Goal: Task Accomplishment & Management: Complete application form

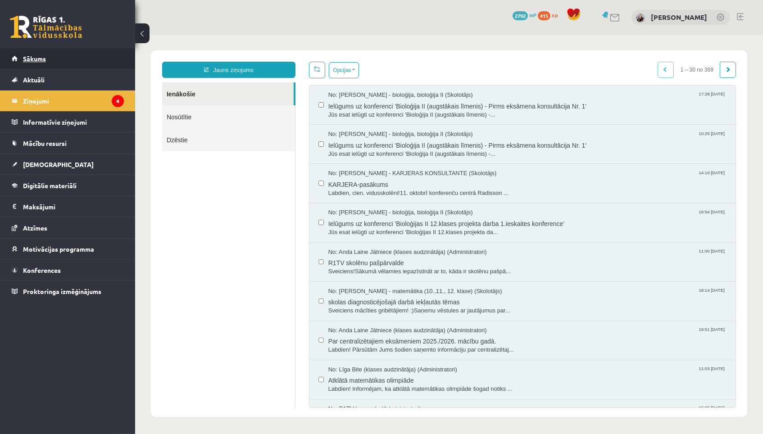
click at [97, 58] on link "Sākums" at bounding box center [68, 58] width 112 height 21
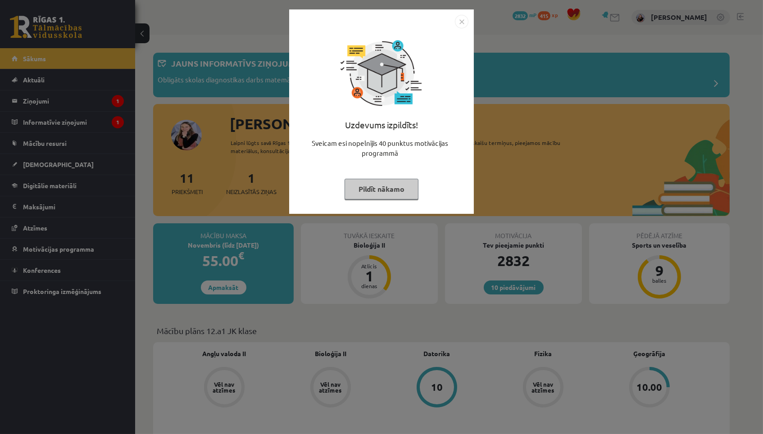
click at [401, 185] on button "Pildīt nākamo" at bounding box center [381, 189] width 74 height 21
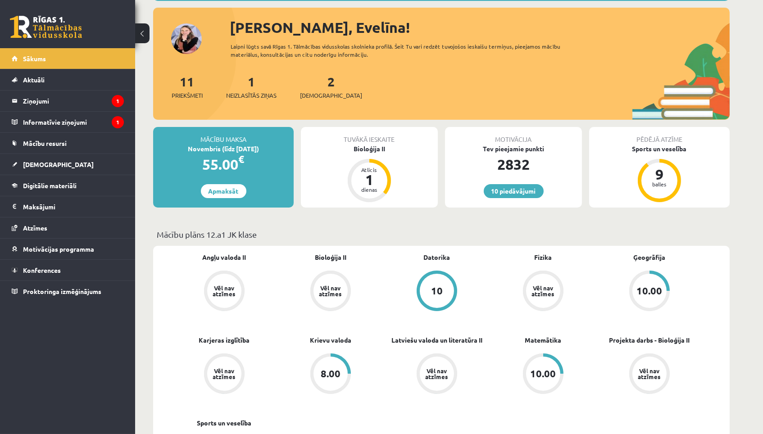
scroll to position [95, 0]
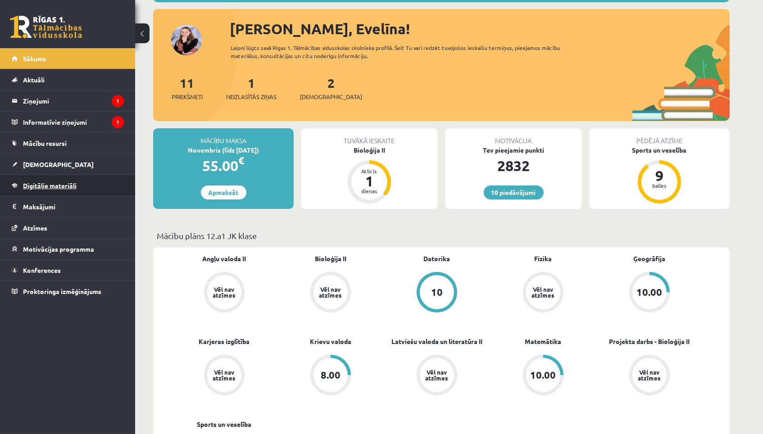
click at [62, 188] on span "Digitālie materiāli" at bounding box center [50, 185] width 54 height 8
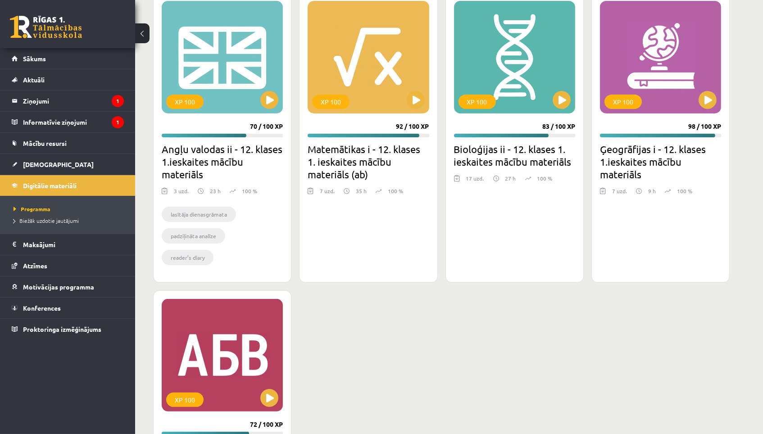
scroll to position [536, 0]
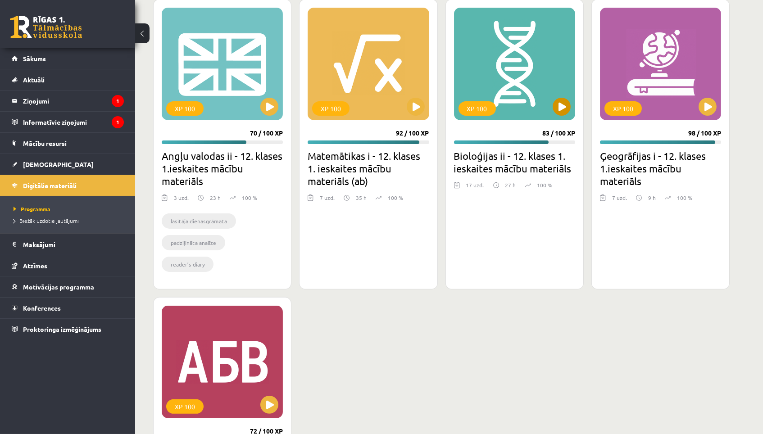
click at [565, 105] on button at bounding box center [561, 107] width 18 height 18
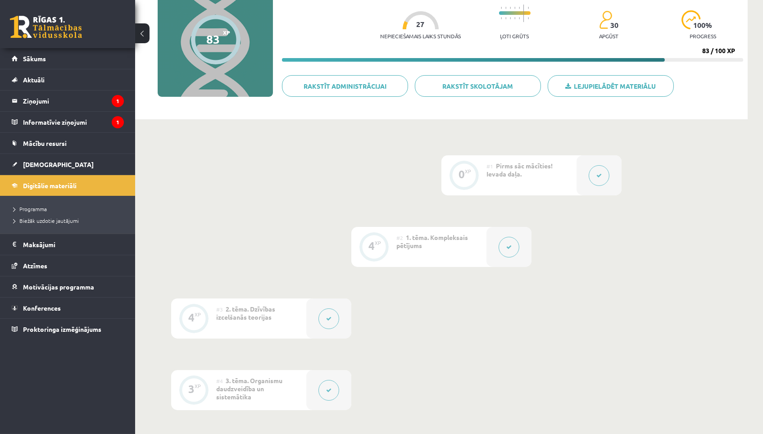
scroll to position [109, 0]
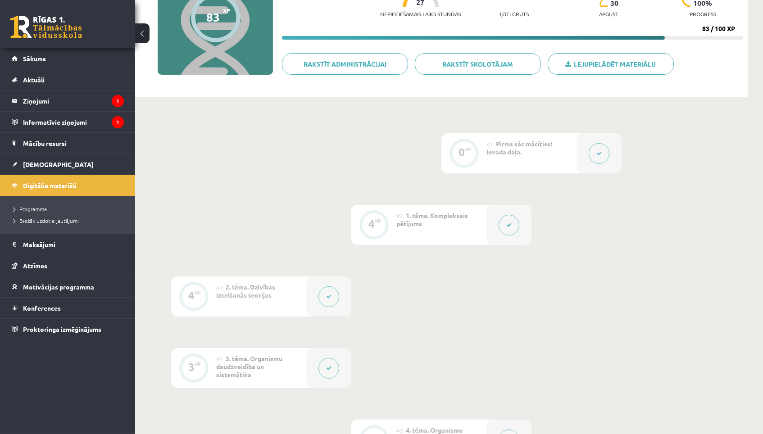
click at [461, 220] on div "#2 1. tēma. Kompleksais pētījums" at bounding box center [441, 225] width 90 height 40
click at [509, 226] on icon at bounding box center [508, 224] width 5 height 5
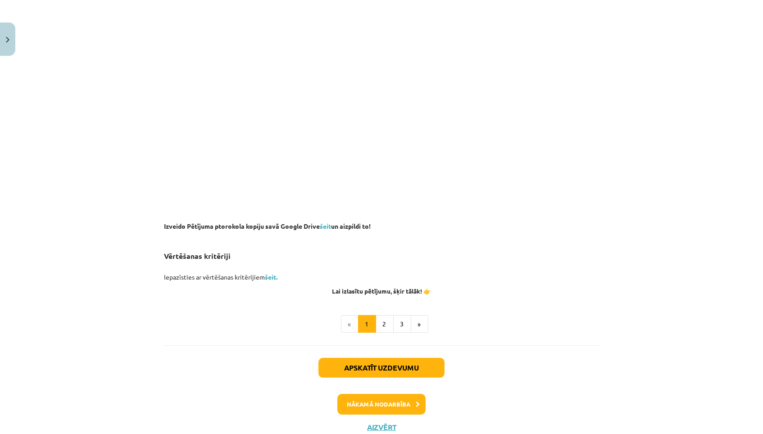
scroll to position [567, 0]
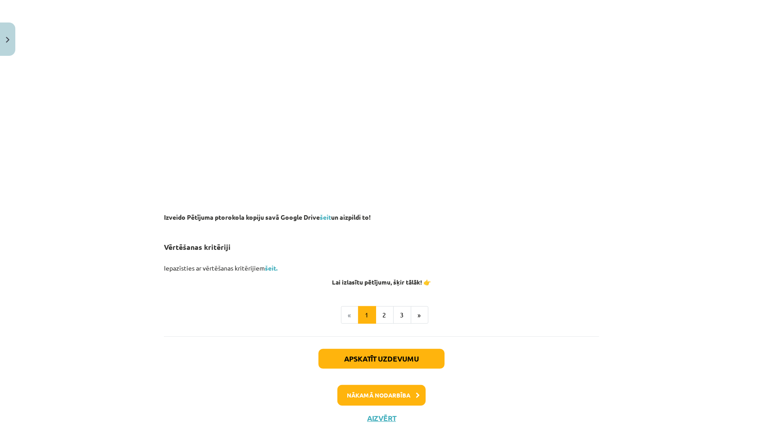
click at [383, 414] on button "Aizvērt" at bounding box center [381, 418] width 34 height 9
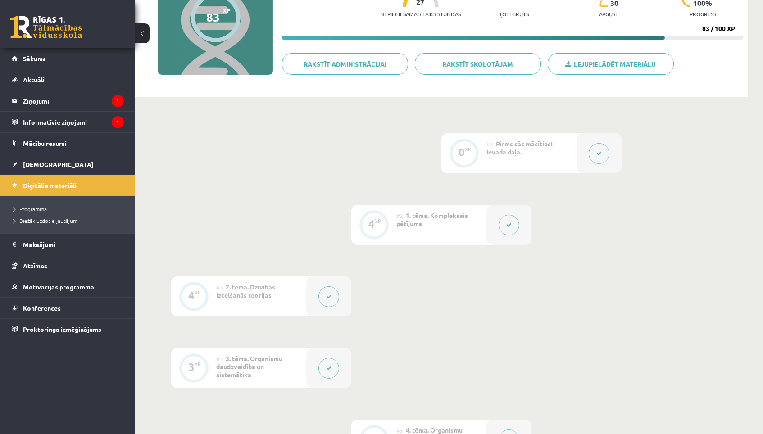
click at [280, 303] on div "#3 2. tēma. Dzīvības izcelšanās teorijas" at bounding box center [261, 296] width 90 height 40
click at [316, 294] on div at bounding box center [328, 296] width 45 height 40
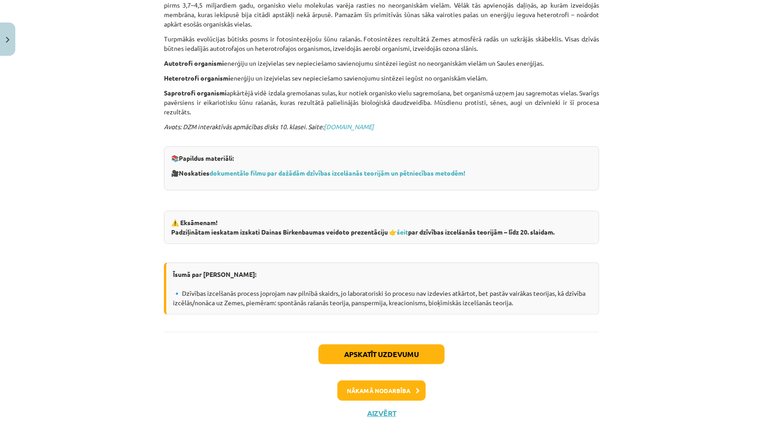
scroll to position [487, 0]
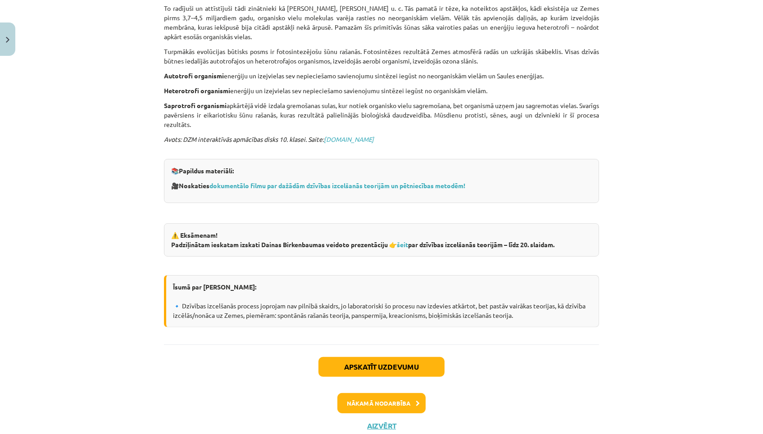
click at [384, 389] on div "Apskatīt uzdevumu Nākamā nodarbība Aizvērt" at bounding box center [381, 390] width 435 height 92
click at [394, 393] on button "Nākamā nodarbība" at bounding box center [381, 403] width 88 height 21
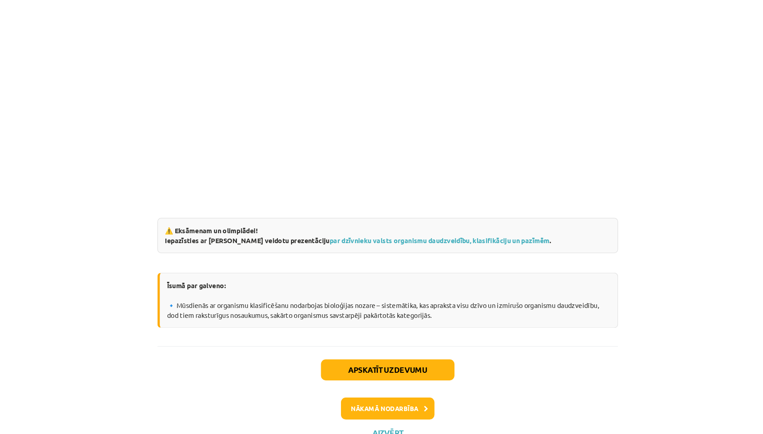
scroll to position [1455, 0]
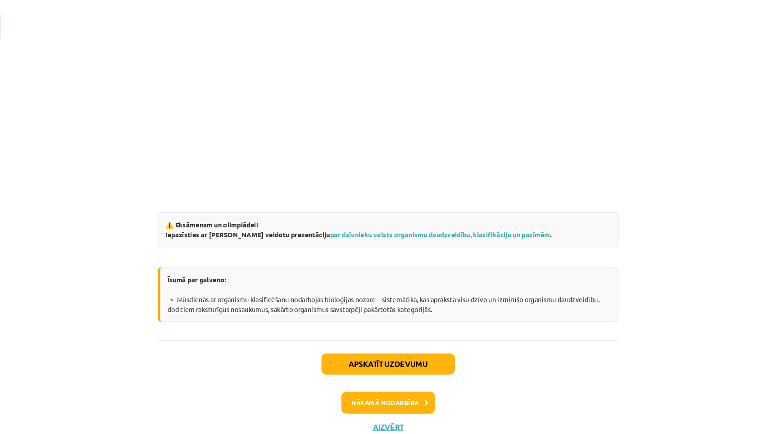
click at [377, 384] on button "Nākamā nodarbība" at bounding box center [381, 394] width 88 height 21
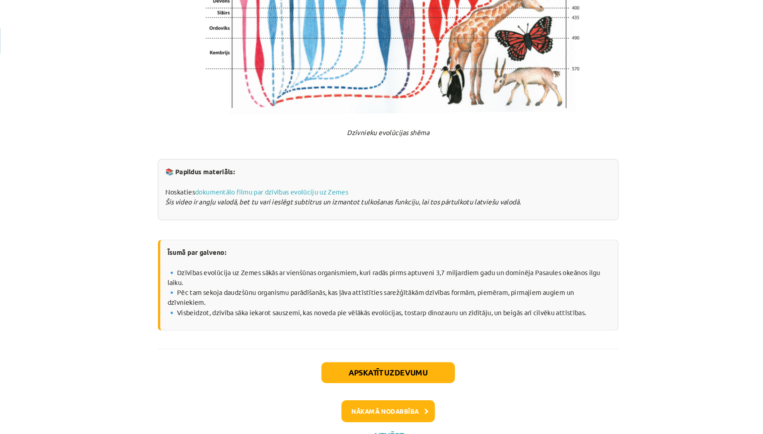
scroll to position [1661, 0]
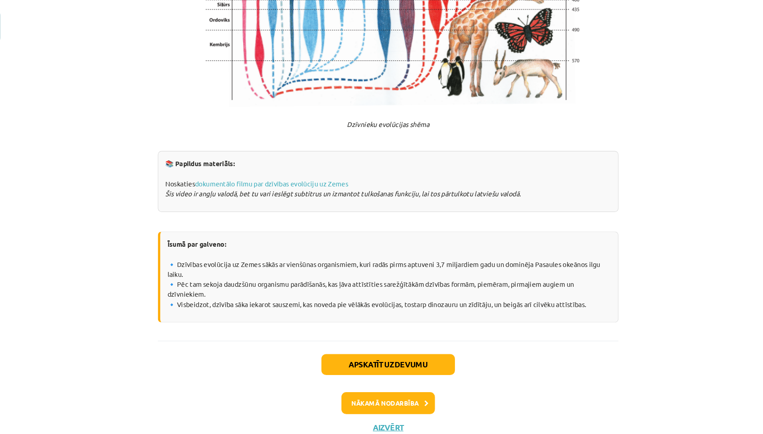
click at [383, 384] on button "Nākamā nodarbība" at bounding box center [381, 394] width 88 height 21
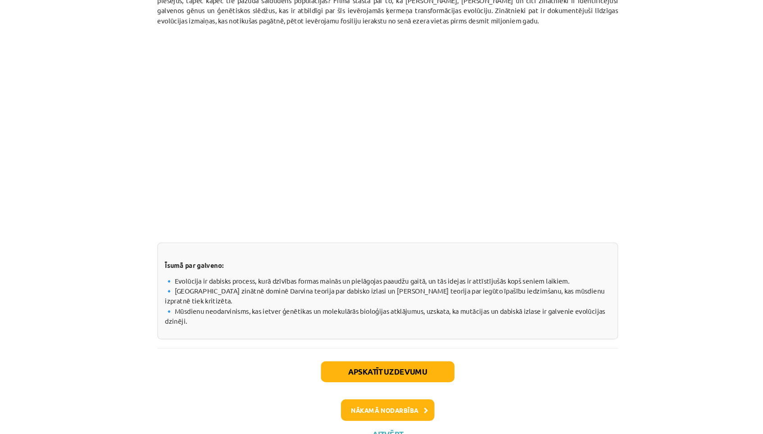
scroll to position [285, 0]
click at [359, 401] on button "Nākamā nodarbība" at bounding box center [381, 411] width 88 height 21
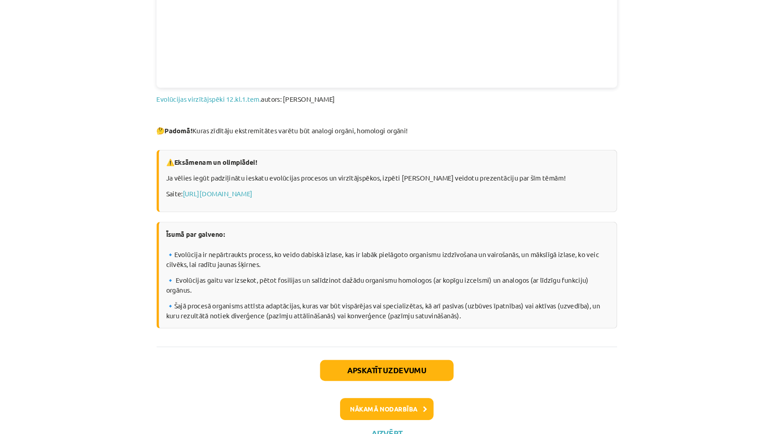
scroll to position [255, 0]
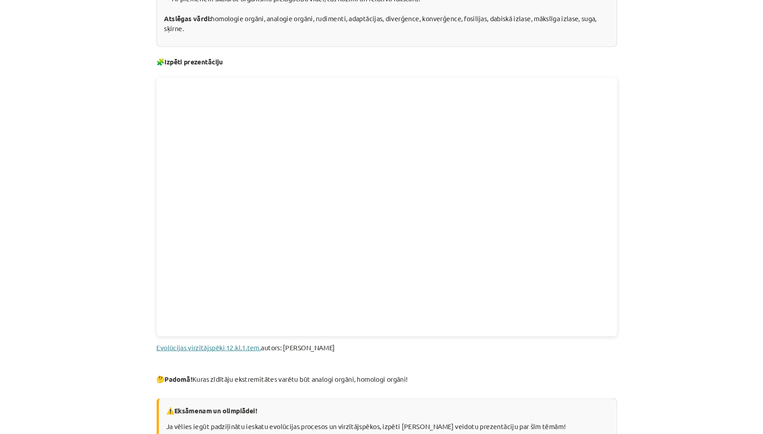
click at [229, 348] on link "Evolūcijas virzītājspēki 12.kl.1.tem." at bounding box center [213, 352] width 99 height 8
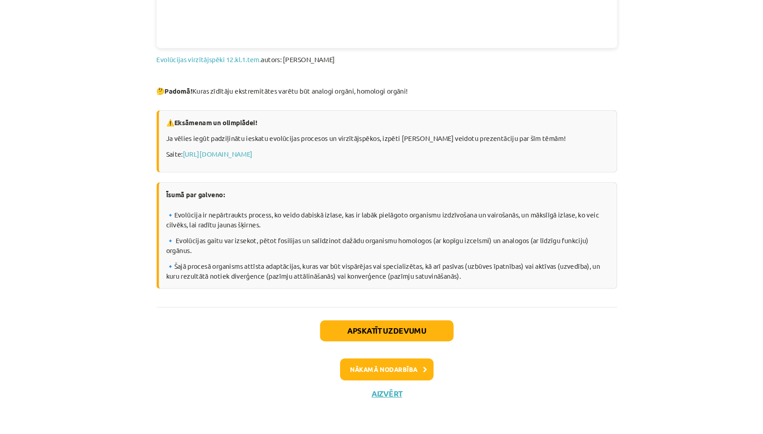
scroll to position [514, 0]
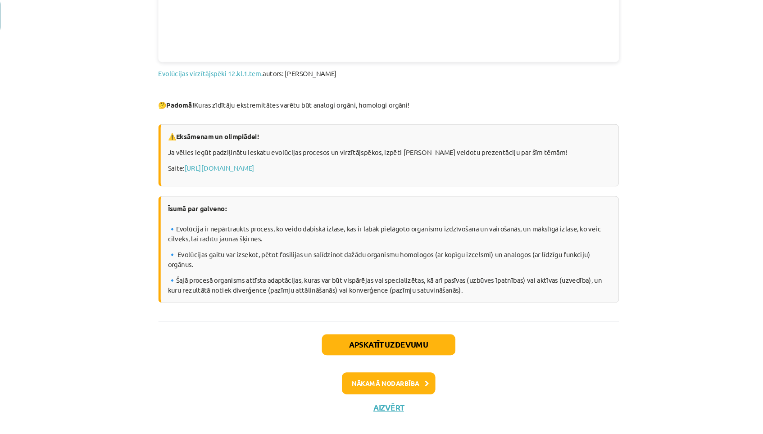
click at [391, 376] on button "Nākamā nodarbība" at bounding box center [381, 386] width 88 height 21
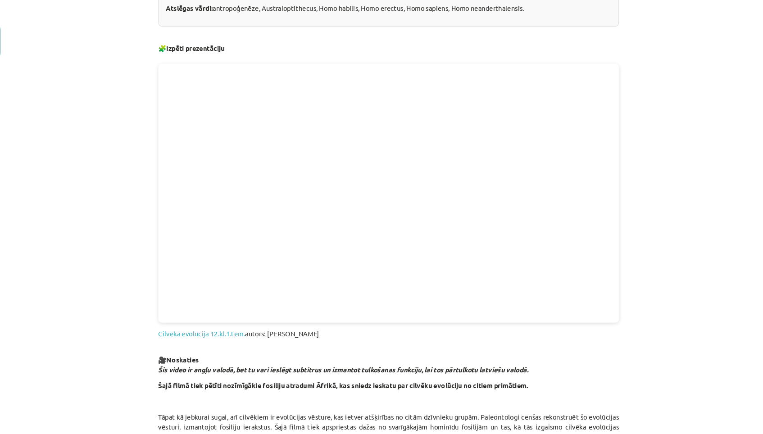
scroll to position [267, 0]
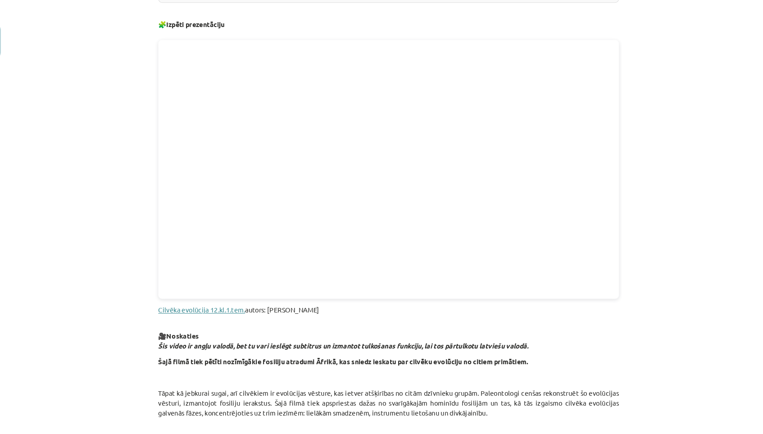
click at [195, 289] on link "Cilvēka evolūcija 12.kl.1.tem." at bounding box center [205, 293] width 82 height 8
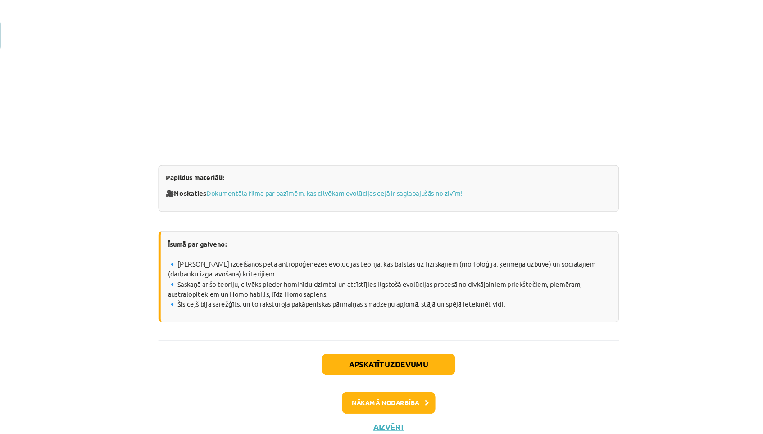
scroll to position [317, 0]
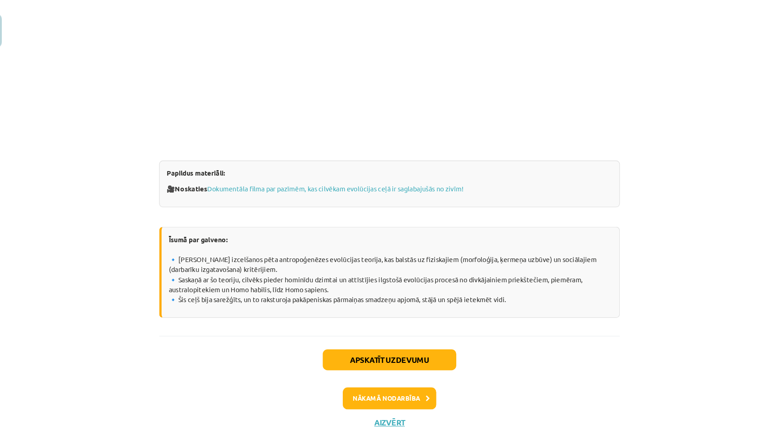
click at [377, 376] on button "Nākamā nodarbība" at bounding box center [381, 386] width 88 height 21
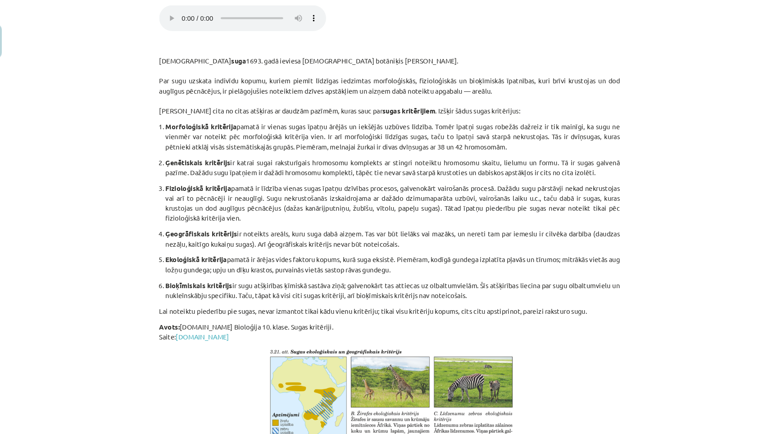
scroll to position [316, 0]
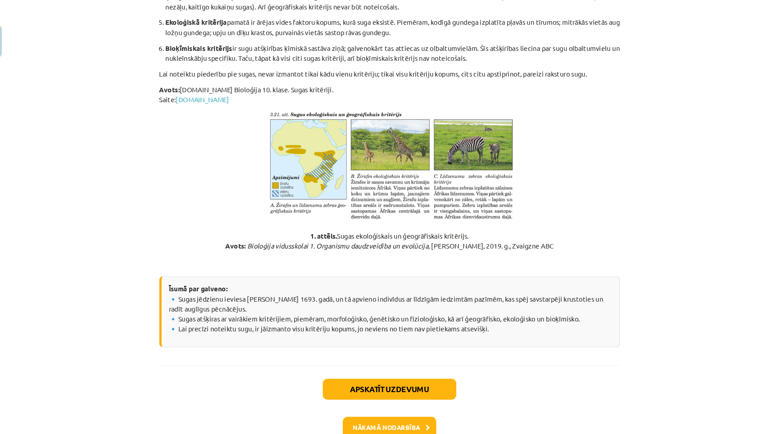
click at [361, 394] on button "Nākamā nodarbība" at bounding box center [381, 404] width 88 height 21
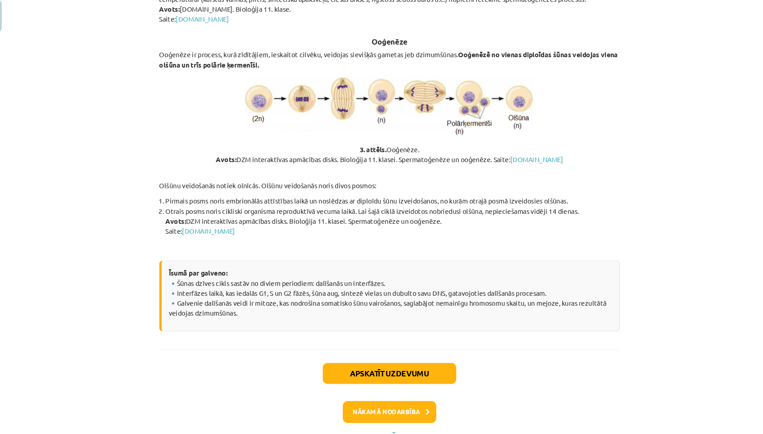
scroll to position [336, 0]
click at [358, 403] on button "Nākamā nodarbība" at bounding box center [381, 413] width 88 height 21
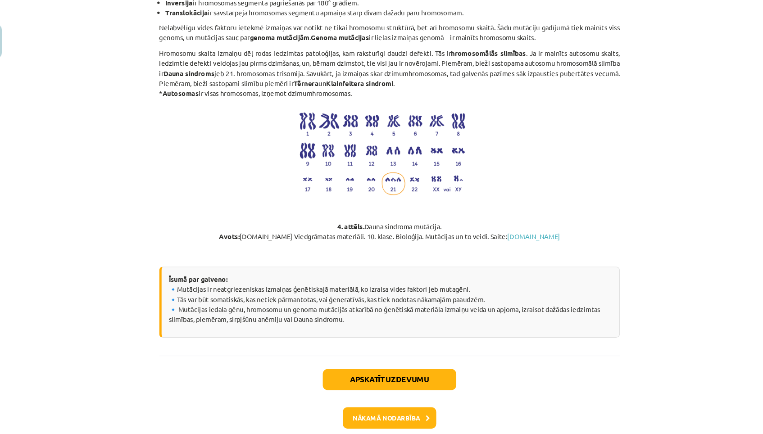
scroll to position [1069, 0]
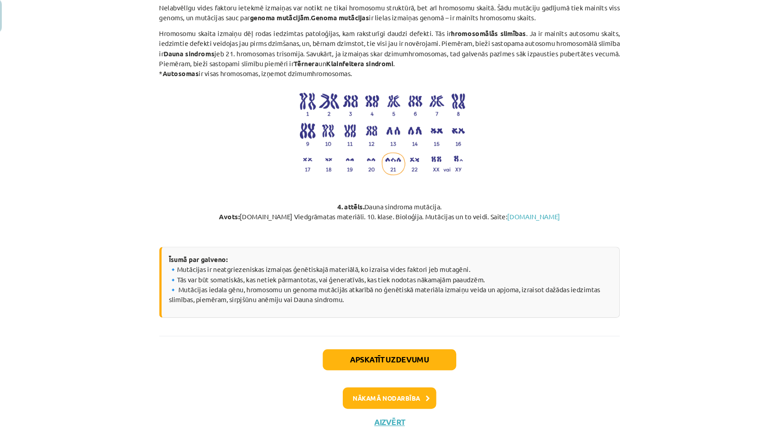
click at [348, 390] on button "Nākamā nodarbība" at bounding box center [381, 400] width 88 height 21
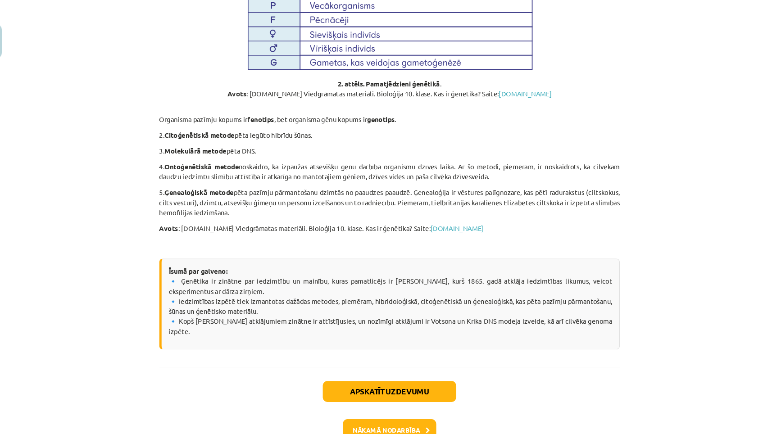
scroll to position [928, 0]
click at [348, 397] on button "Nākamā nodarbība" at bounding box center [381, 407] width 88 height 21
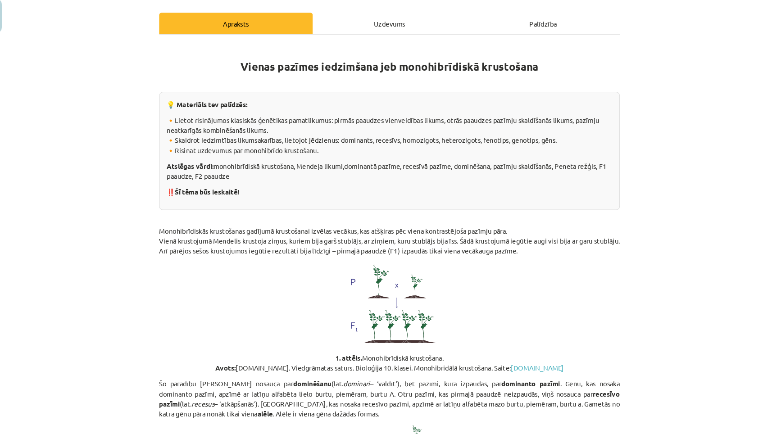
scroll to position [98, 0]
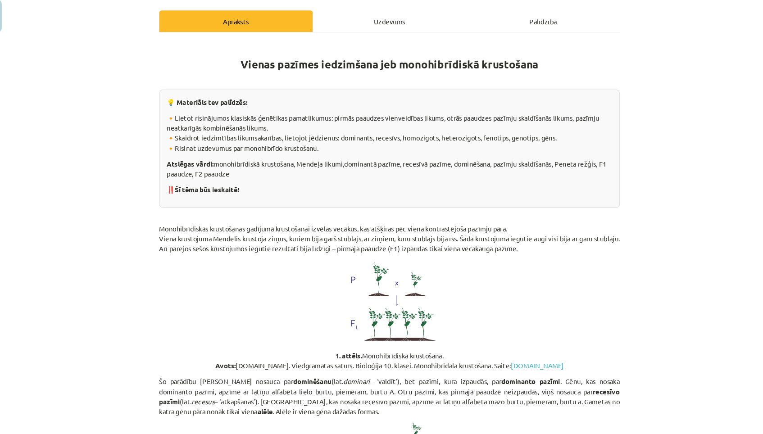
click at [330, 34] on div "Uzdevums" at bounding box center [381, 44] width 145 height 20
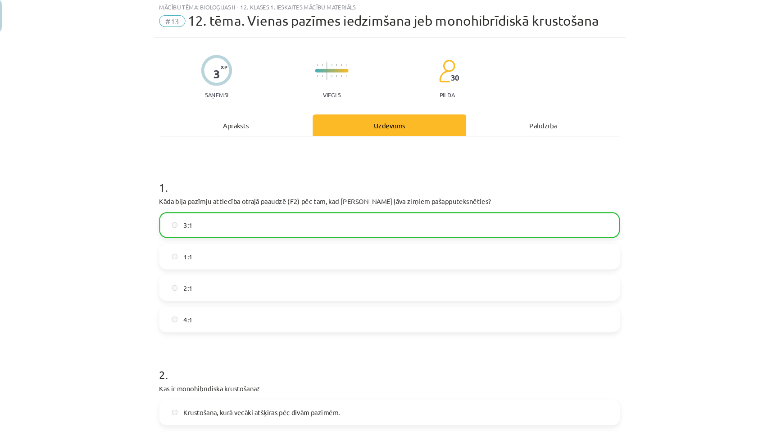
scroll to position [810, 0]
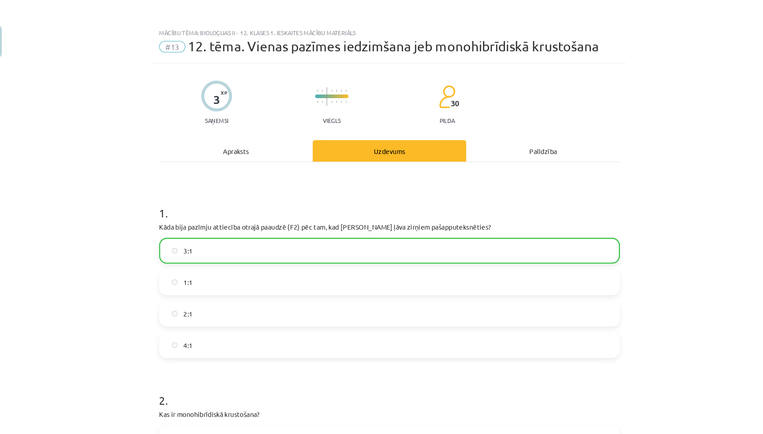
click at [254, 139] on div "Apraksts" at bounding box center [236, 142] width 145 height 20
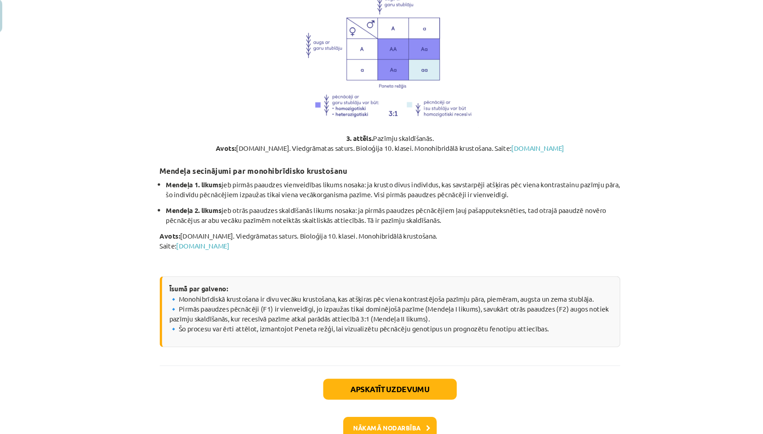
scroll to position [707, 0]
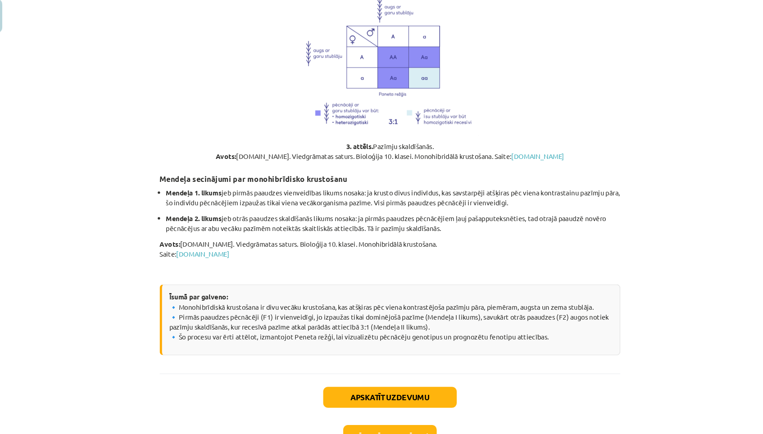
click at [364, 425] on button "Nākamā nodarbība" at bounding box center [381, 435] width 88 height 21
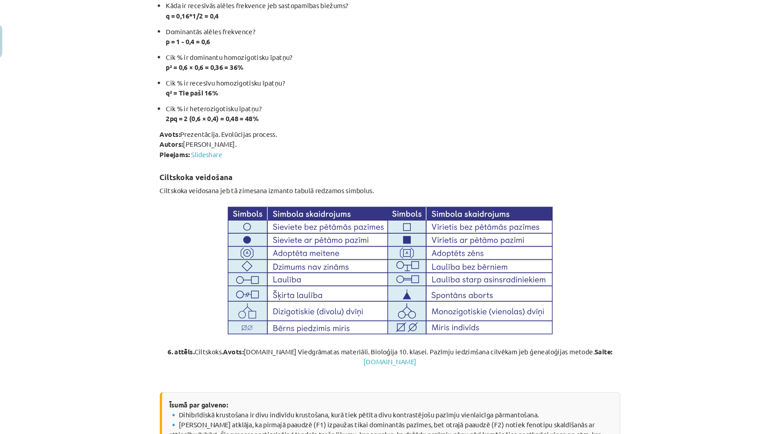
scroll to position [2894, 0]
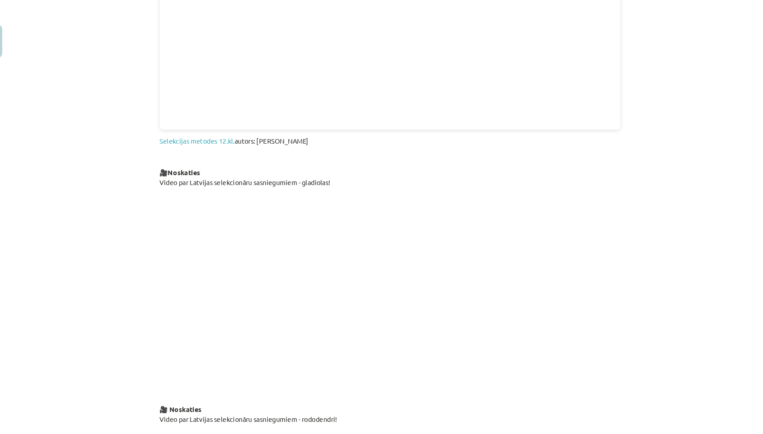
scroll to position [1367, 0]
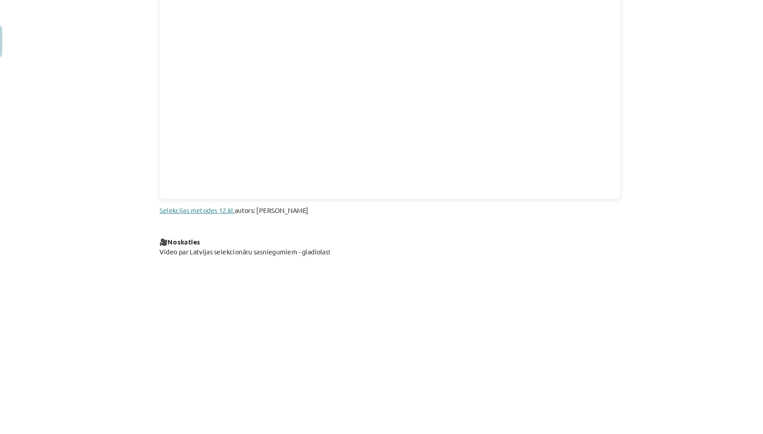
click at [205, 194] on link "Selekcijas metodes 12.kl." at bounding box center [199, 198] width 71 height 8
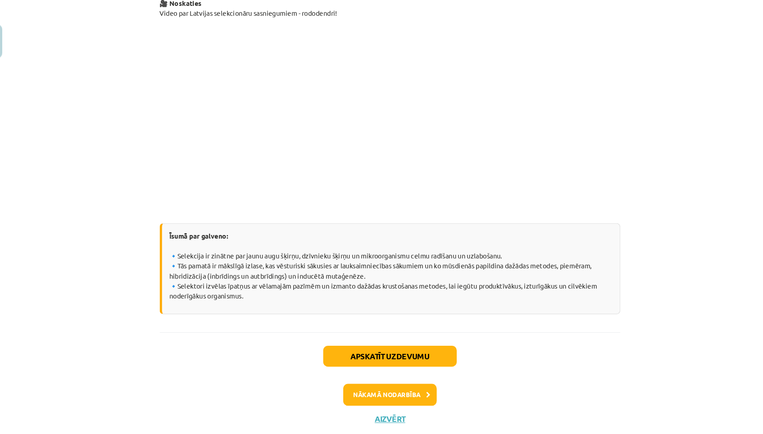
scroll to position [1793, 0]
click at [395, 386] on button "Nākamā nodarbība" at bounding box center [381, 396] width 88 height 21
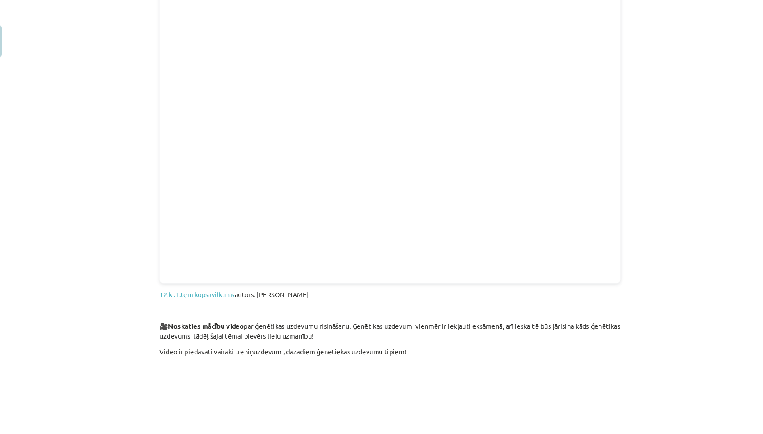
scroll to position [906, 0]
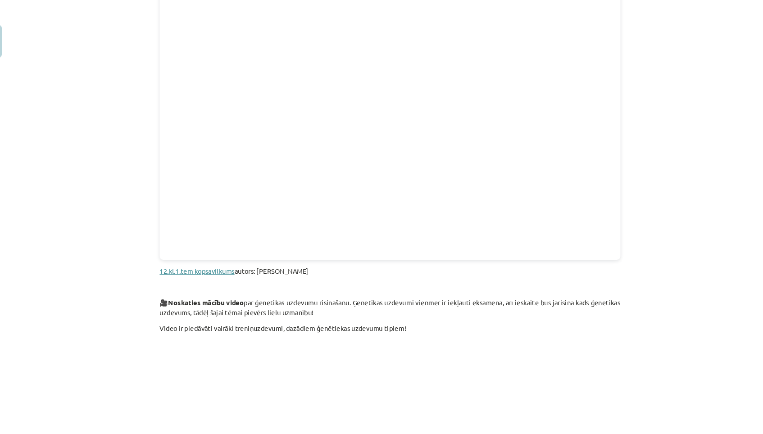
click at [210, 252] on link "12.kl.1.tem kopsavilkums" at bounding box center [199, 256] width 71 height 8
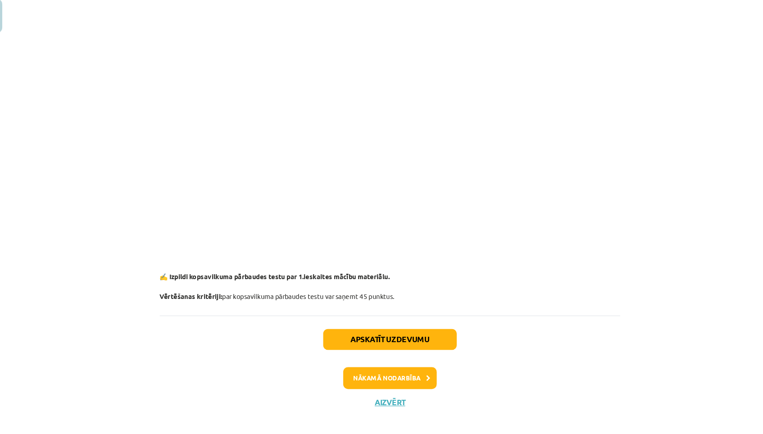
scroll to position [1083, 0]
click at [370, 377] on div "Apskatīt uzdevumu Nākamā nodarbība Aizvērt" at bounding box center [381, 368] width 435 height 92
click at [366, 400] on button "Aizvērt" at bounding box center [381, 404] width 34 height 9
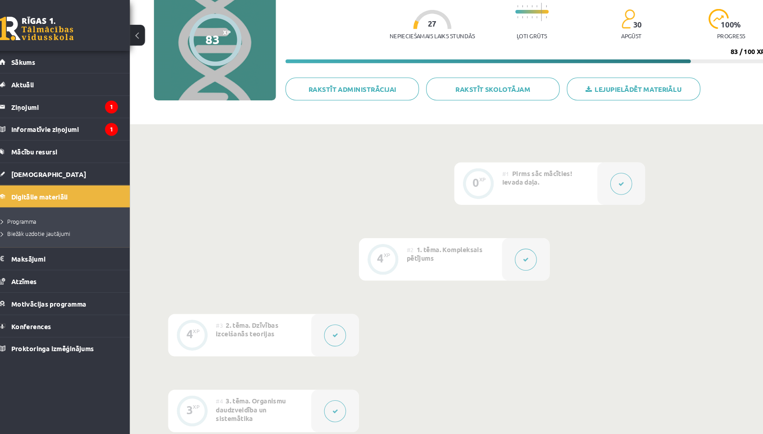
scroll to position [63, 0]
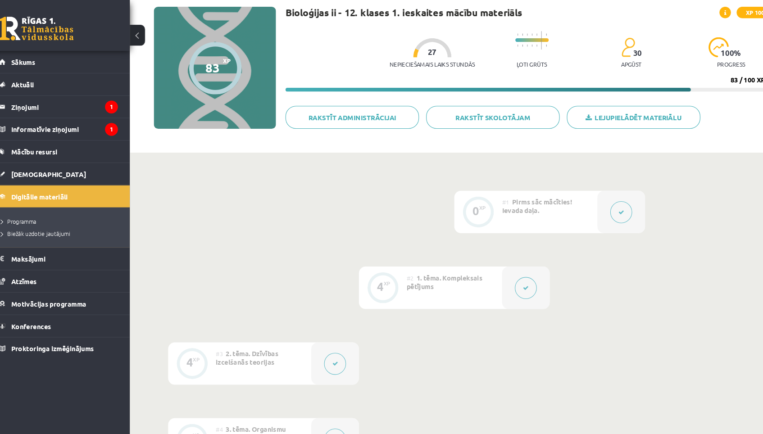
click at [523, 210] on div "#1 Pirms sāc mācīties! Ievada daļa." at bounding box center [531, 200] width 90 height 40
click at [498, 263] on button at bounding box center [508, 272] width 21 height 21
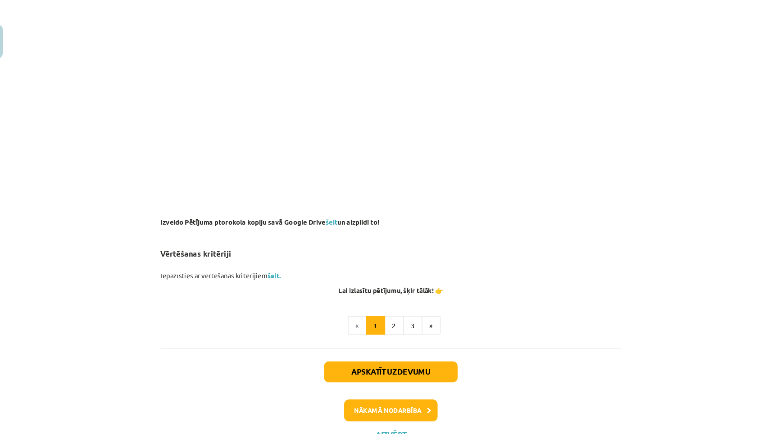
click at [389, 377] on button "Nākamā nodarbība" at bounding box center [381, 387] width 88 height 21
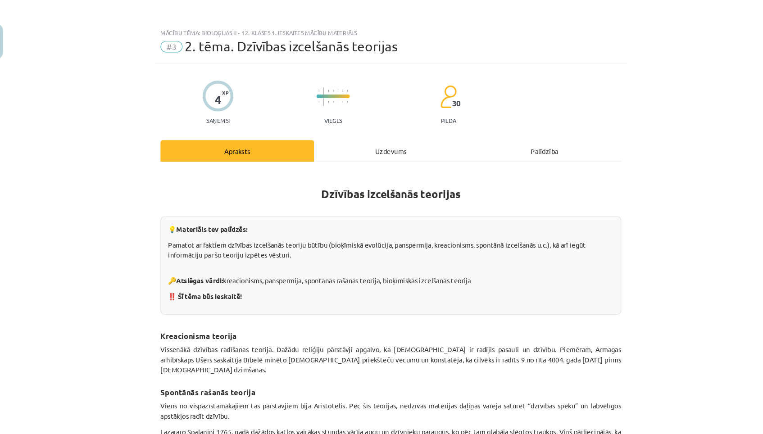
scroll to position [0, 0]
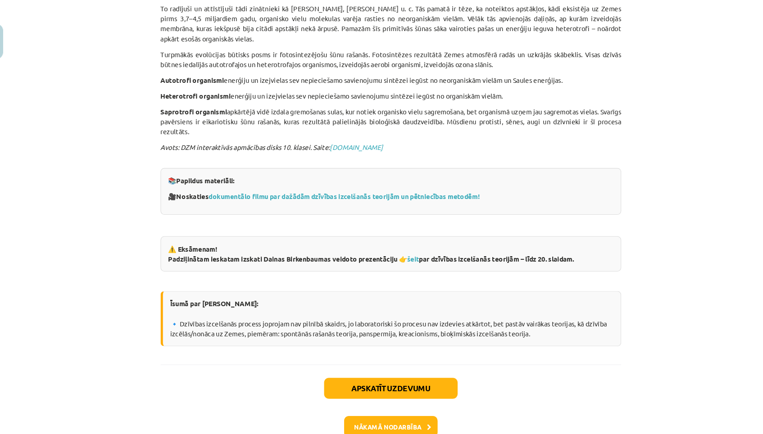
click at [375, 393] on button "Nākamā nodarbība" at bounding box center [381, 403] width 88 height 21
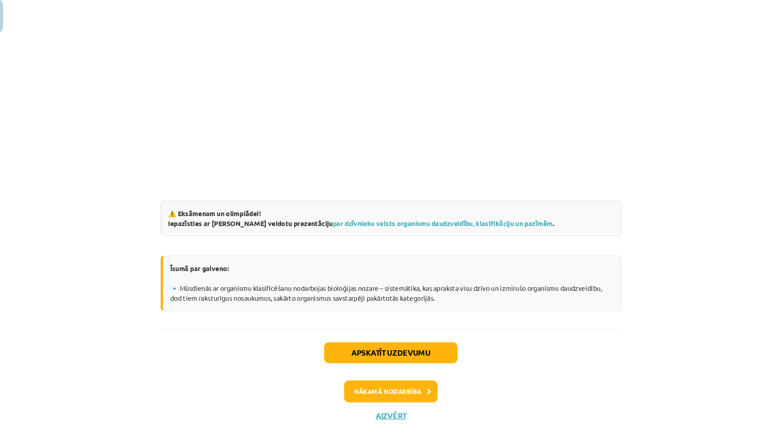
scroll to position [127, 0]
click at [367, 384] on button "Nākamā nodarbība" at bounding box center [381, 394] width 88 height 21
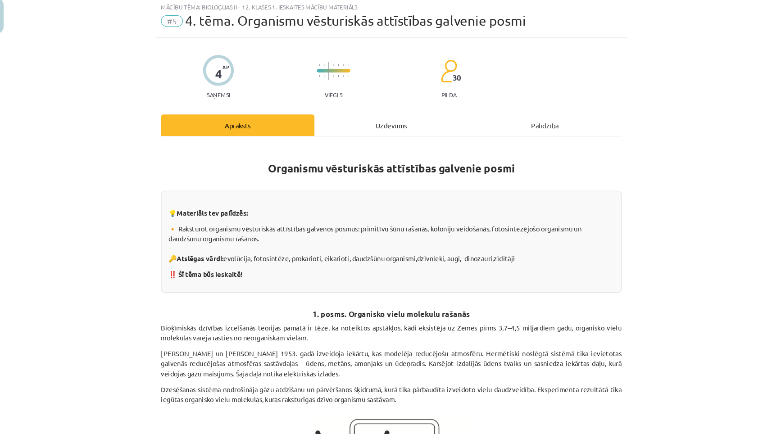
scroll to position [0, 0]
click at [361, 132] on div "Uzdevums" at bounding box center [381, 142] width 145 height 20
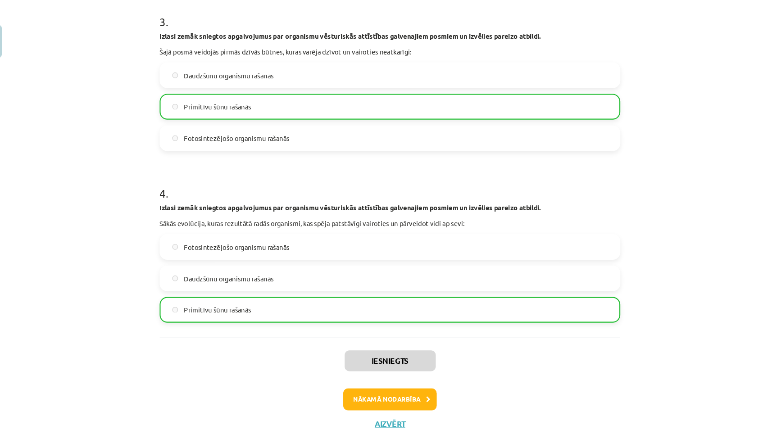
scroll to position [502, 0]
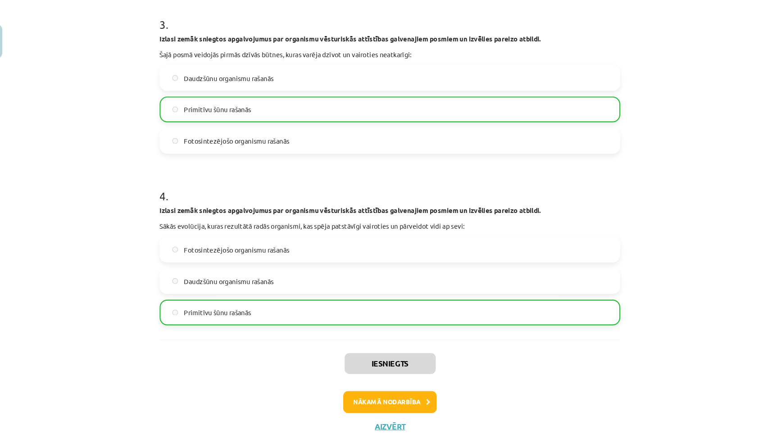
click at [380, 378] on button "Nākamā nodarbība" at bounding box center [381, 380] width 88 height 21
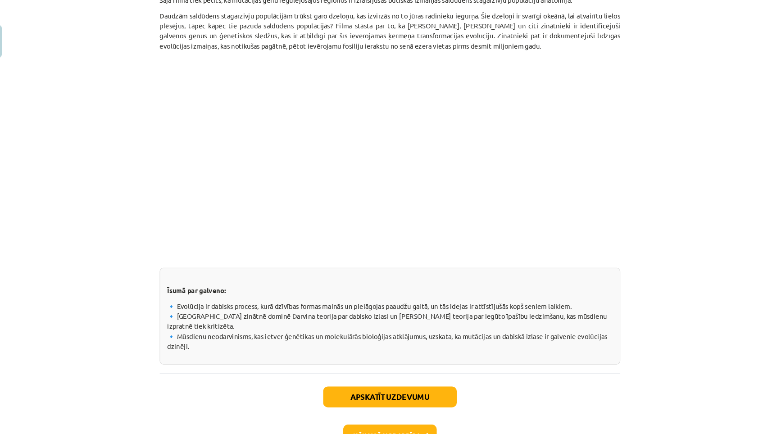
click at [377, 401] on button "Nākamā nodarbība" at bounding box center [381, 411] width 88 height 21
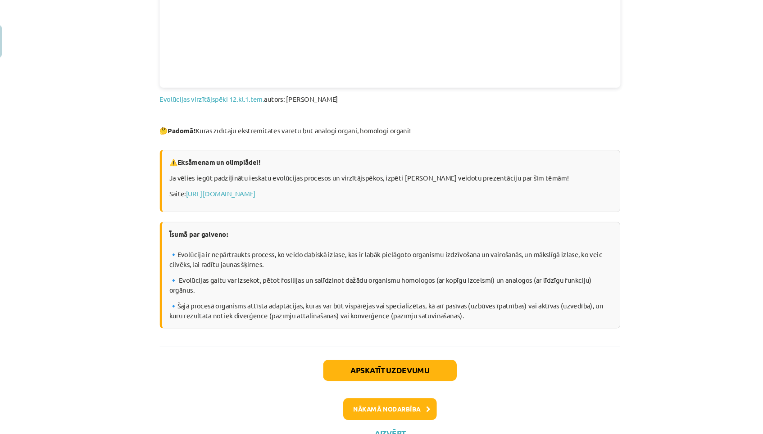
click at [377, 376] on button "Nākamā nodarbība" at bounding box center [381, 386] width 88 height 21
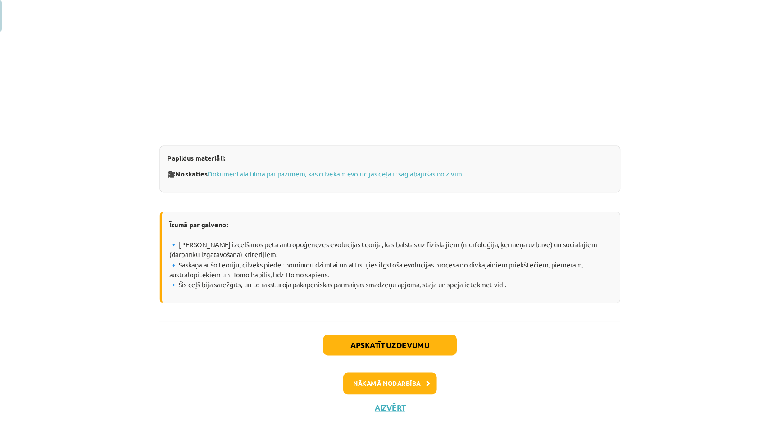
scroll to position [904, 0]
click at [374, 376] on button "Nākamā nodarbība" at bounding box center [381, 386] width 88 height 21
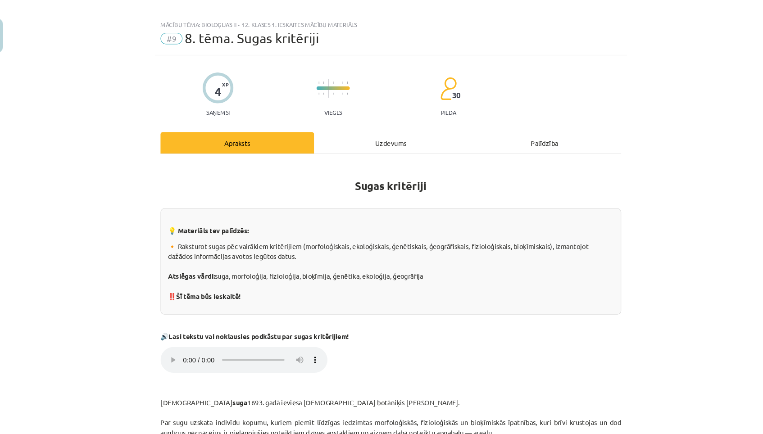
click at [359, 138] on div "Uzdevums" at bounding box center [381, 140] width 145 height 20
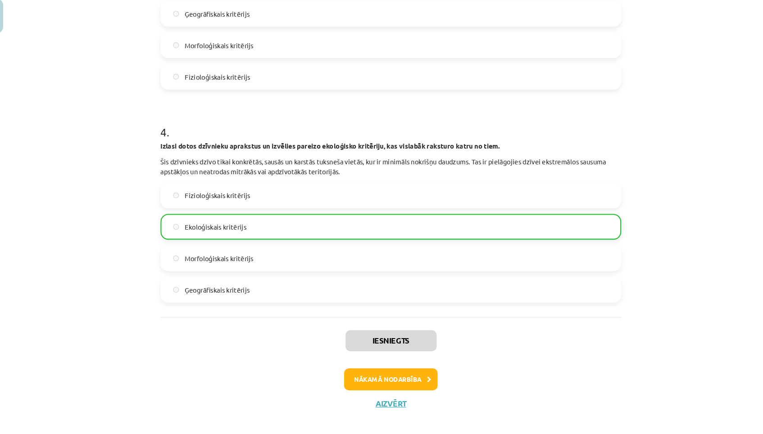
click at [363, 372] on button "Nākamā nodarbība" at bounding box center [381, 382] width 88 height 21
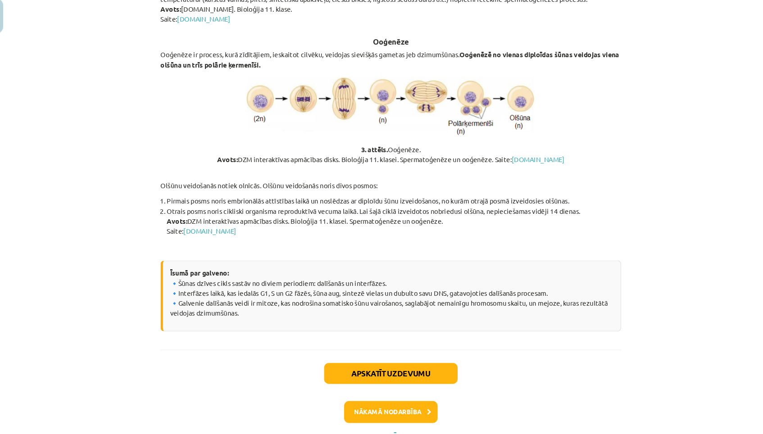
click at [368, 403] on button "Nākamā nodarbība" at bounding box center [381, 413] width 88 height 21
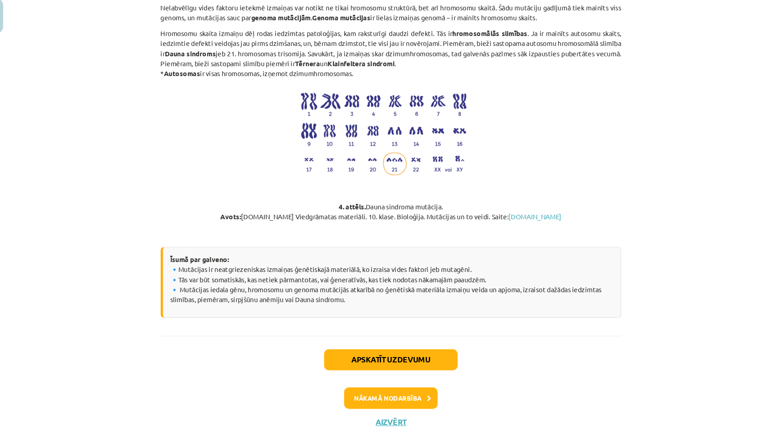
click at [366, 390] on button "Nākamā nodarbība" at bounding box center [381, 400] width 88 height 21
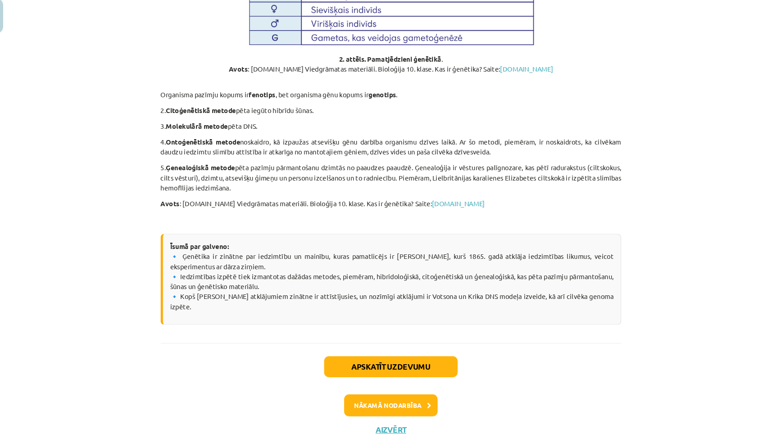
click at [360, 397] on button "Nākamā nodarbība" at bounding box center [381, 407] width 88 height 21
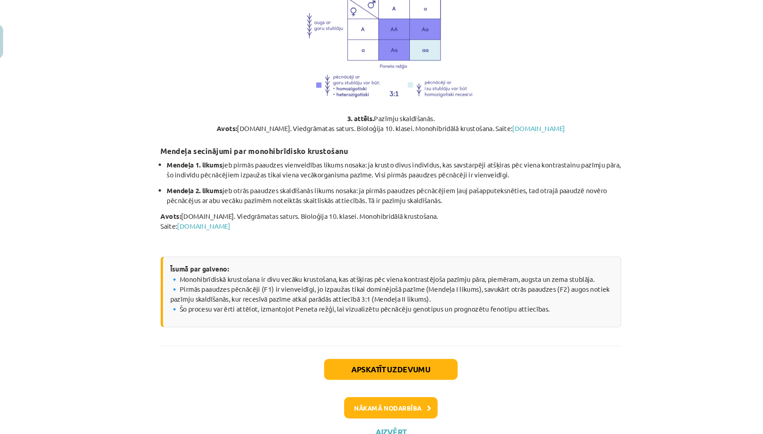
click at [366, 403] on button "Aizvērt" at bounding box center [381, 407] width 34 height 9
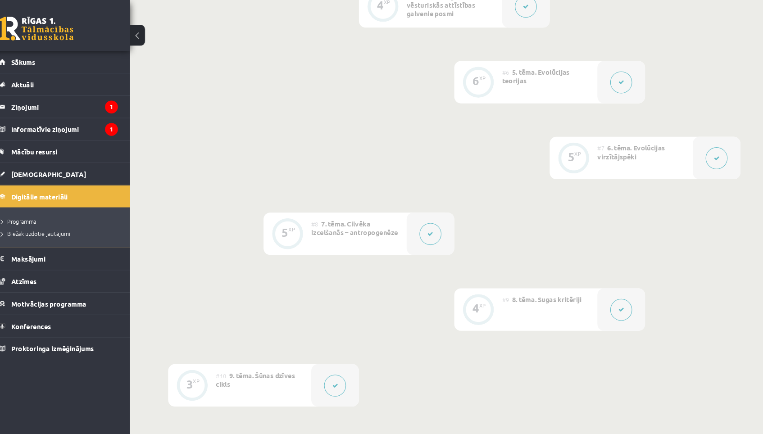
click at [75, 62] on link "Sākums" at bounding box center [68, 58] width 112 height 21
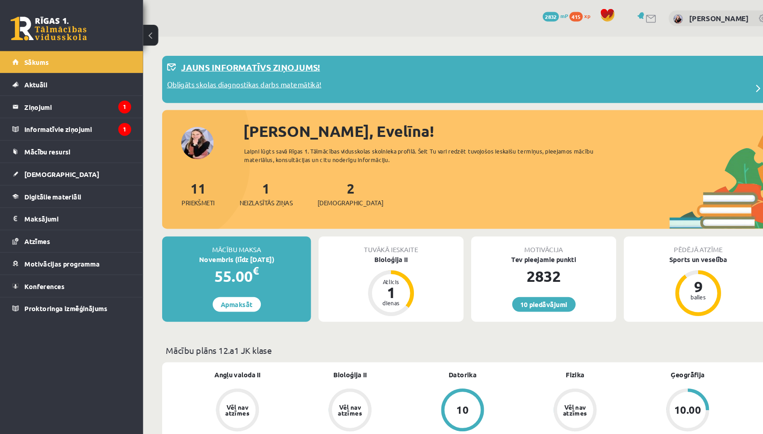
click at [209, 79] on p "Obligāts skolas diagnostikas darbs matemātikā!" at bounding box center [231, 81] width 146 height 13
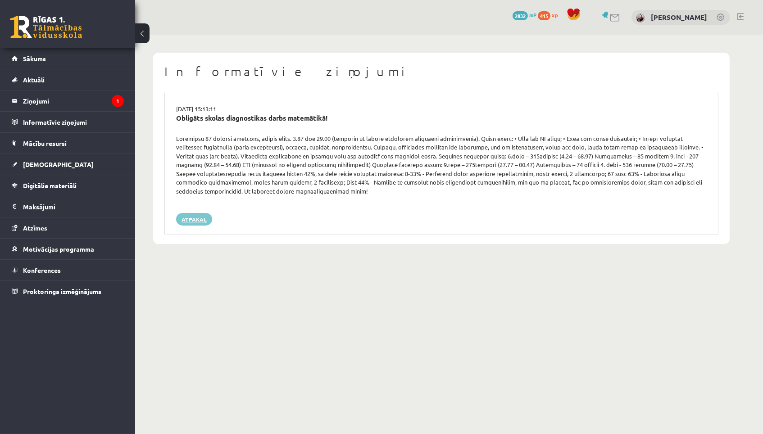
click at [198, 218] on link "Atpakaļ" at bounding box center [194, 219] width 36 height 13
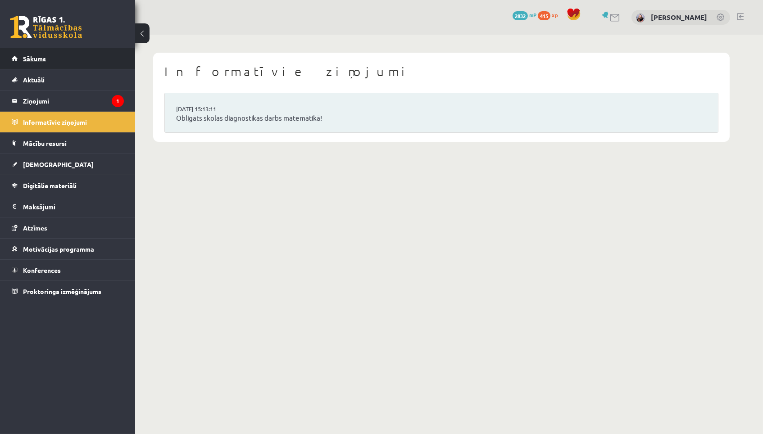
click at [116, 65] on link "Sākums" at bounding box center [68, 58] width 112 height 21
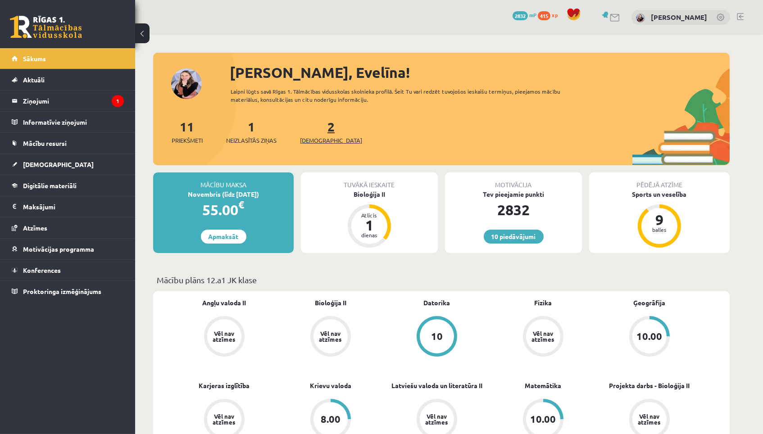
click at [310, 140] on span "[DEMOGRAPHIC_DATA]" at bounding box center [331, 140] width 62 height 9
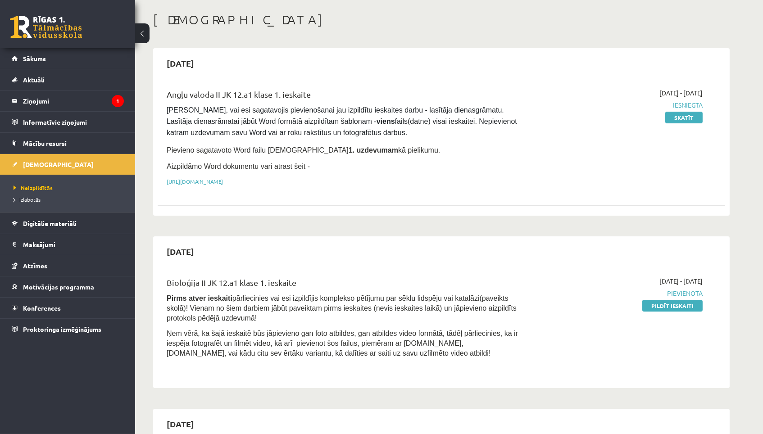
scroll to position [43, 0]
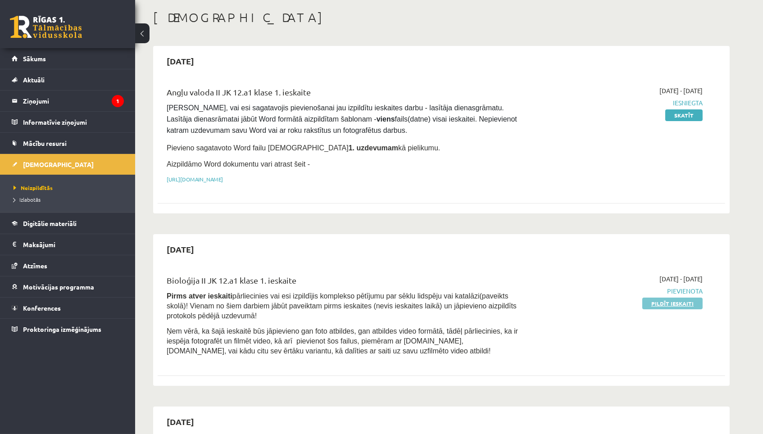
click at [664, 300] on link "Pildīt ieskaiti" at bounding box center [672, 304] width 60 height 12
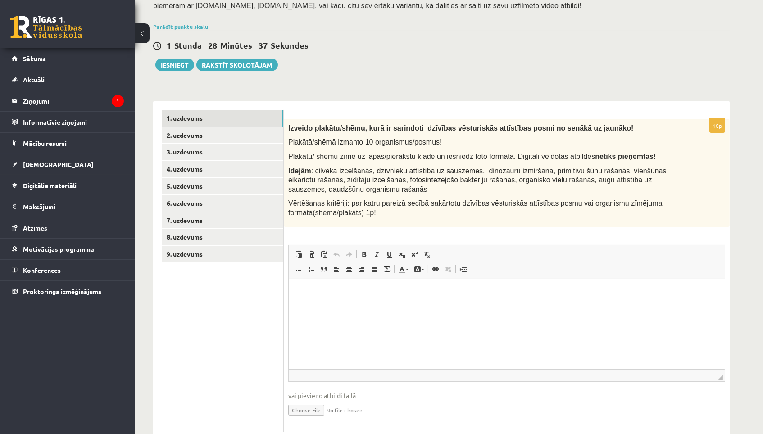
scroll to position [104, 0]
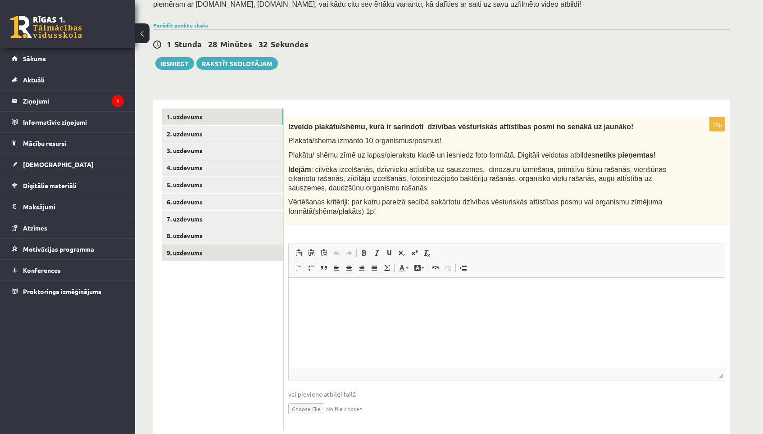
click at [226, 250] on link "9. uzdevums" at bounding box center [222, 252] width 121 height 17
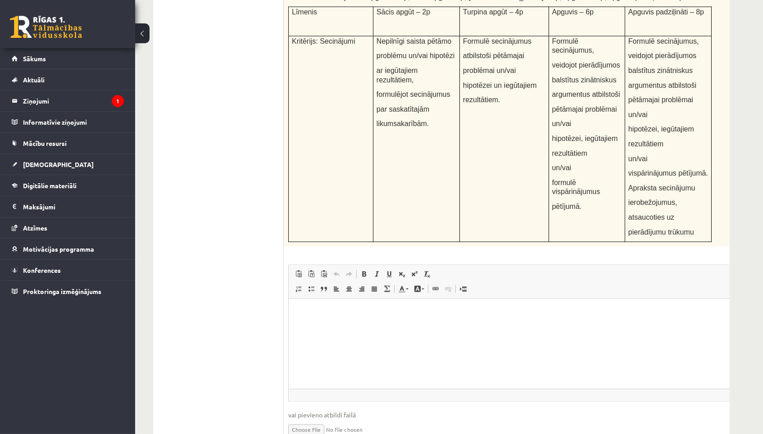
scroll to position [3205, 0]
click at [307, 420] on input "file" at bounding box center [522, 429] width 468 height 18
type input "**********"
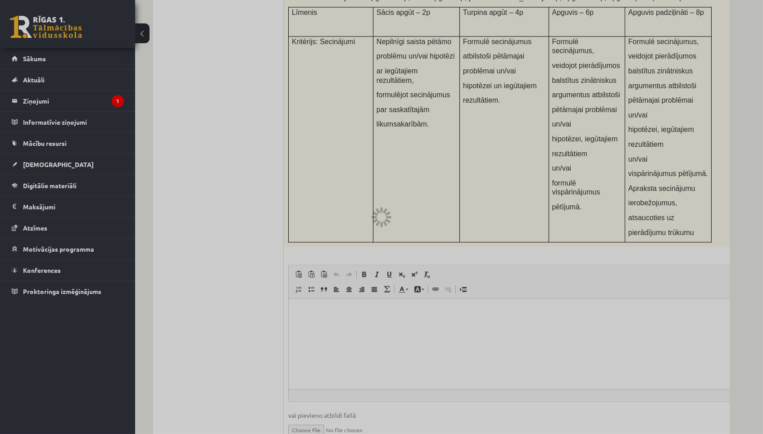
click at [443, 278] on div at bounding box center [381, 217] width 763 height 434
click at [436, 284] on div at bounding box center [381, 217] width 763 height 434
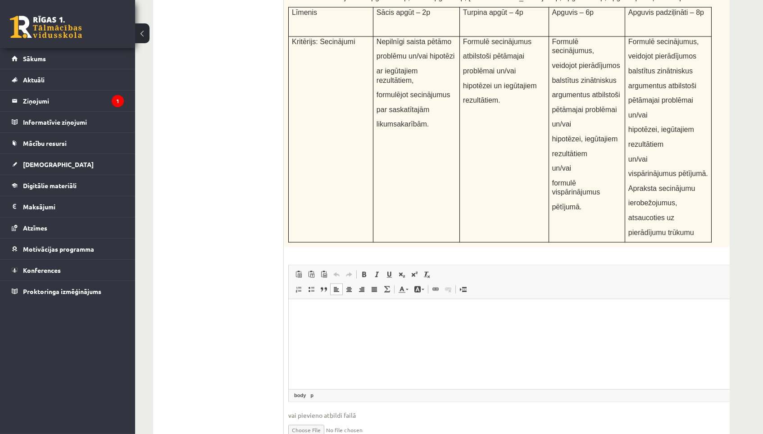
click at [443, 320] on html at bounding box center [521, 312] width 467 height 27
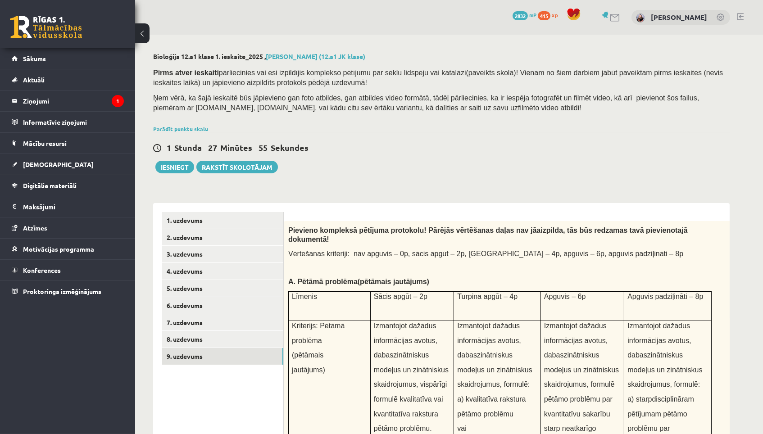
scroll to position [0, 0]
click at [252, 336] on link "8. uzdevums" at bounding box center [222, 339] width 121 height 17
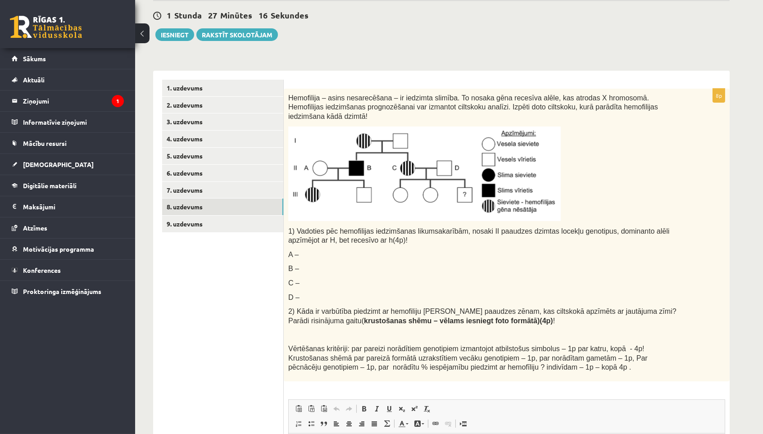
scroll to position [133, 0]
click at [266, 181] on link "7. uzdevums" at bounding box center [222, 189] width 121 height 17
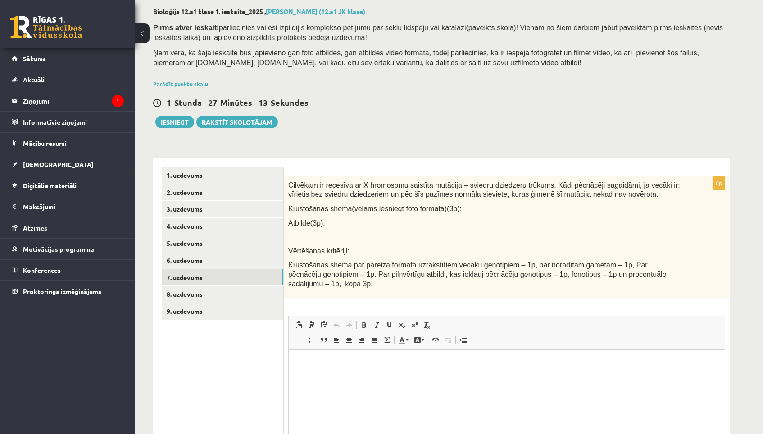
scroll to position [0, 0]
click at [238, 261] on link "6. uzdevums" at bounding box center [222, 260] width 121 height 17
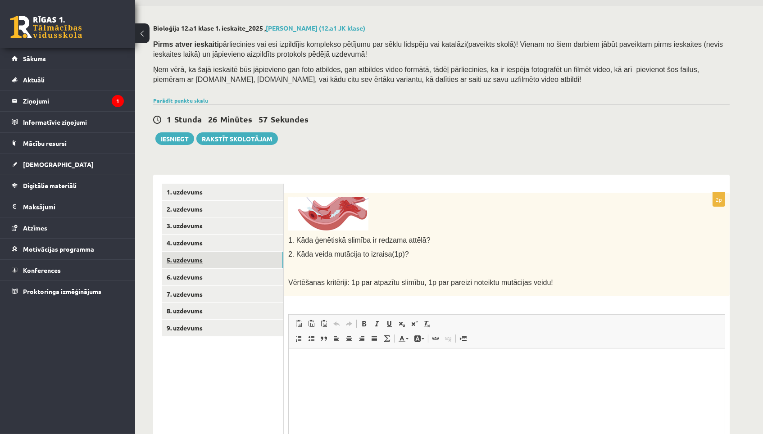
click at [268, 253] on link "5. uzdevums" at bounding box center [222, 260] width 121 height 17
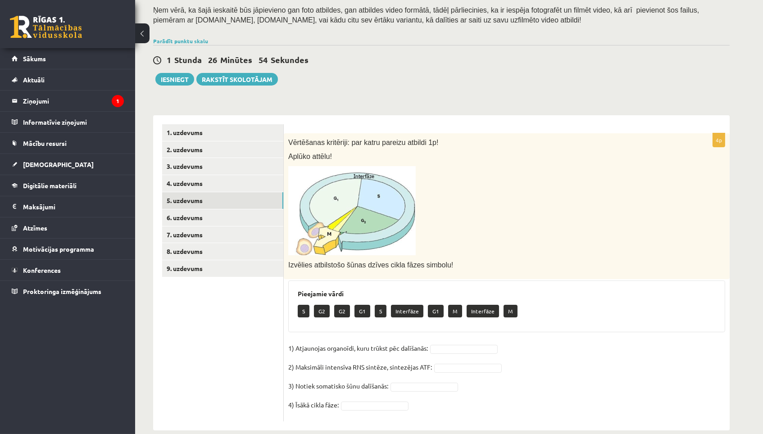
scroll to position [83, 0]
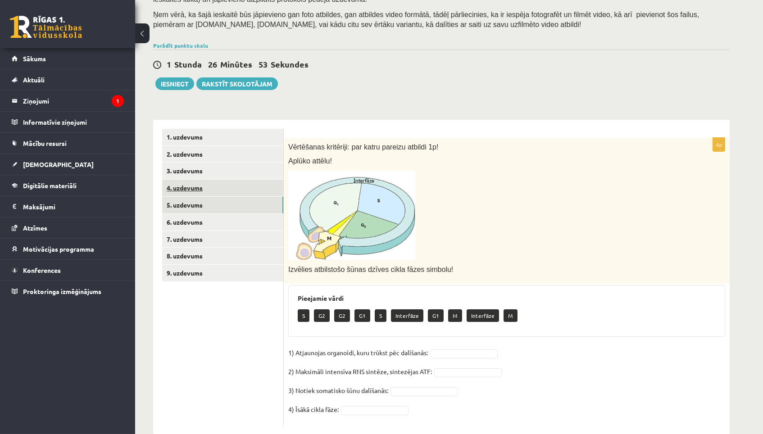
click at [263, 181] on link "4. uzdevums" at bounding box center [222, 188] width 121 height 17
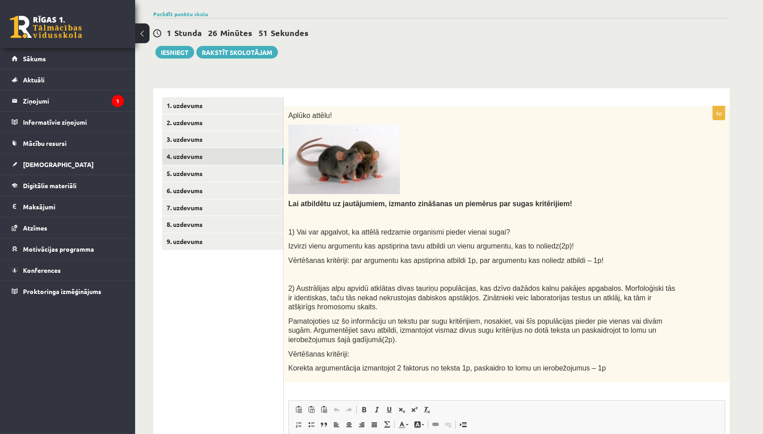
scroll to position [116, 0]
click at [262, 137] on link "3. uzdevums" at bounding box center [222, 138] width 121 height 17
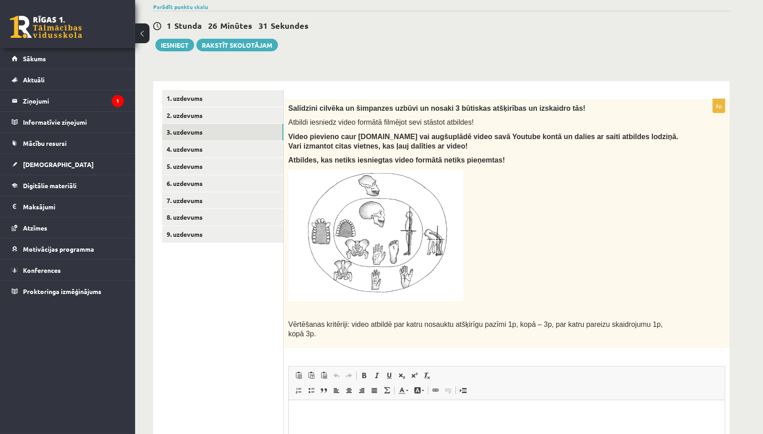
scroll to position [115, 0]
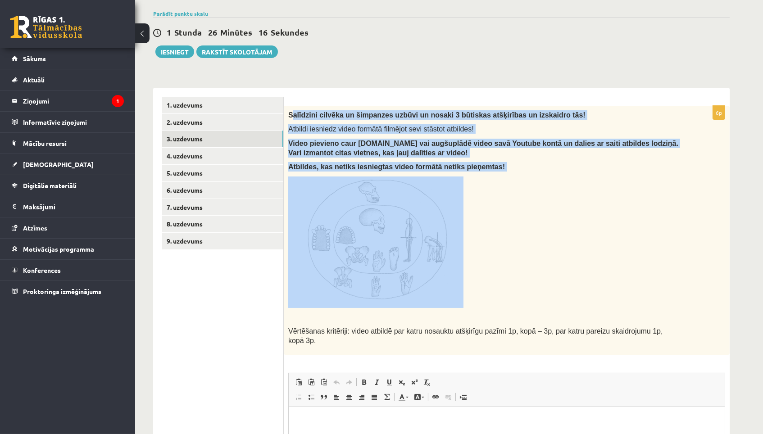
drag, startPoint x: 294, startPoint y: 112, endPoint x: 553, endPoint y: 212, distance: 277.9
click at [553, 208] on div "Salīdzini cilvēka un šimpanzes uzbūvi un nosaki 3 būtiskas atšķirības un izskai…" at bounding box center [507, 230] width 446 height 249
click at [553, 212] on p at bounding box center [484, 241] width 392 height 131
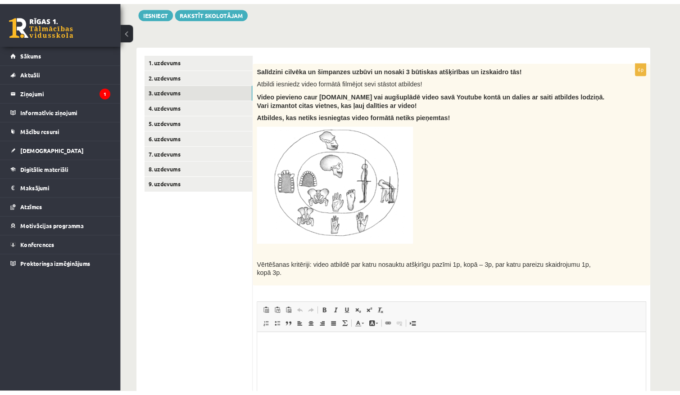
scroll to position [154, 0]
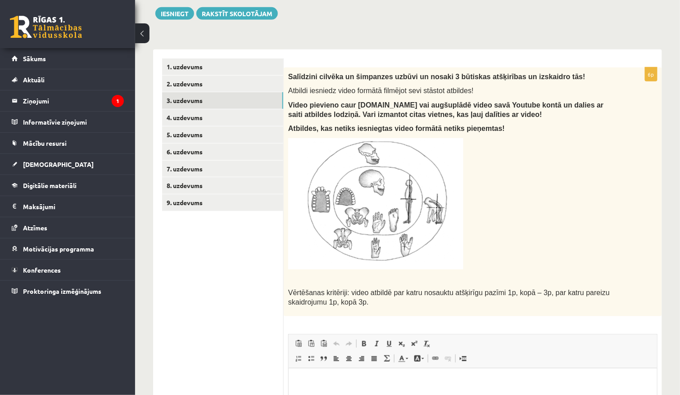
drag, startPoint x: 152, startPoint y: 394, endPoint x: 321, endPoint y: 130, distance: 313.7
click at [321, 130] on div "Salīdzini cilvēka un šimpanzes uzbūvi un nosaki 3 būtiskas atšķirības un izskai…" at bounding box center [473, 192] width 378 height 249
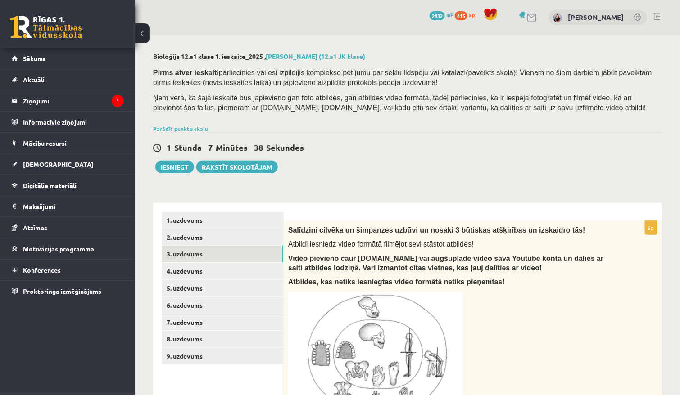
scroll to position [0, 0]
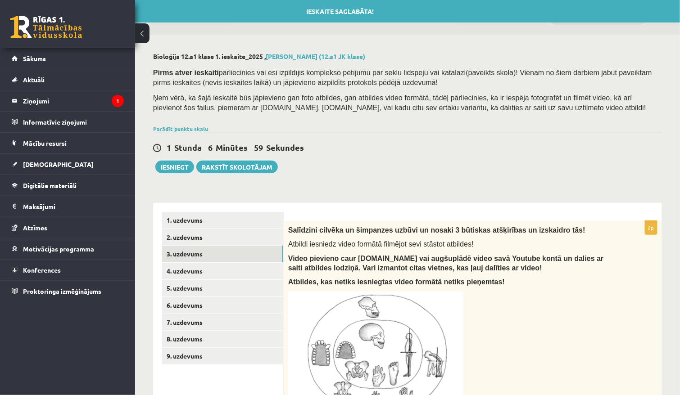
click at [250, 239] on link "2. uzdevums" at bounding box center [222, 237] width 121 height 17
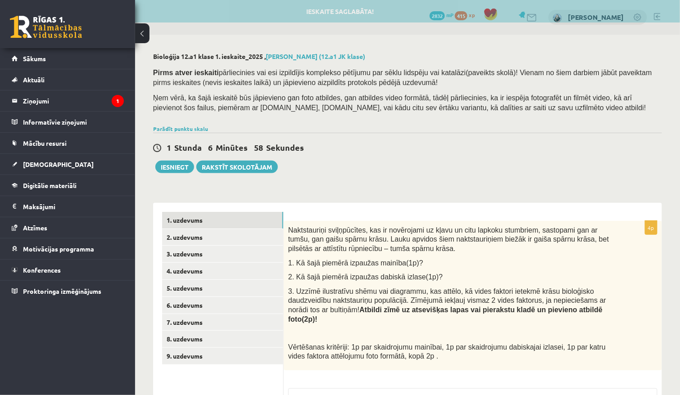
click at [253, 220] on link "1. uzdevums" at bounding box center [222, 220] width 121 height 17
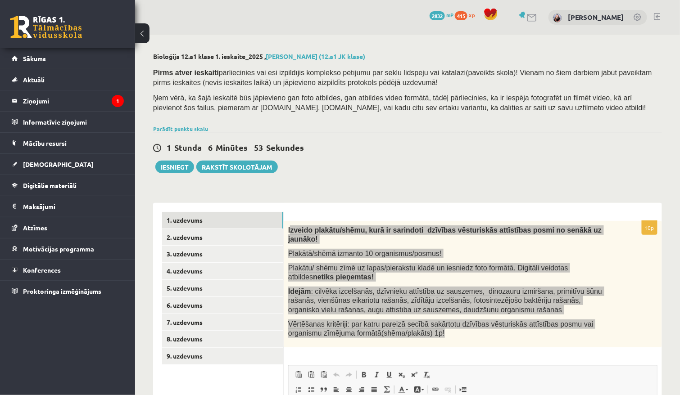
drag, startPoint x: 321, startPoint y: 130, endPoint x: 470, endPoint y: 332, distance: 250.5
click at [470, 332] on div "Izveido plakātu/shēmu, kurā ir sarindoti dzīvības vēsturiskās attīstības posmi …" at bounding box center [473, 284] width 378 height 126
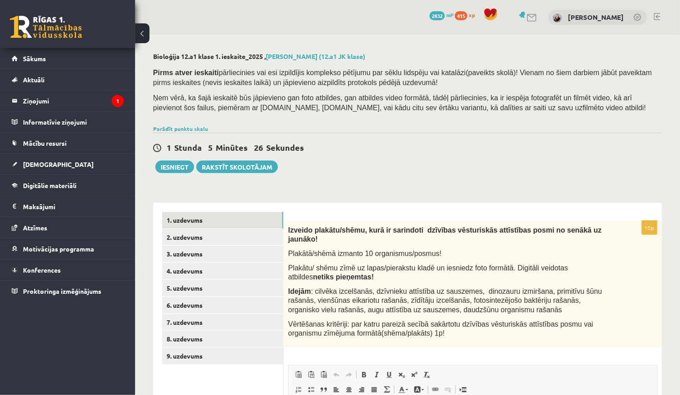
click at [289, 226] on span "Izveido plakātu/shēmu, kurā ir sarindoti dzīvības vēsturiskās attīstības posmi …" at bounding box center [444, 234] width 313 height 17
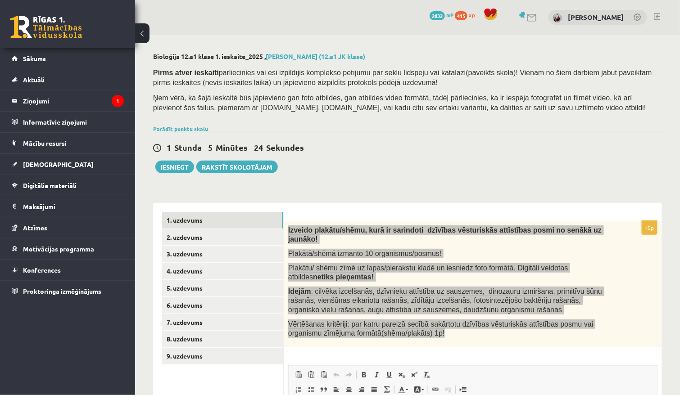
drag, startPoint x: 470, startPoint y: 332, endPoint x: 464, endPoint y: 343, distance: 12.5
click at [464, 343] on div "10p Izveido plakātu/shēmu, kurā ir sarindoti dzīvības vēsturiskās attīstības po…" at bounding box center [473, 387] width 378 height 332
click at [502, 329] on p "Vērtēšanas kritēriji: par katru pareizā secībā sakārtotu dzīvības vēsturiskās a…" at bounding box center [450, 329] width 324 height 18
drag, startPoint x: 464, startPoint y: 343, endPoint x: 286, endPoint y: 229, distance: 210.5
click at [286, 229] on div "Izveido plakātu/shēmu, kurā ir sarindoti dzīvības vēsturiskās attīstības posmi …" at bounding box center [473, 284] width 378 height 126
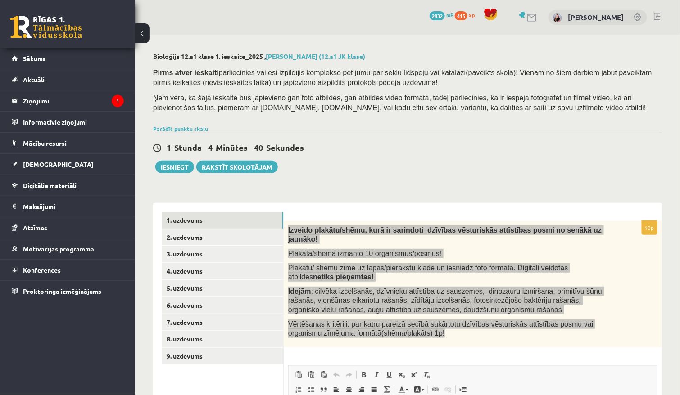
drag, startPoint x: 286, startPoint y: 229, endPoint x: 398, endPoint y: 312, distance: 138.4
click at [398, 312] on div "Izveido plakātu/shēmu, kurā ir sarindoti dzīvības vēsturiskās attīstības posmi …" at bounding box center [473, 284] width 378 height 126
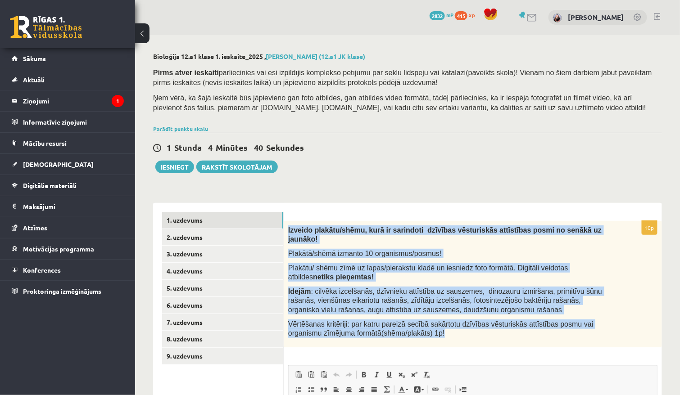
click at [398, 312] on div "Izveido plakātu/shēmu, kurā ir sarindoti dzīvības vēsturiskās attīstības posmi …" at bounding box center [473, 284] width 378 height 126
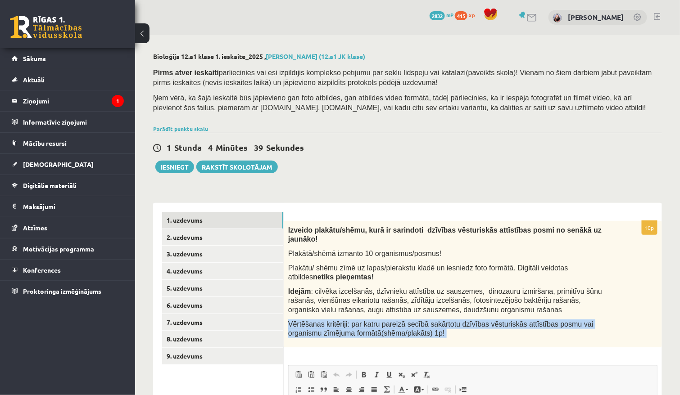
click at [398, 312] on div "Izveido plakātu/shēmu, kurā ir sarindoti dzīvības vēsturiskās attīstības posmi …" at bounding box center [473, 284] width 378 height 126
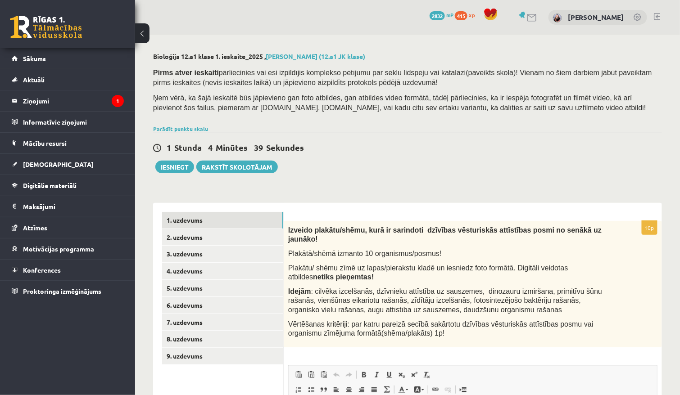
click at [393, 301] on span ": cilvēka izcelšanās, dzīvnieku attīstība uz sauszemes, dinozauru izmiršana, pr…" at bounding box center [445, 301] width 314 height 26
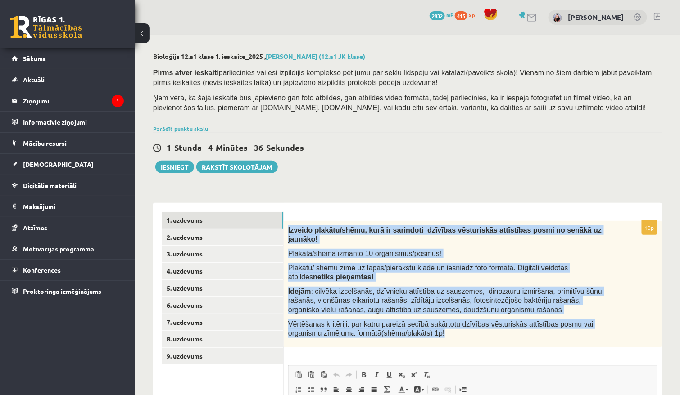
drag, startPoint x: 288, startPoint y: 227, endPoint x: 460, endPoint y: 326, distance: 198.7
click at [460, 326] on div "Izveido plakātu/shēmu, kurā ir sarindoti dzīvības vēsturiskās attīstības posmi …" at bounding box center [473, 284] width 378 height 126
copy div "Izveido plakātu/shēmu, kurā ir sarindoti dzīvības vēsturiskās attīstības posmi …"
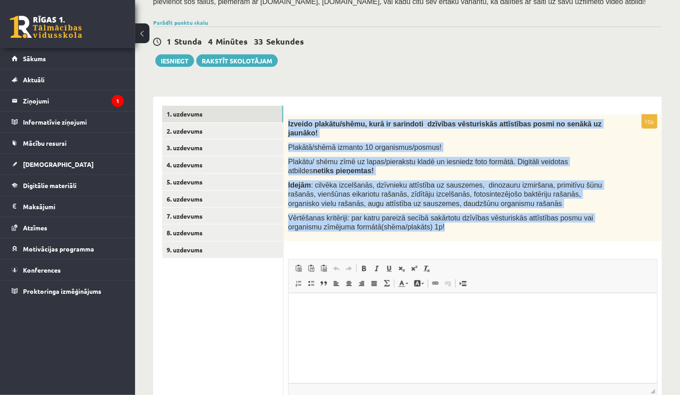
scroll to position [108, 0]
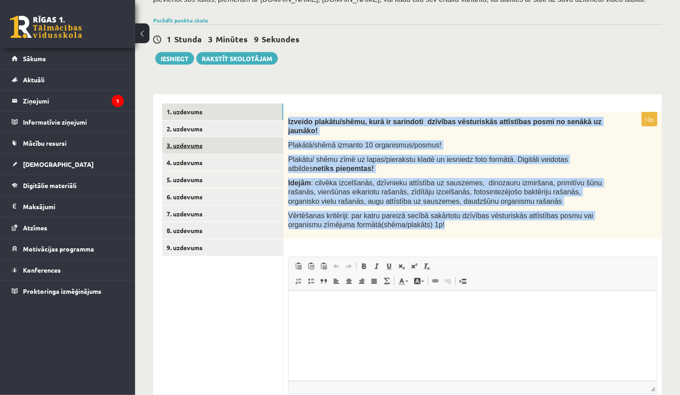
click at [248, 141] on link "3. uzdevums" at bounding box center [222, 145] width 121 height 17
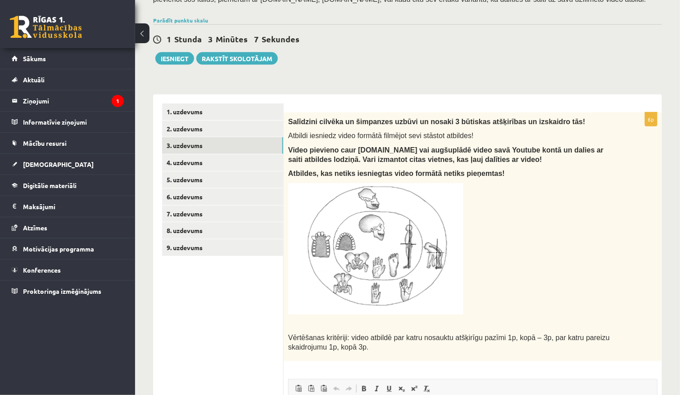
click at [339, 385] on span at bounding box center [336, 388] width 7 height 7
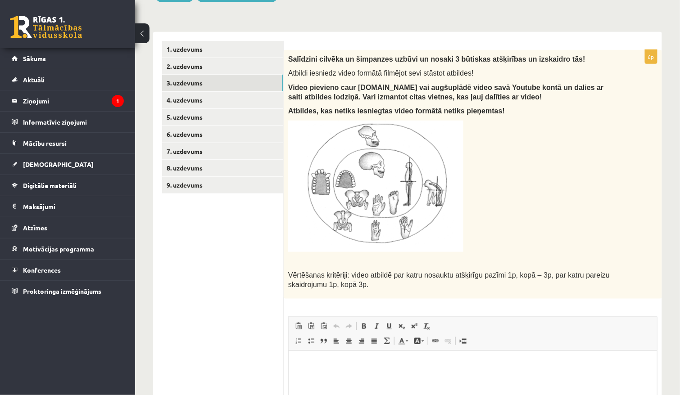
scroll to position [202, 0]
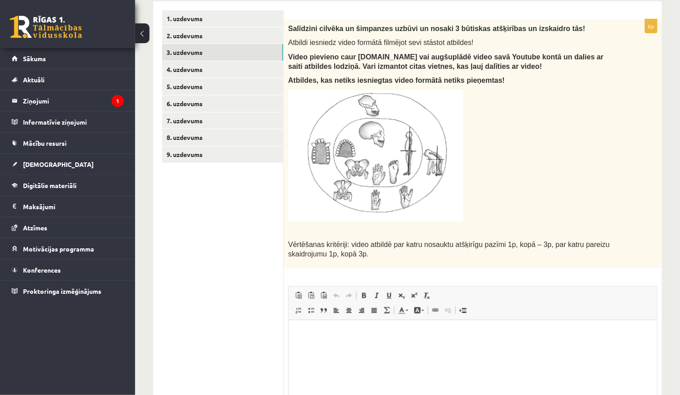
click at [335, 337] on p "Rich Text Editor, wiswyg-editor-user-answer-47433841962700" at bounding box center [472, 333] width 350 height 9
paste body "Rich Text Editor, wiswyg-editor-user-answer-47433841962700"
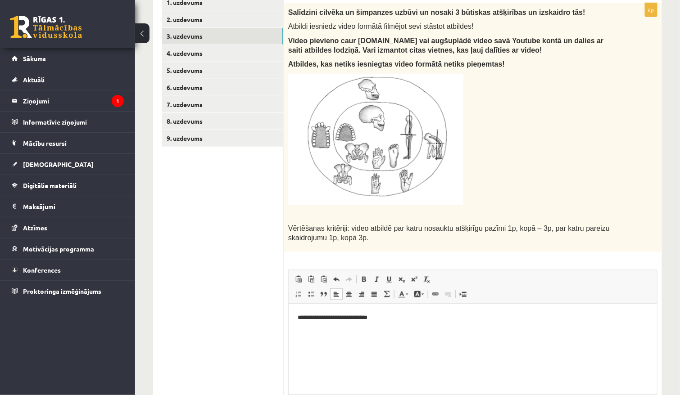
scroll to position [218, 0]
drag, startPoint x: 299, startPoint y: 329, endPoint x: 382, endPoint y: 330, distance: 82.4
click at [383, 330] on p "**********" at bounding box center [472, 331] width 351 height 9
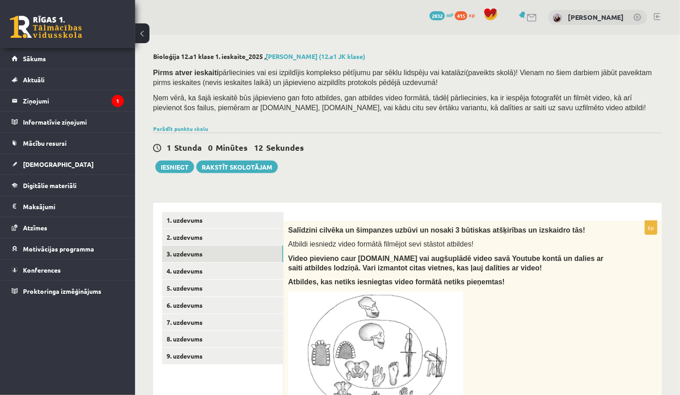
scroll to position [0, 0]
click at [215, 215] on link "1. uzdevums" at bounding box center [222, 220] width 121 height 17
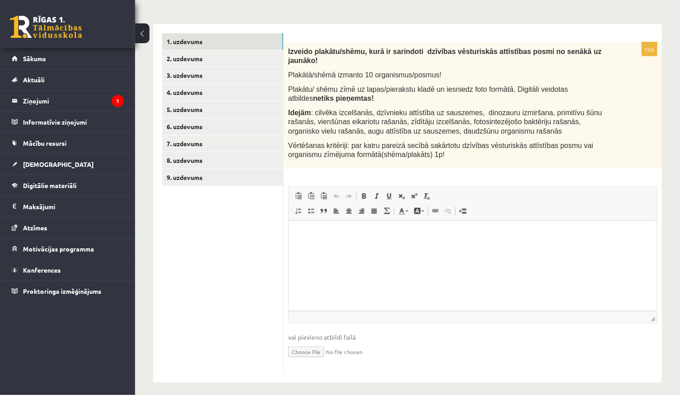
scroll to position [178, 0]
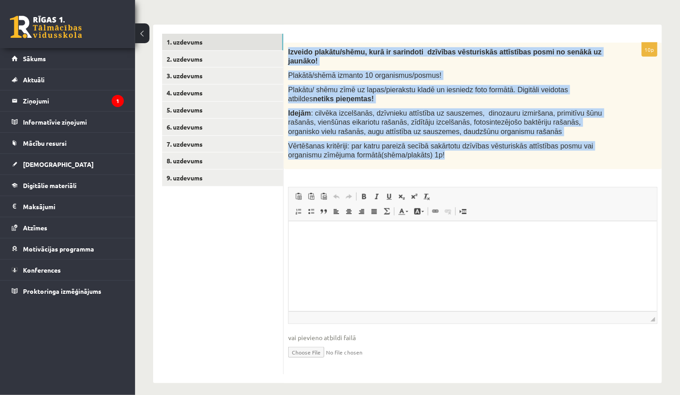
drag, startPoint x: 290, startPoint y: 44, endPoint x: 467, endPoint y: 156, distance: 209.1
click at [467, 156] on div "Izveido plakātu/shēmu, kurā ir sarindoti dzīvības vēsturiskās attīstības posmi …" at bounding box center [473, 106] width 378 height 126
copy div "Izveido plakātu/shēmu, kurā ir sarindoti dzīvības vēsturiskās attīstības posmi …"
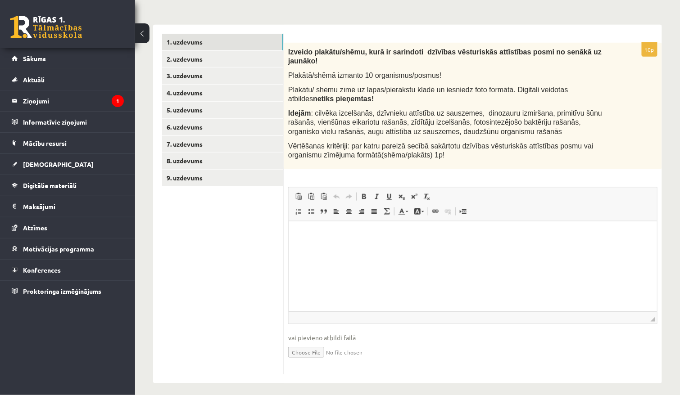
click at [327, 117] on span ": cilvēka izcelšanās, dzīvnieku attīstība uz sauszemes, dinozauru izmiršana, pr…" at bounding box center [445, 122] width 314 height 26
click at [212, 53] on link "2. uzdevums" at bounding box center [222, 59] width 121 height 17
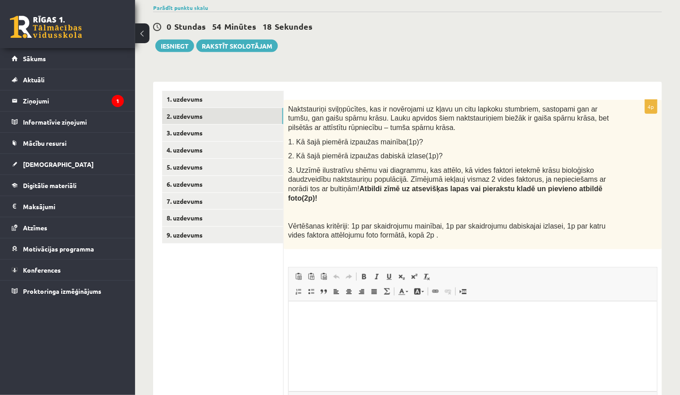
scroll to position [122, 0]
click at [247, 147] on link "4. uzdevums" at bounding box center [222, 149] width 121 height 17
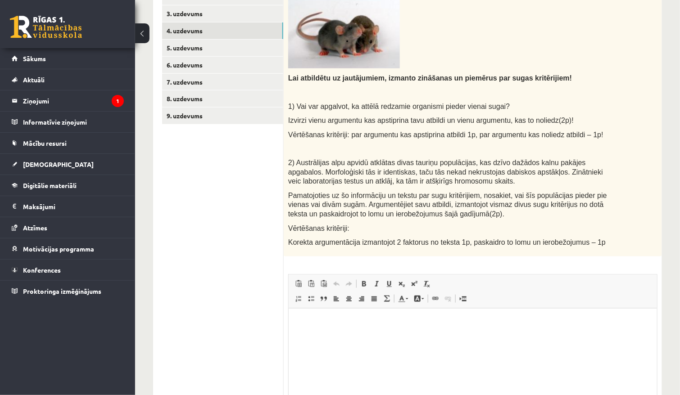
scroll to position [243, 0]
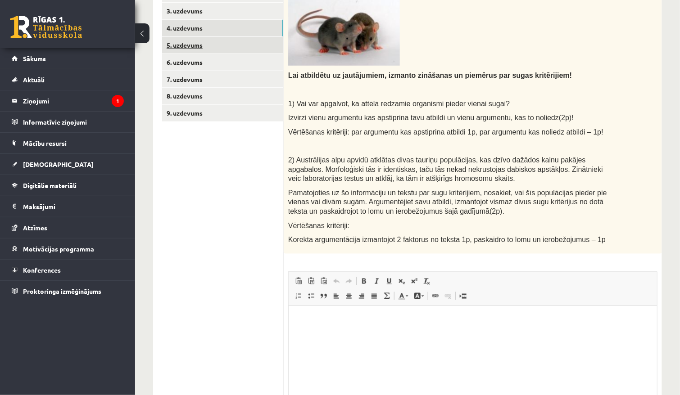
click at [236, 44] on link "5. uzdevums" at bounding box center [222, 45] width 121 height 17
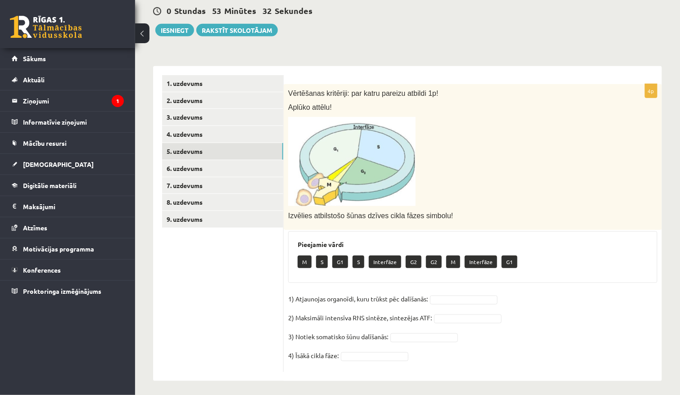
scroll to position [136, 0]
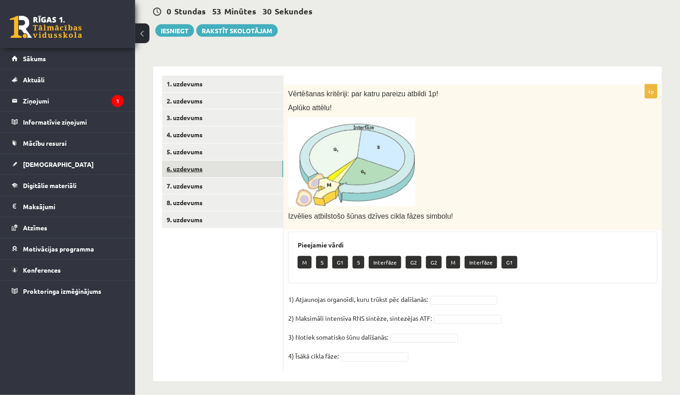
click at [272, 167] on link "6. uzdevums" at bounding box center [222, 169] width 121 height 17
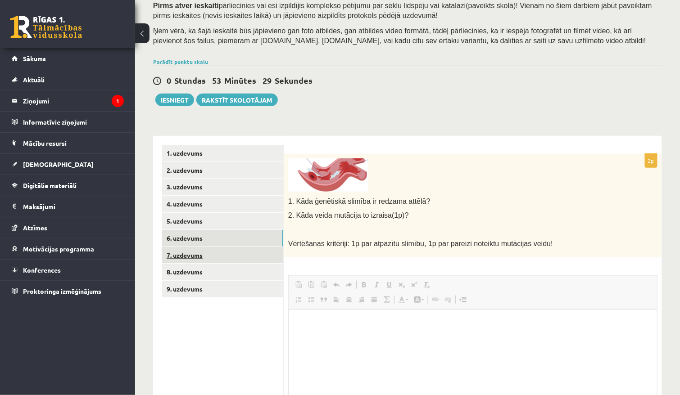
scroll to position [0, 0]
click at [248, 251] on link "7. uzdevums" at bounding box center [222, 255] width 121 height 17
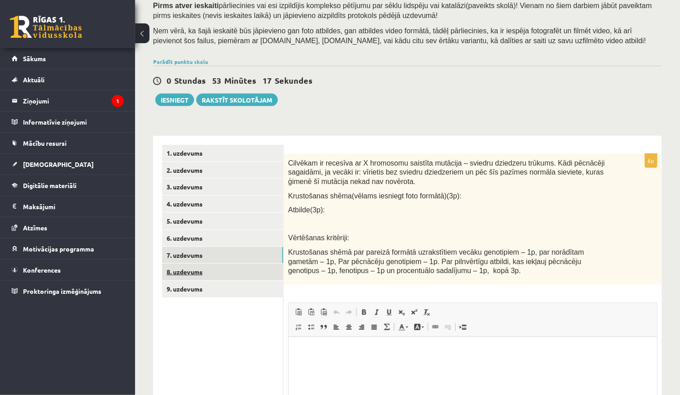
click at [257, 264] on link "8. uzdevums" at bounding box center [222, 272] width 121 height 17
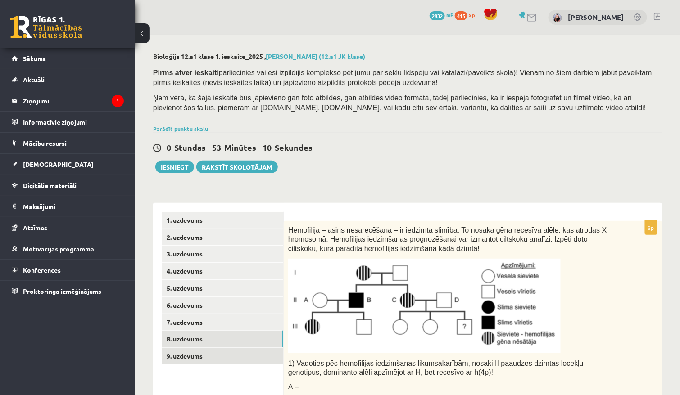
click at [259, 352] on link "9. uzdevums" at bounding box center [222, 356] width 121 height 17
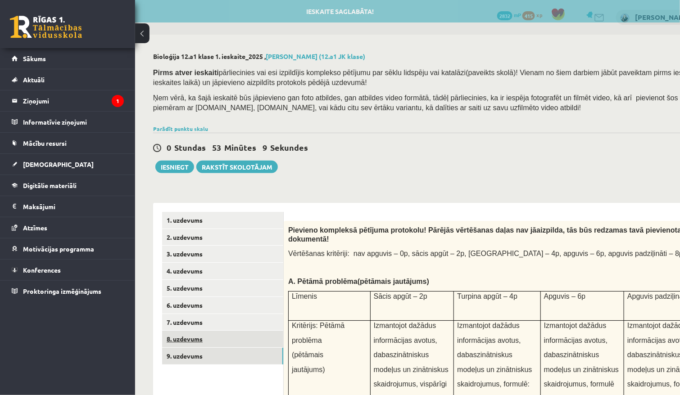
click at [259, 337] on link "8. uzdevums" at bounding box center [222, 339] width 121 height 17
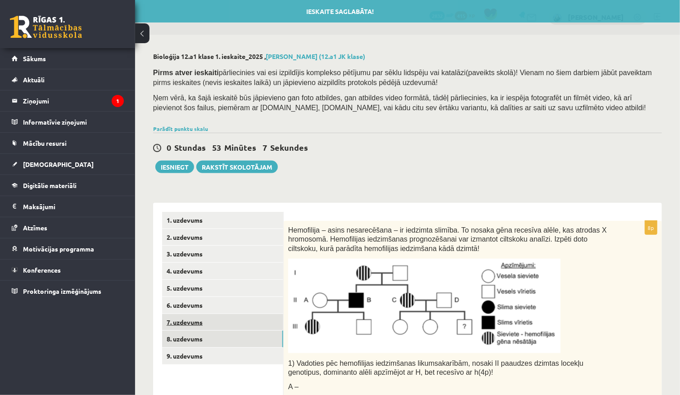
click at [235, 315] on link "7. uzdevums" at bounding box center [222, 322] width 121 height 17
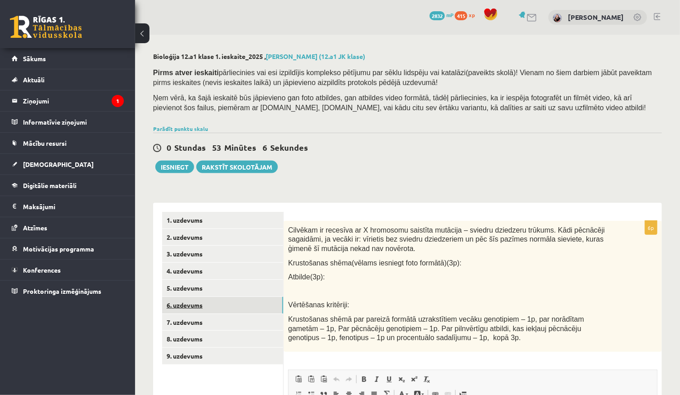
click at [239, 303] on link "6. uzdevums" at bounding box center [222, 305] width 121 height 17
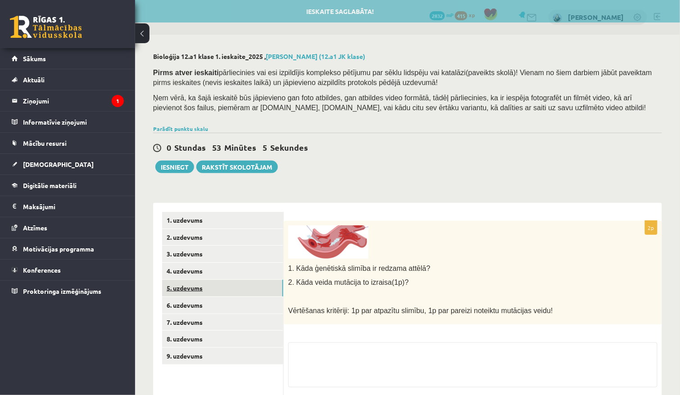
click at [244, 286] on link "5. uzdevums" at bounding box center [222, 288] width 121 height 17
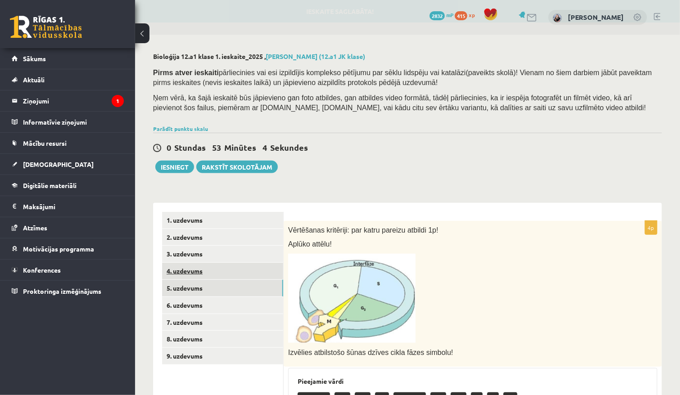
click at [245, 272] on link "4. uzdevums" at bounding box center [222, 271] width 121 height 17
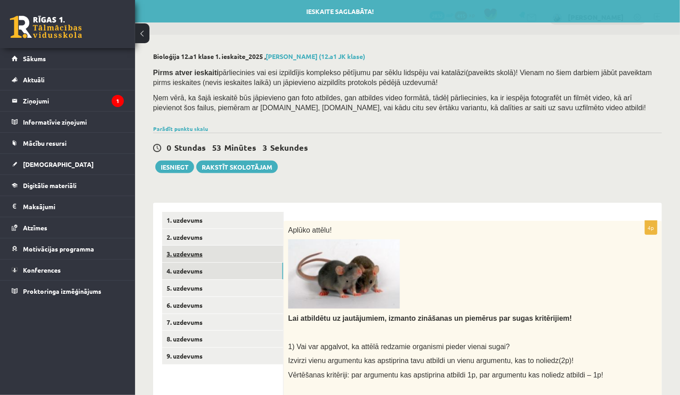
click at [248, 256] on link "3. uzdevums" at bounding box center [222, 254] width 121 height 17
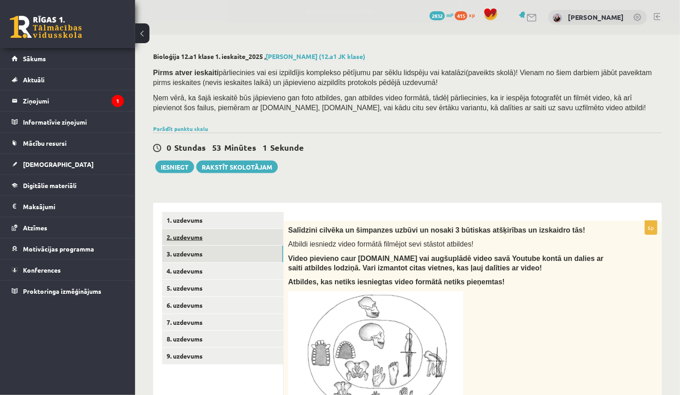
click at [252, 238] on link "2. uzdevums" at bounding box center [222, 237] width 121 height 17
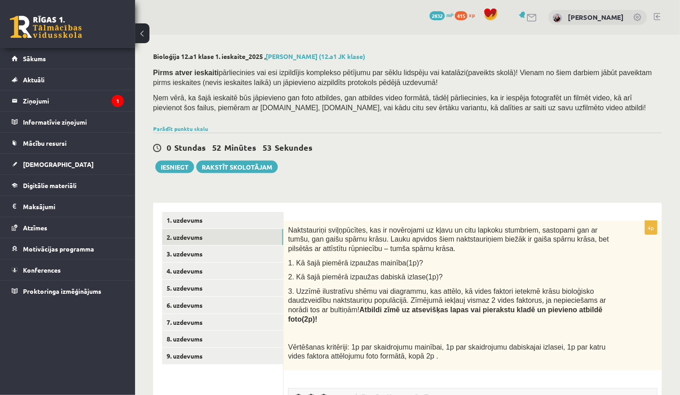
click at [266, 208] on div "1. uzdevums 2. uzdevums 3. uzdevums 4. uzdevums 5. uzdevums 6. uzdevums 7. uzde…" at bounding box center [218, 394] width 131 height 382
click at [263, 217] on link "1. uzdevums" at bounding box center [222, 220] width 121 height 17
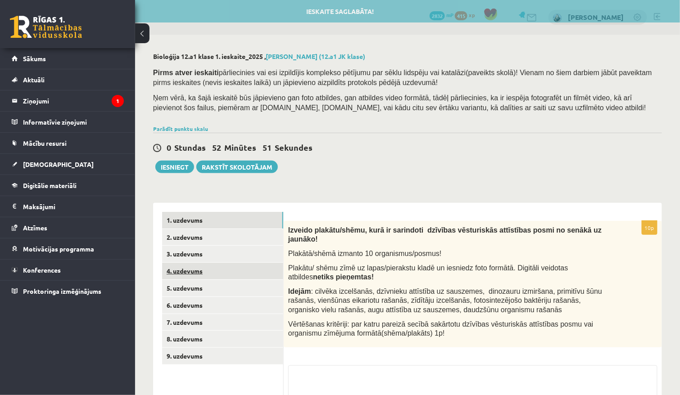
click at [253, 267] on link "4. uzdevums" at bounding box center [222, 271] width 121 height 17
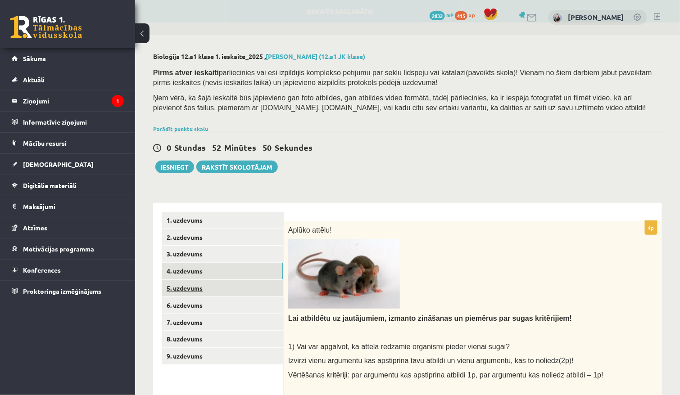
click at [249, 287] on link "5. uzdevums" at bounding box center [222, 288] width 121 height 17
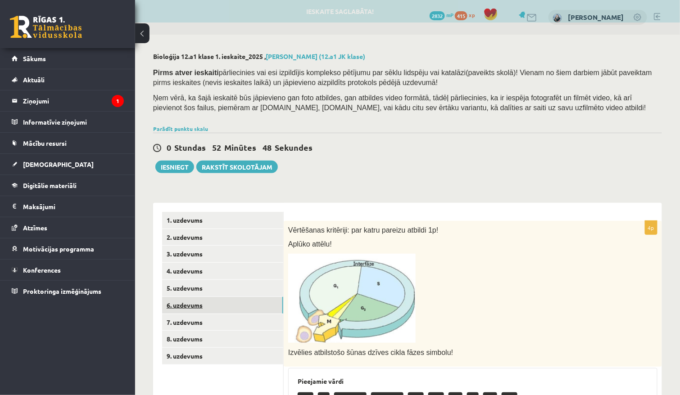
click at [257, 298] on link "6. uzdevums" at bounding box center [222, 305] width 121 height 17
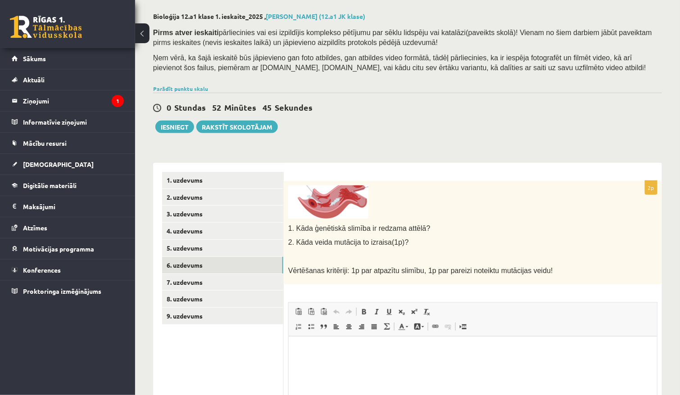
scroll to position [37, 0]
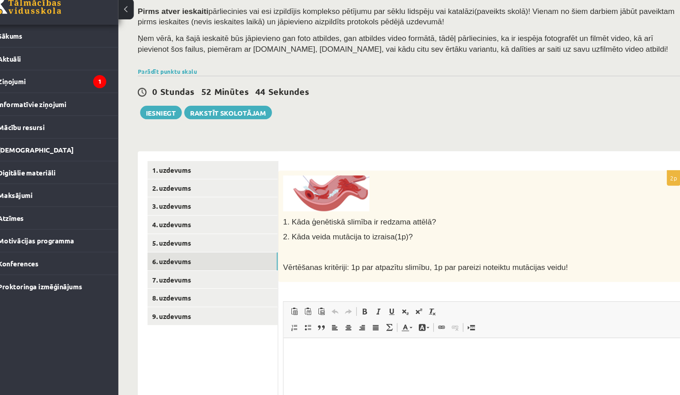
click at [293, 188] on img at bounding box center [328, 204] width 80 height 33
click at [195, 192] on link "2. uzdevums" at bounding box center [222, 200] width 121 height 17
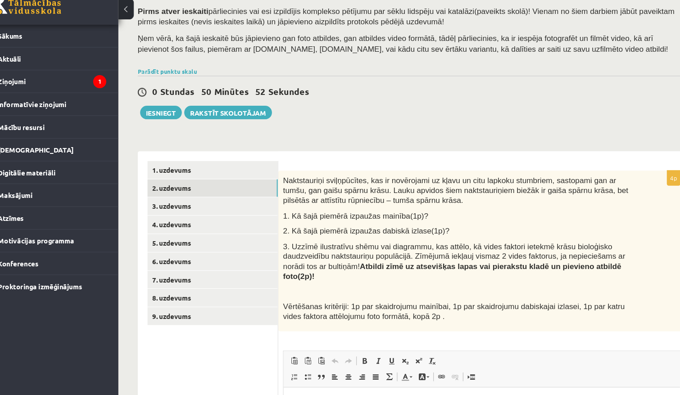
scroll to position [0, 0]
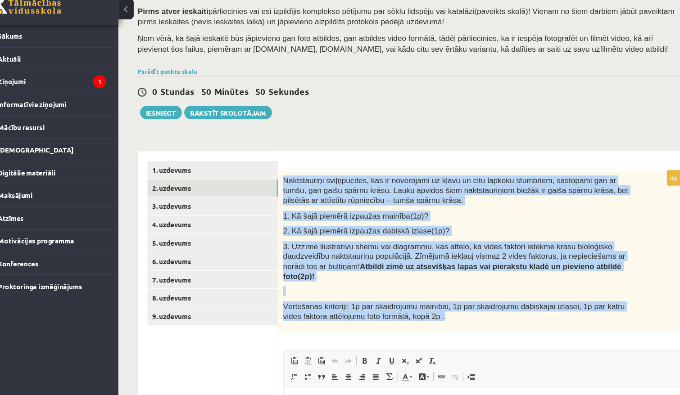
drag, startPoint x: 263, startPoint y: 163, endPoint x: 461, endPoint y: 299, distance: 240.0
click at [462, 300] on div "Naktstauriņi sviļņpūcītes, kas ir novērojami uz kļavu un citu lapkoku stumbriem…" at bounding box center [473, 258] width 378 height 149
copy div "Naktstauriņi sviļņpūcītes, kas ir novērojami uz kļavu un citu lapkoku stumbriem…"
click at [345, 269] on b "Atbildi zīmē uz atsevišķas lapas vai pierakstu kladē un pievieno atbildē foto(2…" at bounding box center [445, 277] width 314 height 17
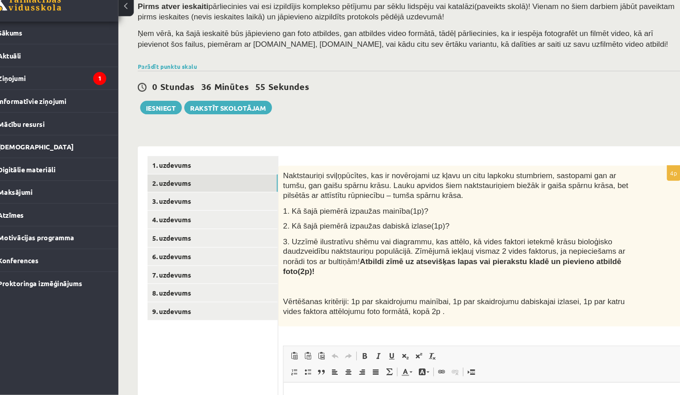
scroll to position [41, 0]
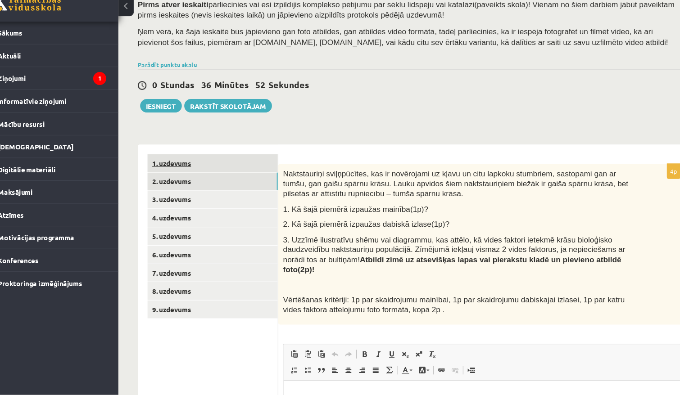
click at [215, 172] on link "1. uzdevums" at bounding box center [222, 180] width 121 height 17
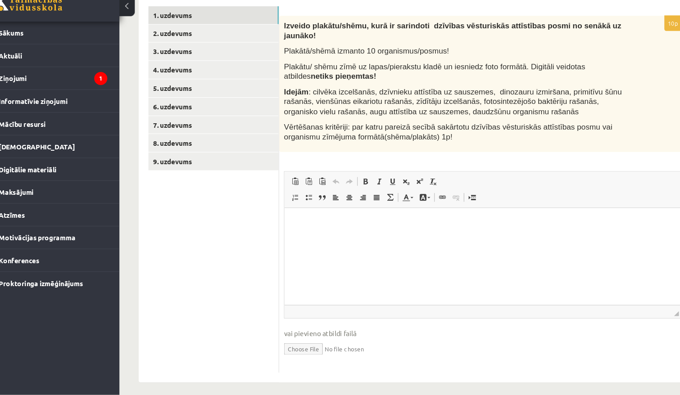
scroll to position [178, 0]
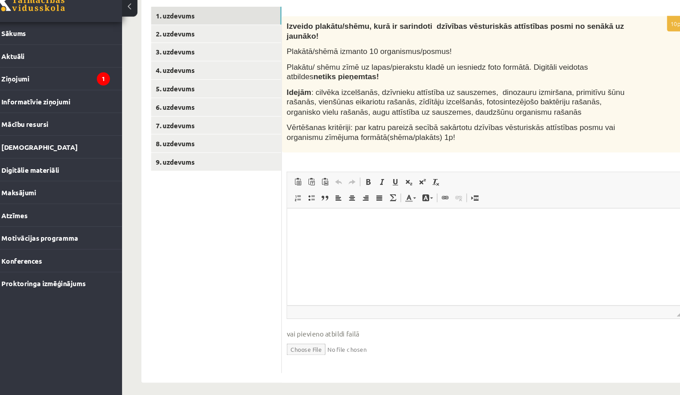
click at [288, 343] on input "file" at bounding box center [472, 352] width 369 height 18
type input "**********"
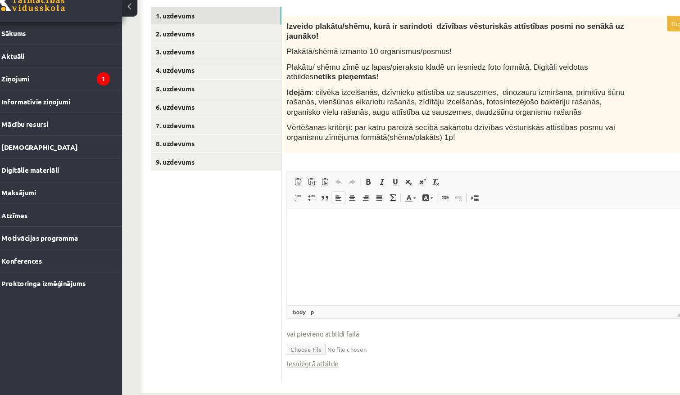
click at [380, 235] on html at bounding box center [471, 221] width 368 height 27
click at [205, 51] on link "2. uzdevums" at bounding box center [222, 59] width 121 height 17
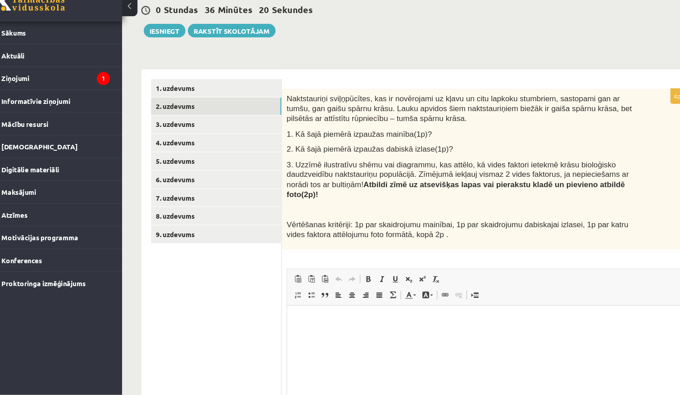
scroll to position [0, 0]
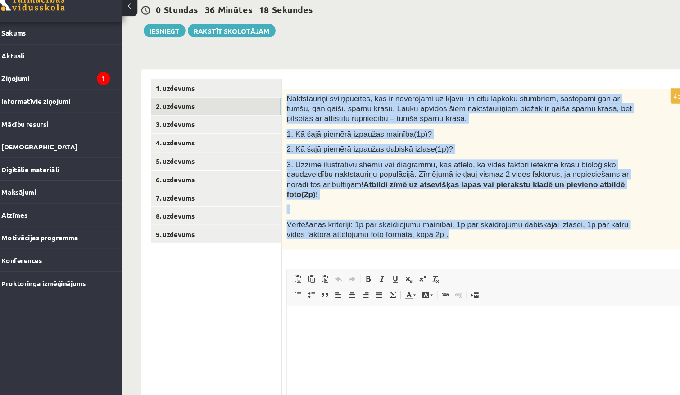
drag, startPoint x: 267, startPoint y: 87, endPoint x: 421, endPoint y: 219, distance: 203.1
click at [421, 219] on div "Naktstauriņi sviļņpūcītes, kas ir novērojami uz kļavu un citu lapkoku stumbriem…" at bounding box center [473, 185] width 378 height 149
copy div "Naktstauriņi sviļņpūcītes, kas ir novērojami uz kļavu un citu lapkoku stumbriem…"
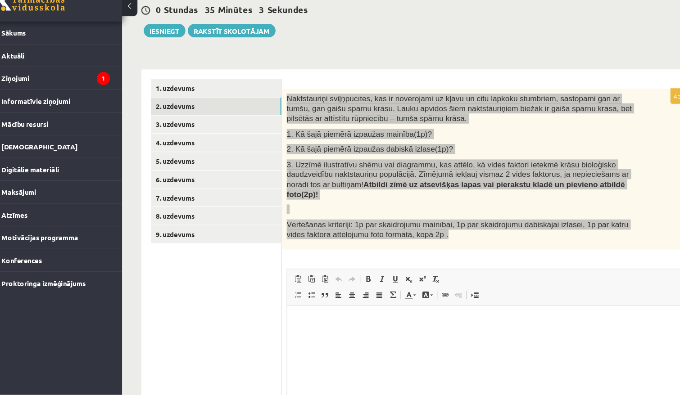
click at [365, 333] on html at bounding box center [471, 319] width 368 height 27
click at [361, 333] on html at bounding box center [471, 319] width 368 height 27
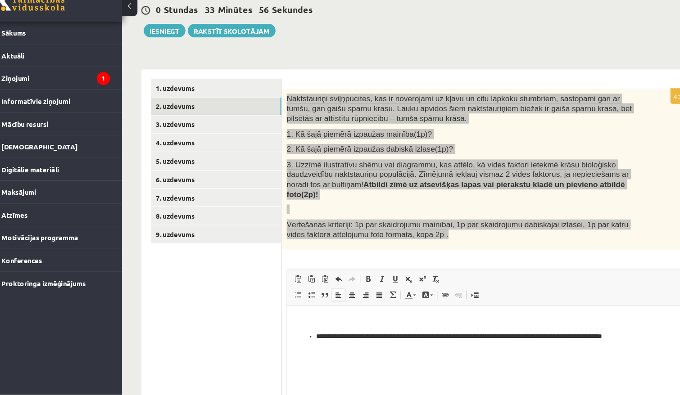
click at [314, 332] on p "**********" at bounding box center [471, 334] width 315 height 9
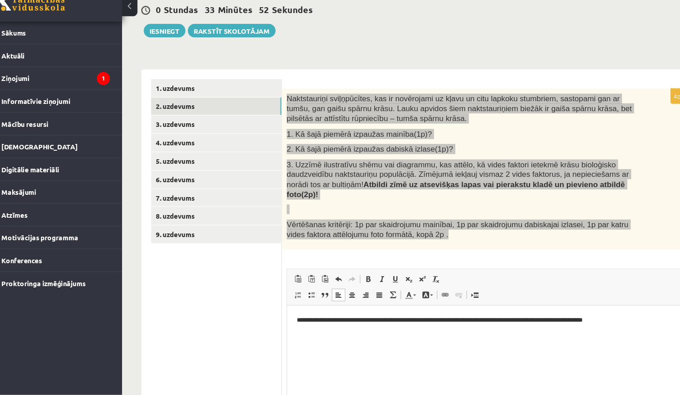
click at [625, 316] on p "**********" at bounding box center [471, 319] width 351 height 9
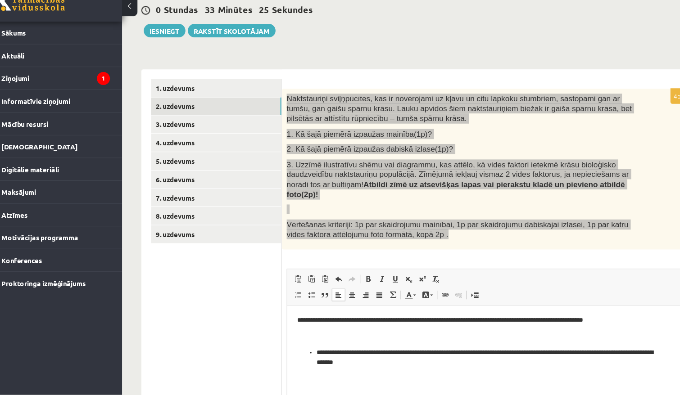
click at [315, 347] on p "**********" at bounding box center [471, 354] width 315 height 18
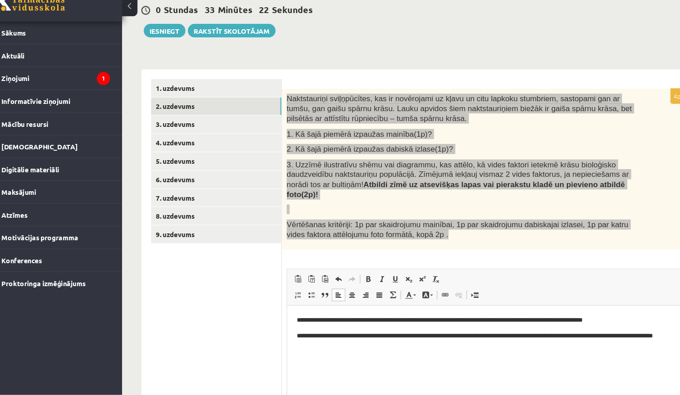
click at [294, 314] on html "**********" at bounding box center [471, 346] width 368 height 81
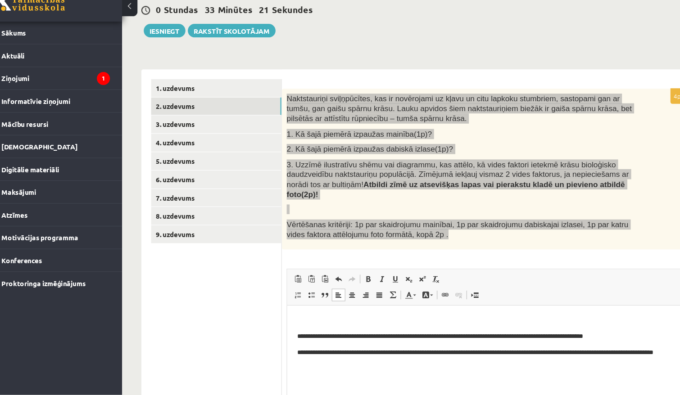
click at [297, 318] on p "Rich Text Editor, wiswyg-editor-user-answer-47433780127180" at bounding box center [471, 319] width 350 height 9
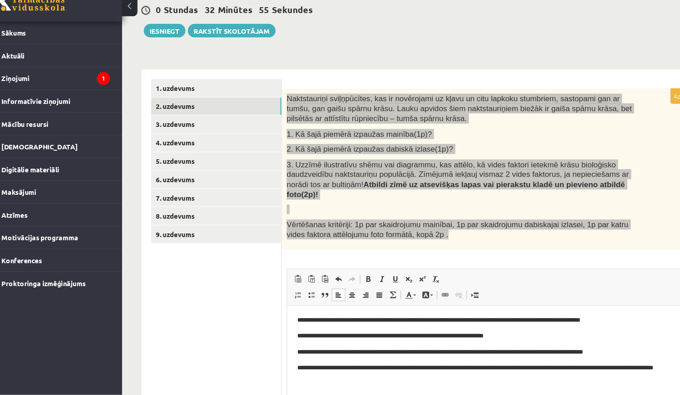
click at [293, 320] on html "**********" at bounding box center [471, 361] width 368 height 111
click at [294, 328] on html "**********" at bounding box center [471, 361] width 368 height 111
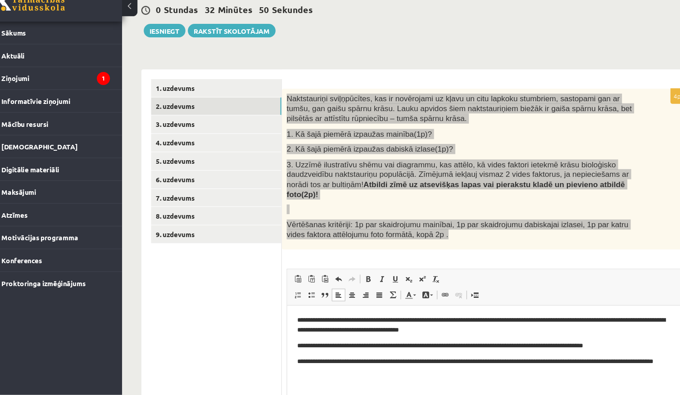
click at [529, 322] on p "**********" at bounding box center [471, 324] width 351 height 18
click at [529, 318] on p "**********" at bounding box center [471, 324] width 351 height 18
click at [522, 319] on p "**********" at bounding box center [471, 324] width 351 height 18
click at [527, 318] on p "**********" at bounding box center [471, 324] width 351 height 18
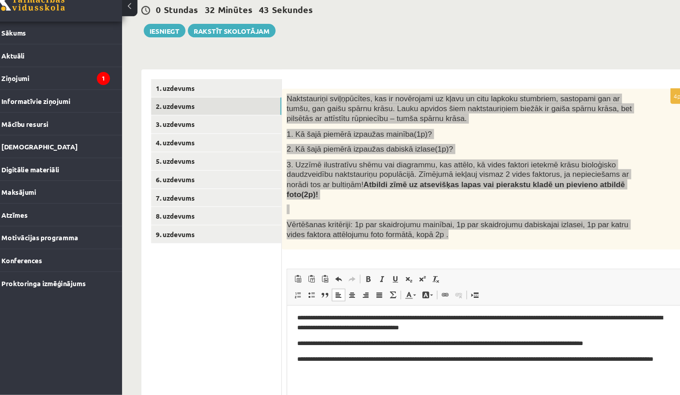
scroll to position [5, 0]
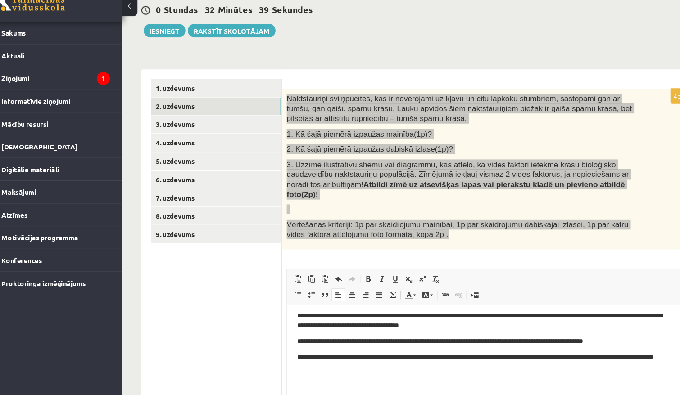
click at [619, 315] on p "**********" at bounding box center [471, 319] width 351 height 18
click at [642, 314] on p "**********" at bounding box center [471, 319] width 351 height 18
drag, startPoint x: 355, startPoint y: 314, endPoint x: 347, endPoint y: 314, distance: 7.7
click at [347, 314] on p "**********" at bounding box center [471, 319] width 351 height 18
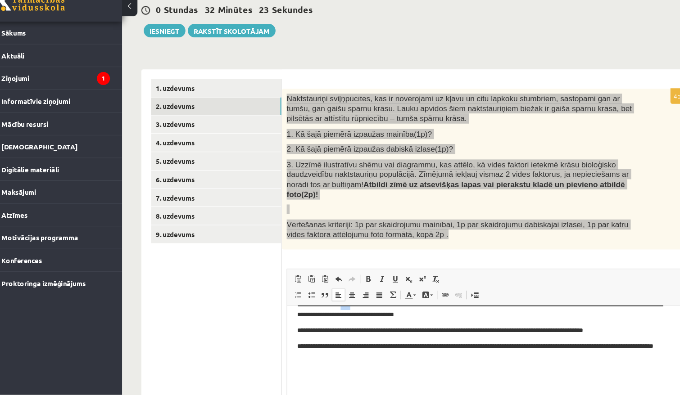
scroll to position [14, 0]
click at [382, 355] on p "**********" at bounding box center [471, 348] width 351 height 18
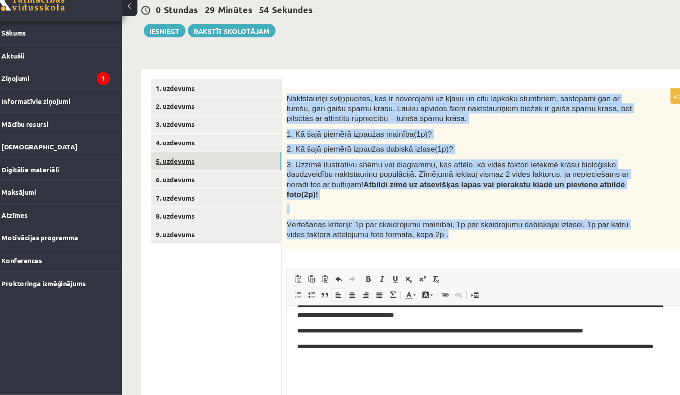
click at [168, 170] on link "5. uzdevums" at bounding box center [222, 178] width 121 height 17
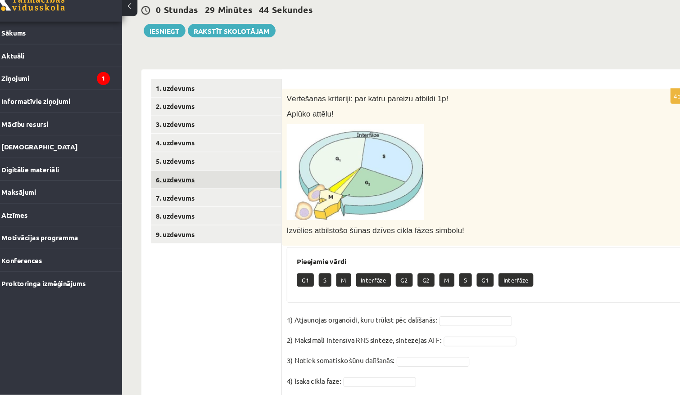
click at [211, 187] on link "6. uzdevums" at bounding box center [222, 195] width 121 height 17
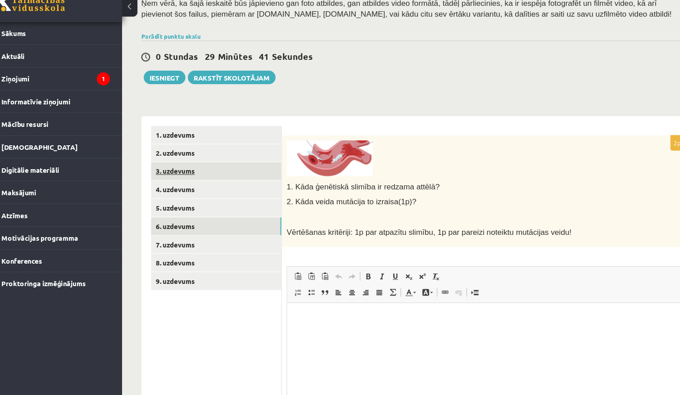
scroll to position [0, 0]
click at [294, 311] on html at bounding box center [471, 316] width 368 height 27
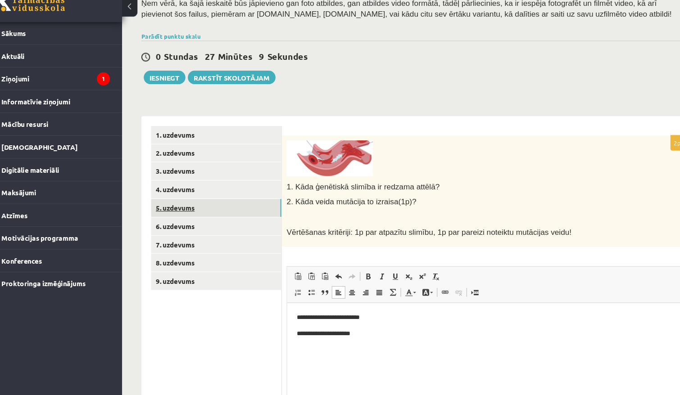
click at [181, 213] on link "5. uzdevums" at bounding box center [222, 221] width 121 height 17
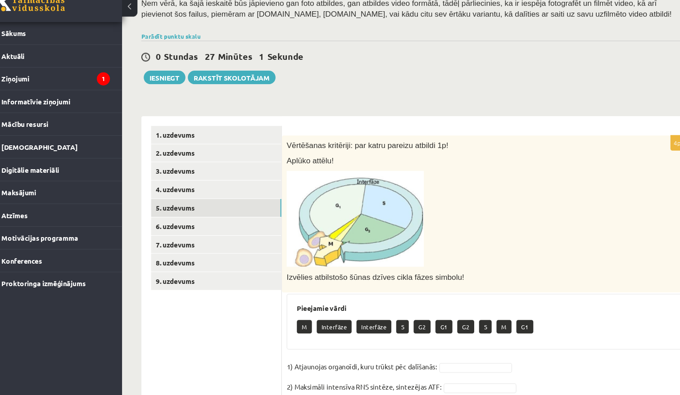
drag, startPoint x: 395, startPoint y: 199, endPoint x: 402, endPoint y: 162, distance: 37.1
click at [402, 187] on p at bounding box center [450, 231] width 324 height 89
click at [172, 247] on link "7. uzdevums" at bounding box center [222, 255] width 121 height 17
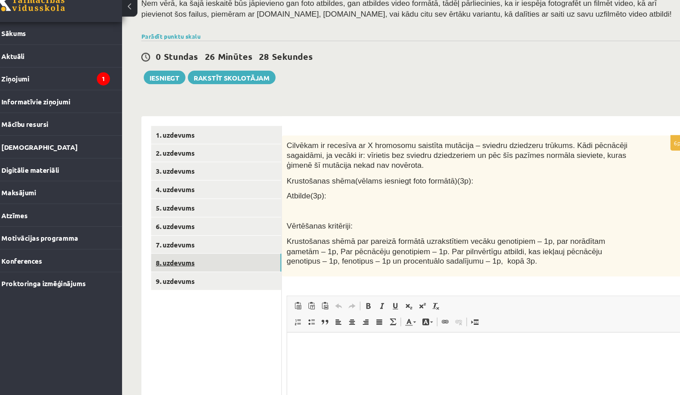
click at [165, 264] on link "8. uzdevums" at bounding box center [222, 272] width 121 height 17
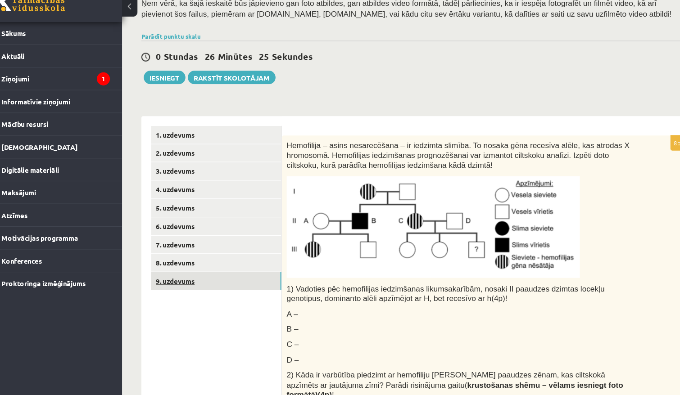
click at [166, 281] on link "9. uzdevums" at bounding box center [222, 289] width 121 height 17
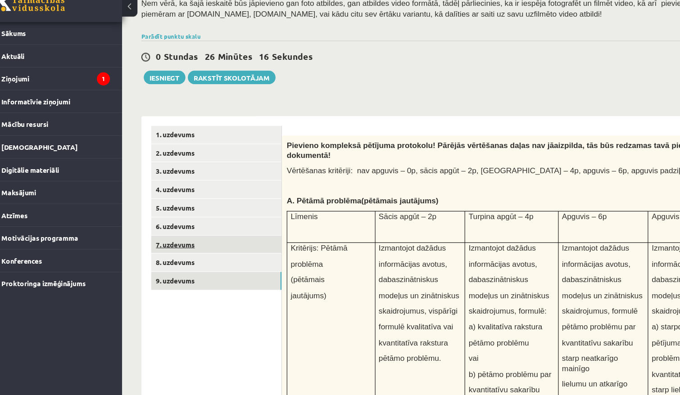
click at [166, 247] on link "7. uzdevums" at bounding box center [222, 255] width 121 height 17
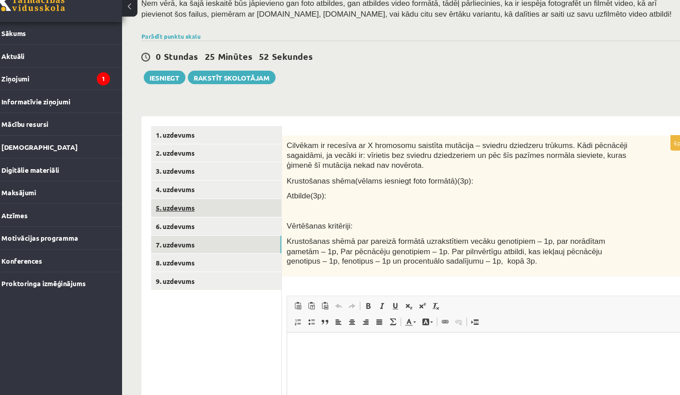
click at [176, 213] on link "5. uzdevums" at bounding box center [222, 221] width 121 height 17
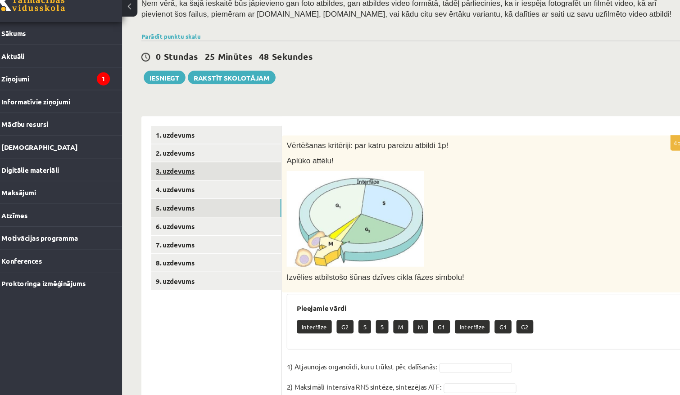
click at [184, 179] on link "3. uzdevums" at bounding box center [222, 187] width 121 height 17
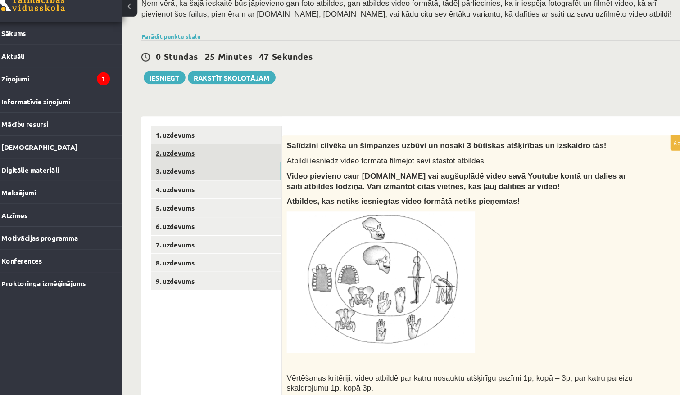
click at [181, 162] on link "2. uzdevums" at bounding box center [222, 170] width 121 height 17
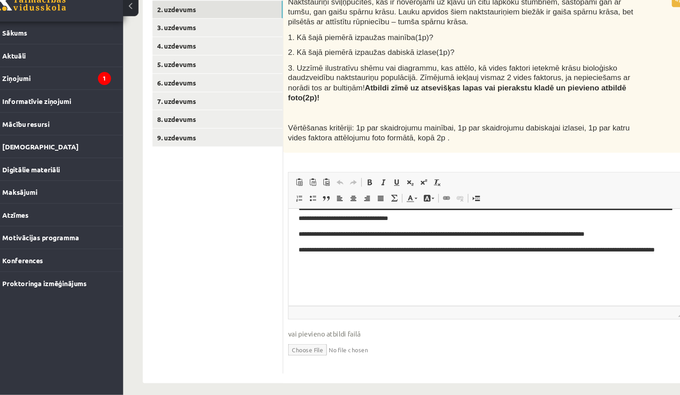
scroll to position [200, 0]
click at [288, 343] on input "file" at bounding box center [472, 352] width 369 height 18
type input "**********"
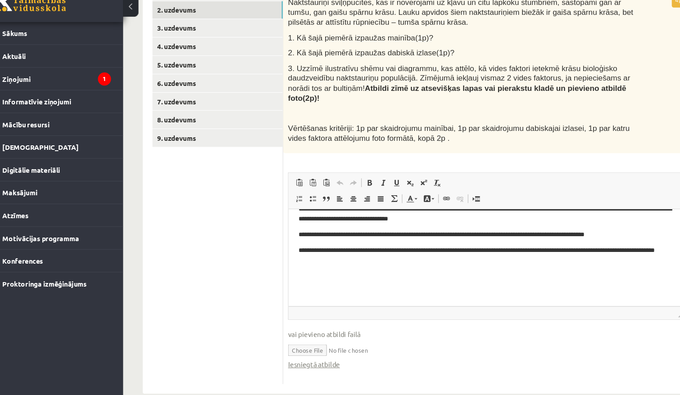
scroll to position [11, 0]
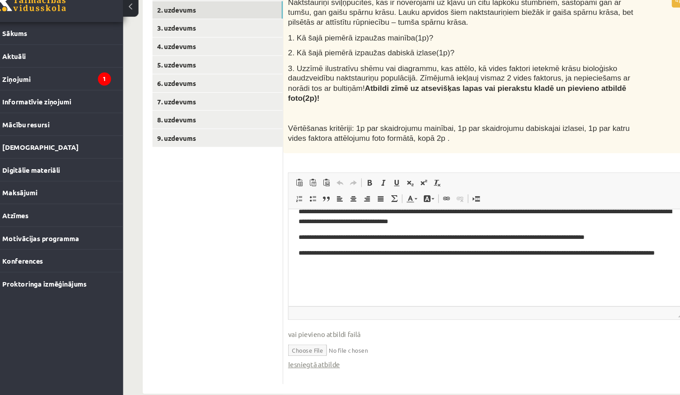
click at [396, 287] on p "Rich Text Editor, wiswyg-editor-user-answer-47433786975620" at bounding box center [472, 289] width 350 height 9
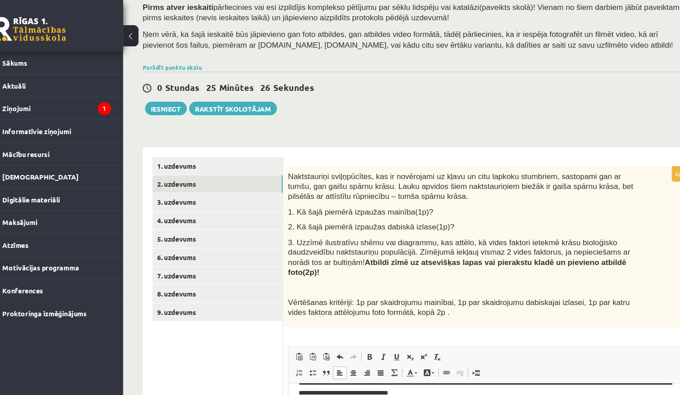
scroll to position [20, 0]
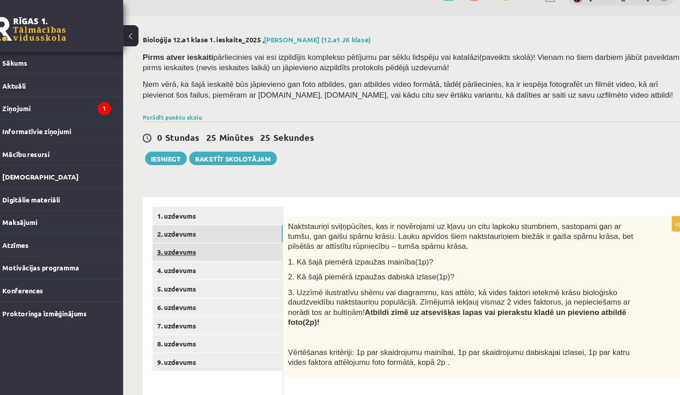
click at [206, 236] on link "3. uzdevums" at bounding box center [222, 234] width 121 height 17
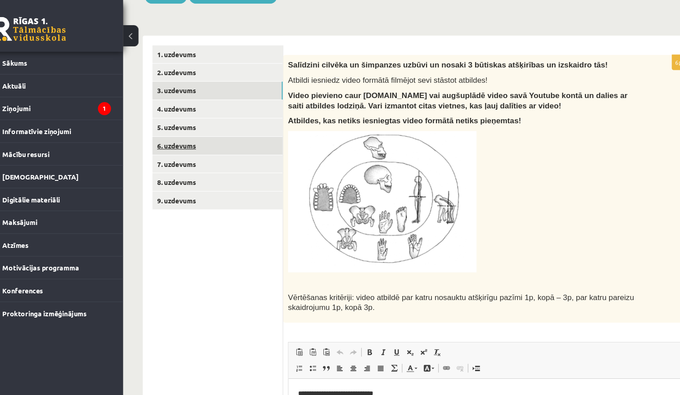
scroll to position [169, 0]
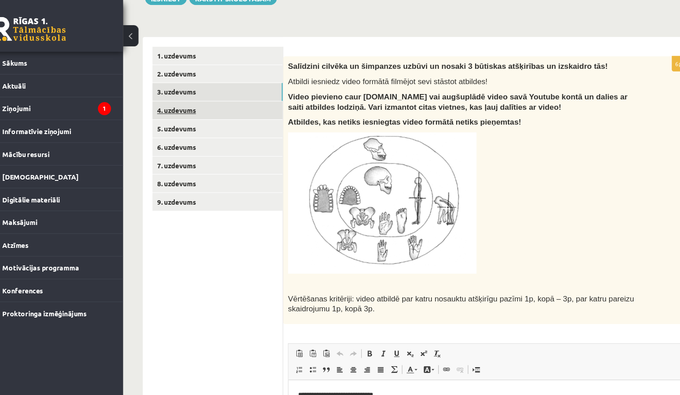
click at [235, 97] on link "4. uzdevums" at bounding box center [222, 102] width 121 height 17
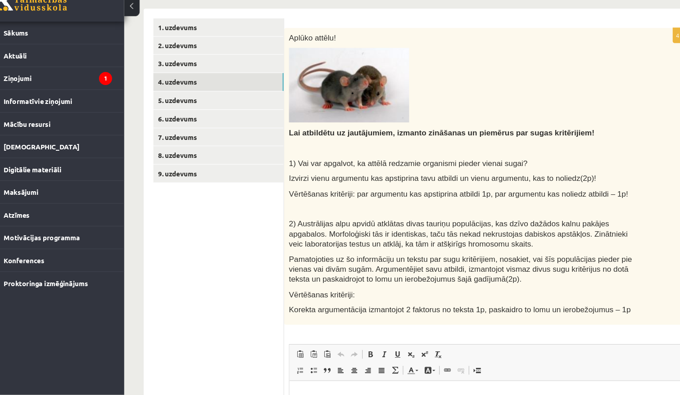
scroll to position [168, 0]
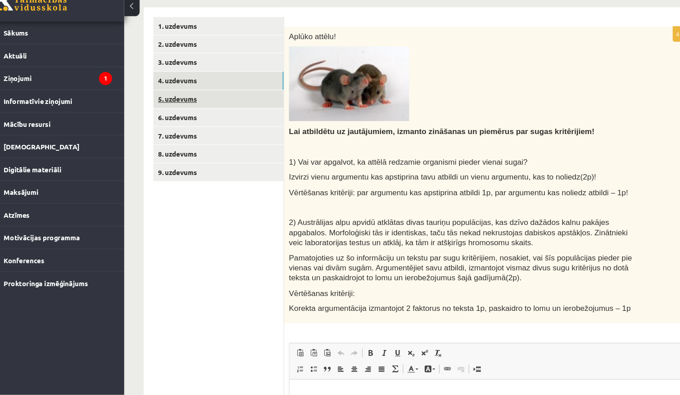
click at [195, 112] on link "5. uzdevums" at bounding box center [222, 120] width 121 height 17
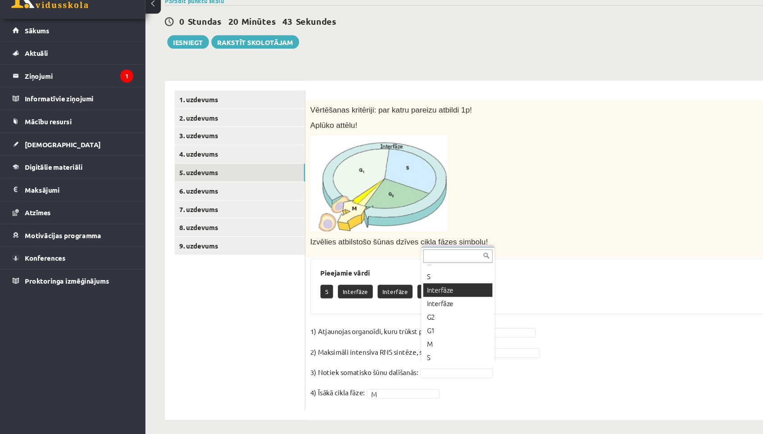
scroll to position [7, 0]
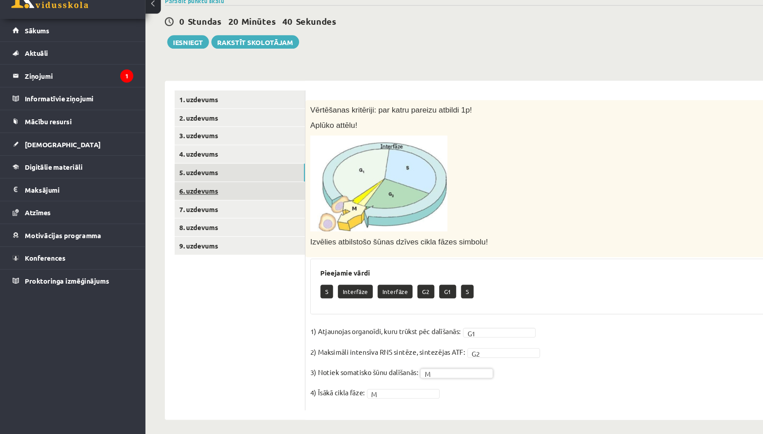
click at [248, 199] on link "6. uzdevums" at bounding box center [222, 207] width 121 height 17
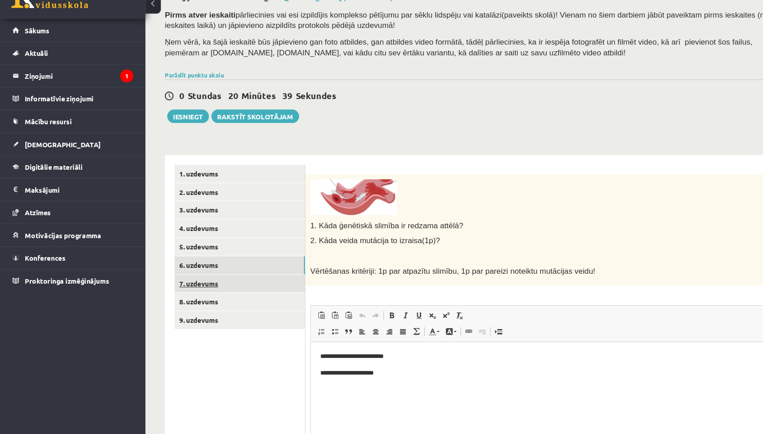
scroll to position [0, 0]
click at [261, 286] on link "7. uzdevums" at bounding box center [222, 294] width 121 height 17
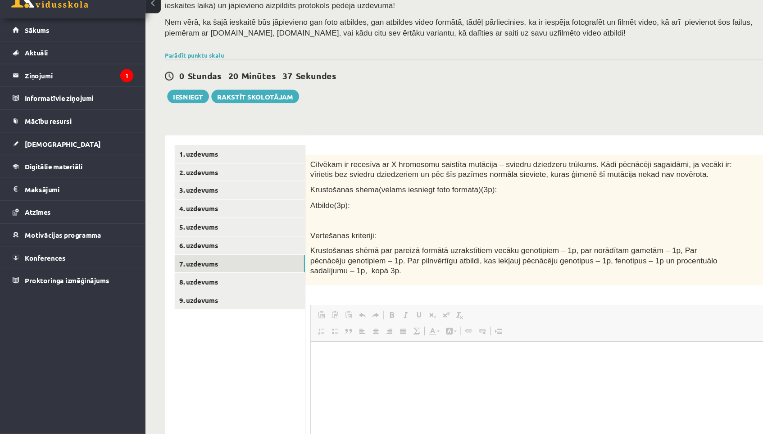
scroll to position [53, 0]
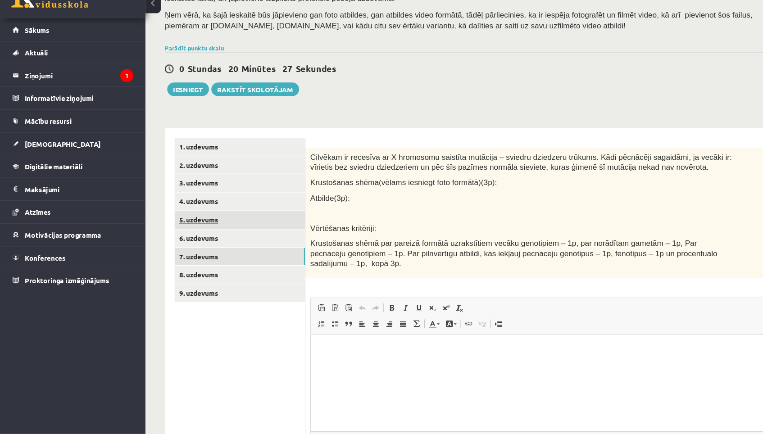
click at [196, 227] on link "5. uzdevums" at bounding box center [222, 235] width 121 height 17
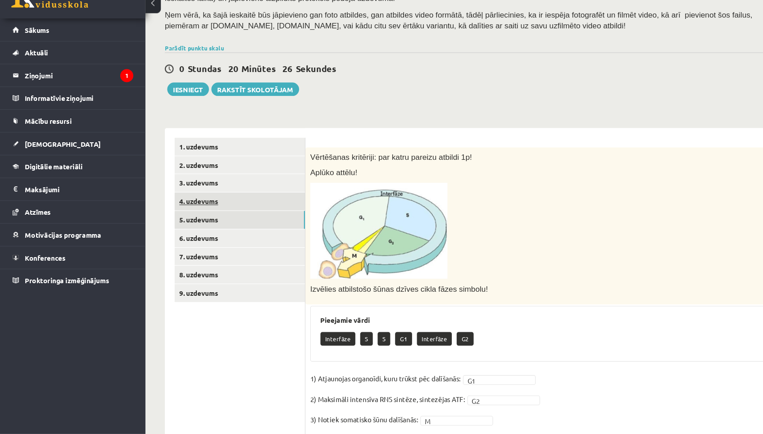
click at [199, 210] on link "4. uzdevums" at bounding box center [222, 218] width 121 height 17
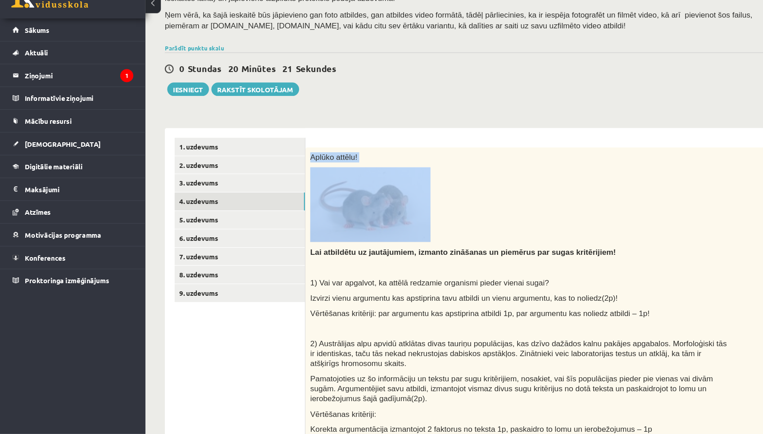
drag, startPoint x: 700, startPoint y: 151, endPoint x: 697, endPoint y: 135, distance: 16.5
click at [697, 168] on div "Aplūko attēlu! Lai atbildētu uz jautājumiem, izmanto zināšanas un piemērus par …" at bounding box center [507, 306] width 446 height 276
drag, startPoint x: 697, startPoint y: 135, endPoint x: 697, endPoint y: 159, distance: 23.9
click at [697, 168] on div "Aplūko attēlu! Lai atbildētu uz jautājumiem, izmanto zināšanas un piemērus par …" at bounding box center [507, 306] width 446 height 276
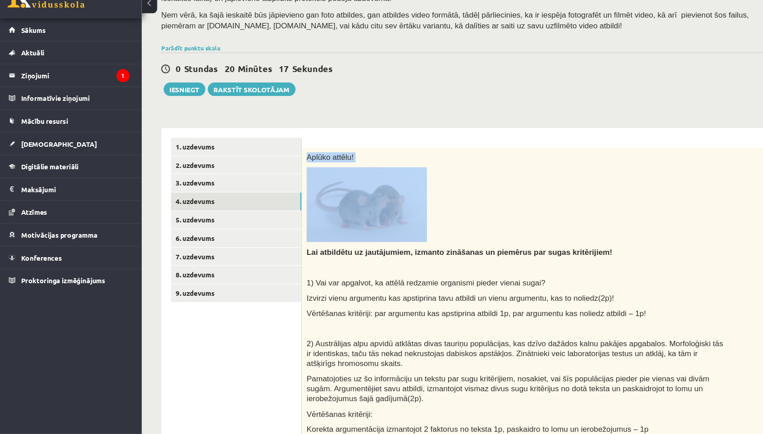
drag, startPoint x: 703, startPoint y: 135, endPoint x: 703, endPoint y: 176, distance: 41.4
click at [703, 176] on div "Aplūko attēlu! Lai atbildētu uz jautājumiem, izmanto zināšanas un piemērus par …" at bounding box center [507, 306] width 446 height 276
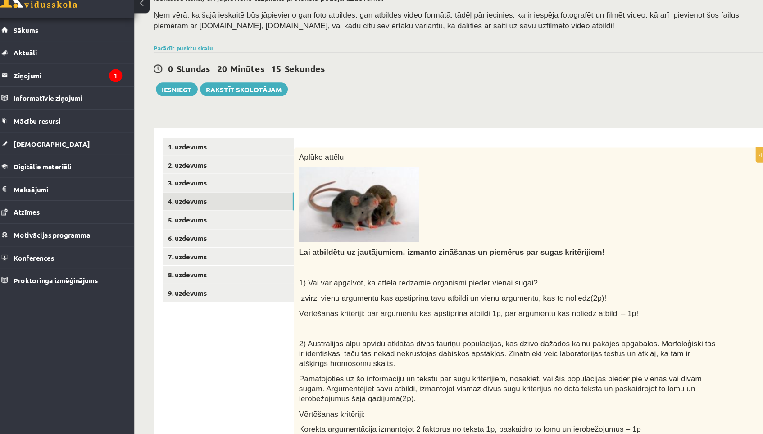
drag, startPoint x: 664, startPoint y: 173, endPoint x: 664, endPoint y: 186, distance: 12.6
click at [664, 186] on p at bounding box center [484, 220] width 392 height 69
drag, startPoint x: 664, startPoint y: 186, endPoint x: 603, endPoint y: 160, distance: 66.1
click at [607, 186] on p at bounding box center [484, 220] width 392 height 69
drag, startPoint x: 546, startPoint y: 131, endPoint x: 529, endPoint y: 109, distance: 26.7
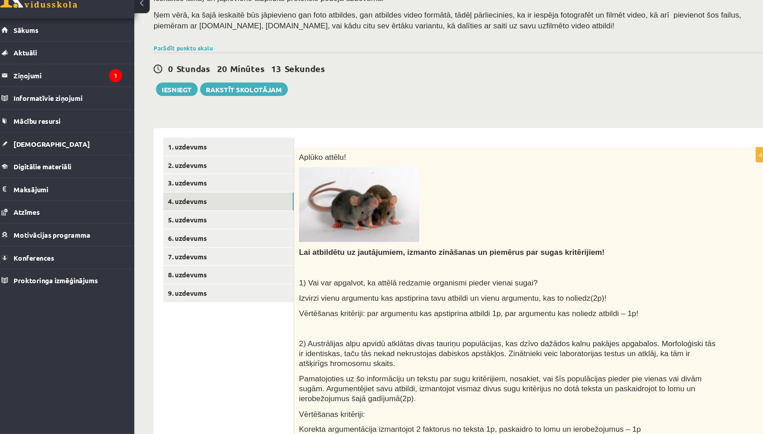
click at [529, 141] on div "**********" at bounding box center [441, 399] width 576 height 517
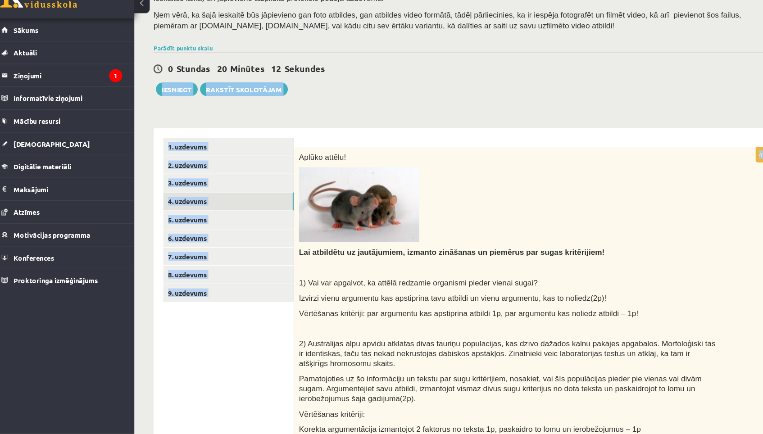
drag, startPoint x: 525, startPoint y: 89, endPoint x: 495, endPoint y: 76, distance: 32.7
click at [495, 76] on div "Bioloģija 12.a1 klase 1. ieskaite_2025 , Evelīna Auziņa (12.a1 JK klase) Pirms …" at bounding box center [441, 329] width 612 height 695
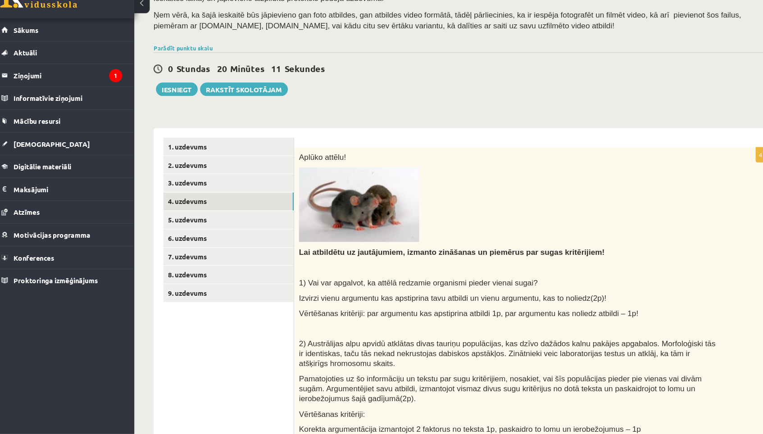
click at [512, 198] on p at bounding box center [484, 220] width 392 height 69
click at [180, 278] on link "8. uzdevums" at bounding box center [222, 286] width 121 height 17
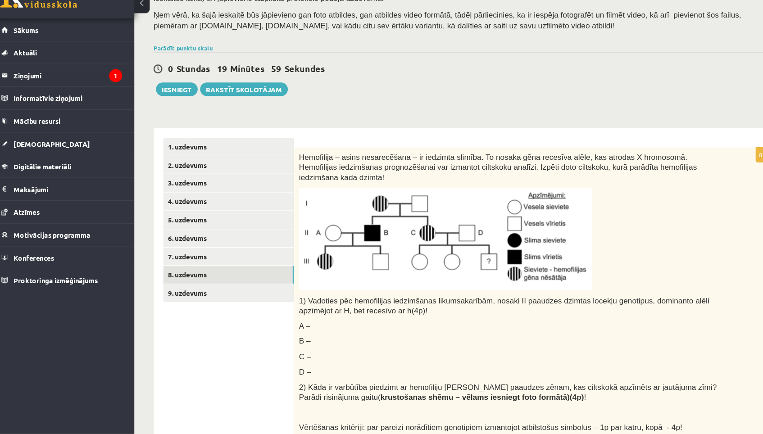
click at [622, 267] on div "Hemofilija – asins nesarecēšana – ir iedzimta slimība. To nosaka gēna recesīva …" at bounding box center [507, 314] width 446 height 293
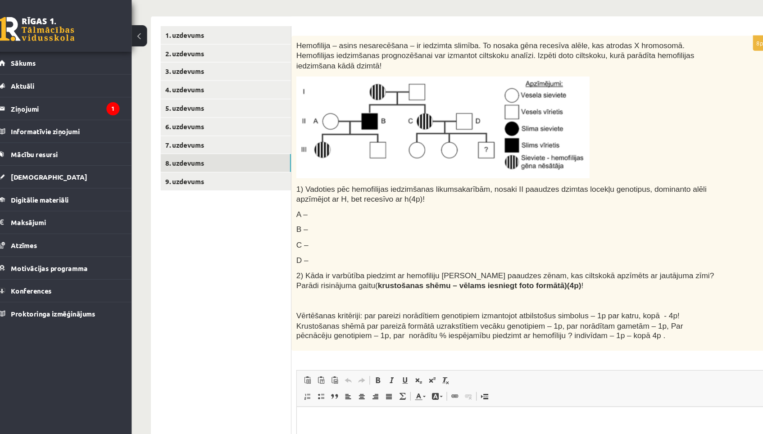
scroll to position [186, 0]
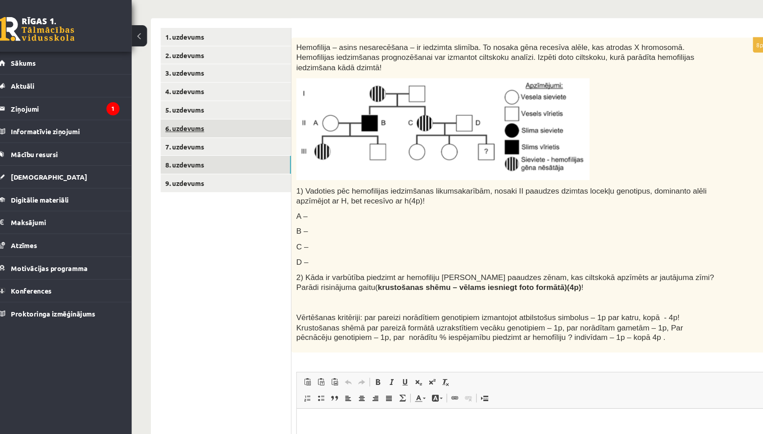
click at [184, 112] on link "6. uzdevums" at bounding box center [222, 119] width 121 height 17
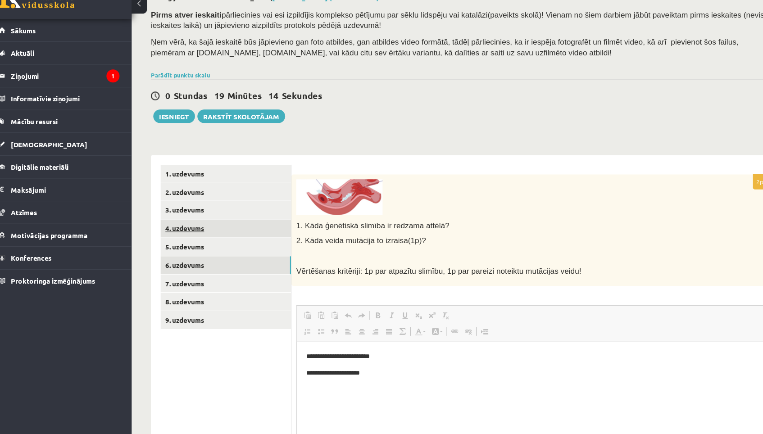
scroll to position [0, 0]
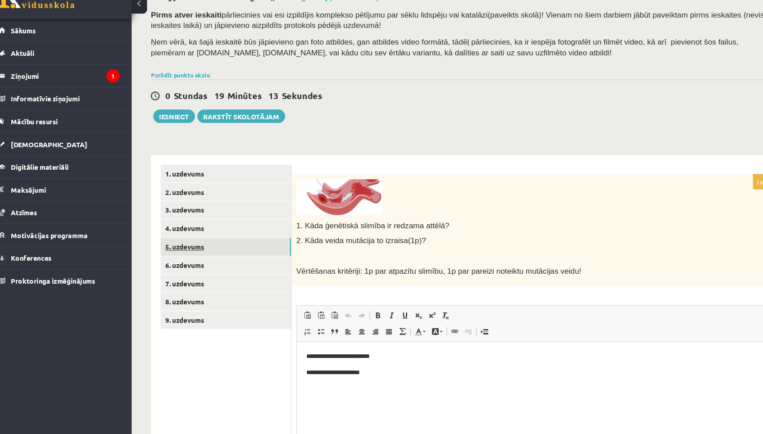
click at [173, 252] on link "5. uzdevums" at bounding box center [222, 260] width 121 height 17
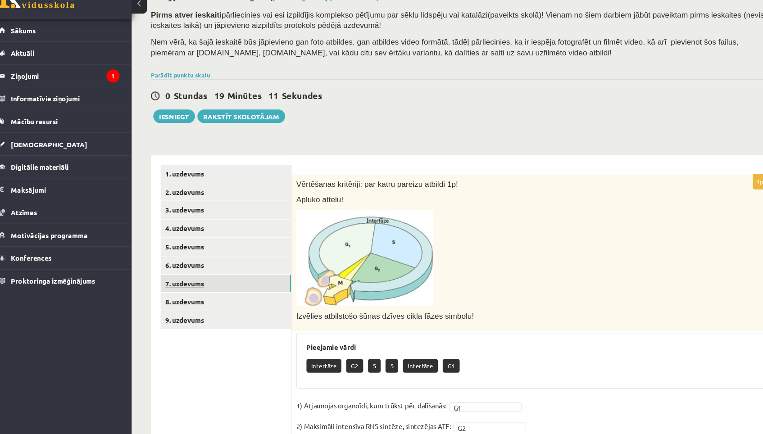
click at [177, 286] on link "7. uzdevums" at bounding box center [222, 294] width 121 height 17
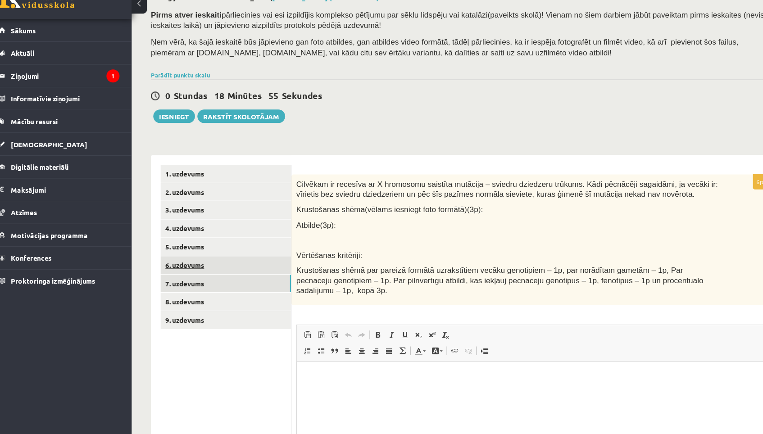
click at [167, 269] on link "6. uzdevums" at bounding box center [222, 277] width 121 height 17
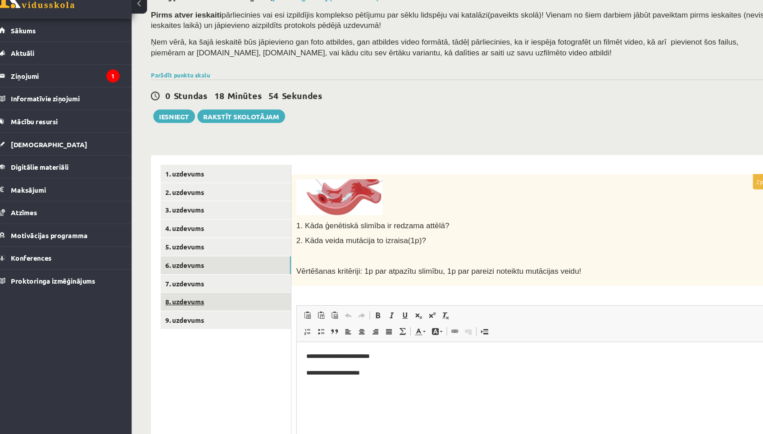
click at [172, 303] on link "8. uzdevums" at bounding box center [222, 311] width 121 height 17
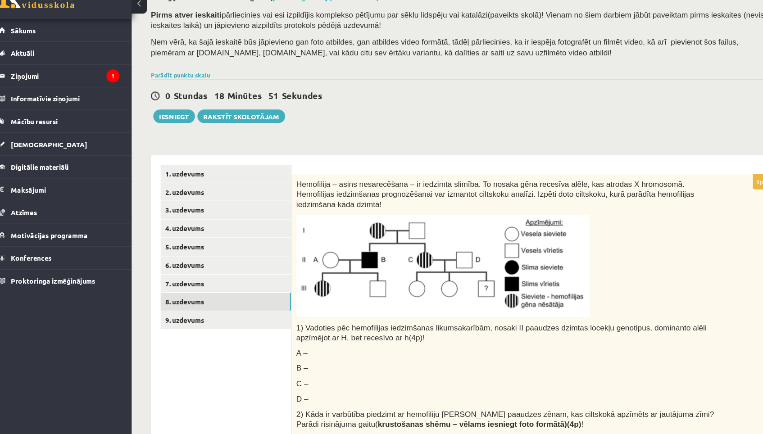
click at [708, 108] on div "0 Stundas 18 Minūtes 51 Sekundes Ieskaite saglabāta! Iesniegt Rakstīt skolotājam" at bounding box center [441, 124] width 576 height 41
click at [172, 286] on link "7. uzdevums" at bounding box center [222, 294] width 121 height 17
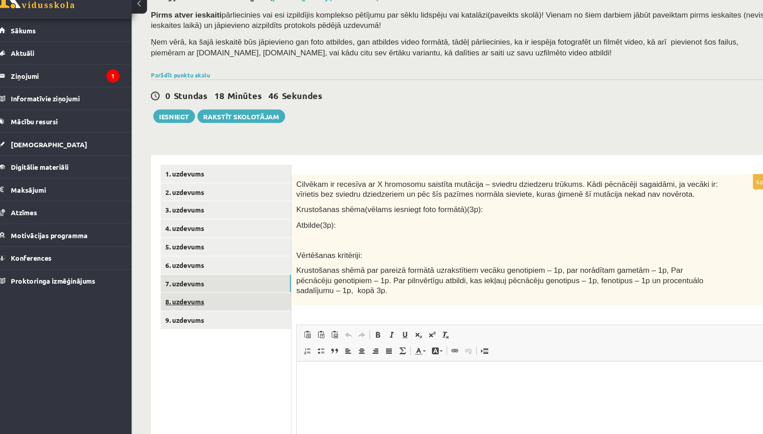
click at [170, 303] on link "8. uzdevums" at bounding box center [222, 311] width 121 height 17
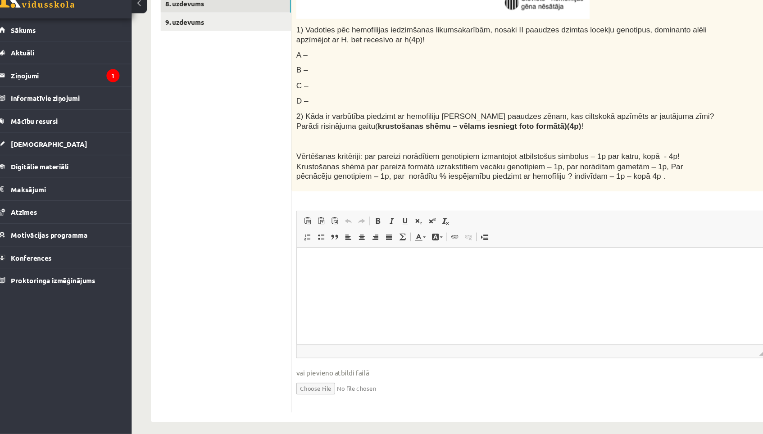
scroll to position [304, 0]
click at [330, 262] on p "Rich Text Editor, wiswyg-editor-user-answer-47433817213400" at bounding box center [515, 261] width 418 height 9
click at [361, 302] on p "********" at bounding box center [515, 306] width 418 height 9
click at [342, 321] on p "********" at bounding box center [515, 320] width 418 height 9
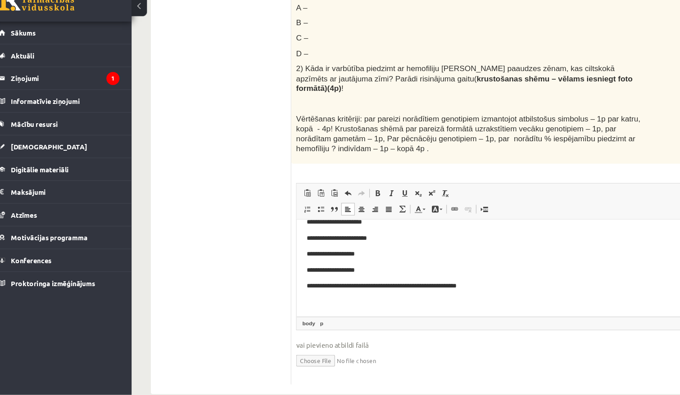
scroll to position [352, 0]
click at [297, 353] on input "file" at bounding box center [472, 362] width 369 height 18
type input "**********"
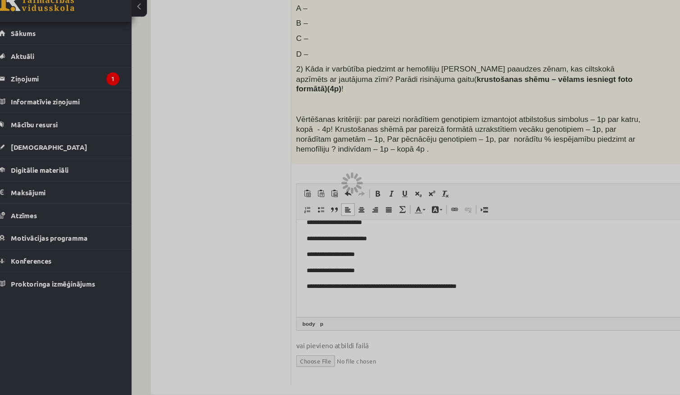
click at [370, 271] on div at bounding box center [340, 197] width 680 height 395
click at [356, 268] on div at bounding box center [340, 197] width 680 height 395
click at [348, 266] on div at bounding box center [340, 197] width 680 height 395
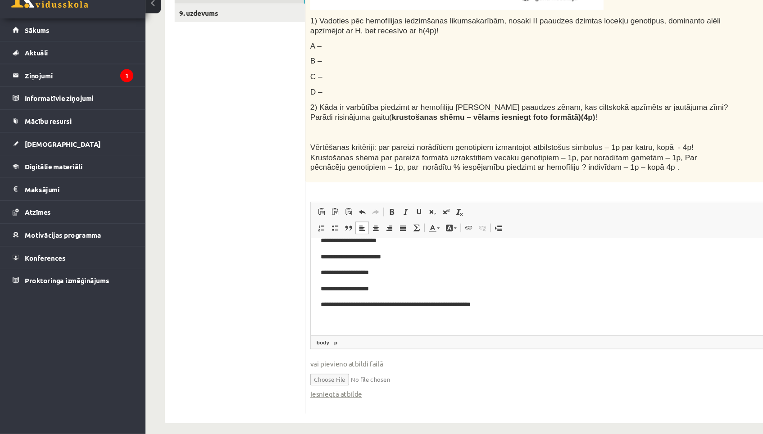
scroll to position [313, 0]
click at [384, 312] on p "Rich Text Editor, wiswyg-editor-user-answer-47433817213400" at bounding box center [528, 315] width 418 height 9
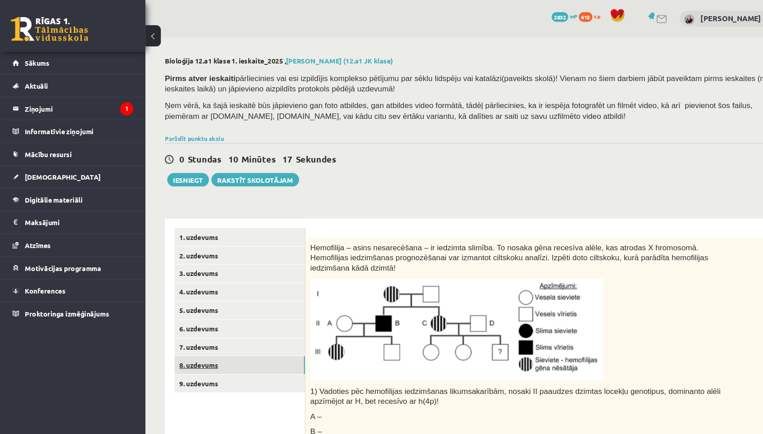
scroll to position [0, 0]
click at [205, 314] on link "7. uzdevums" at bounding box center [222, 322] width 121 height 17
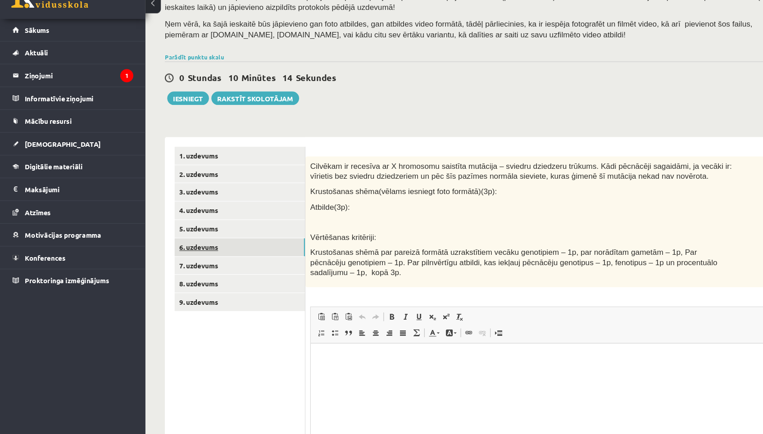
click at [268, 252] on link "6. uzdevums" at bounding box center [222, 260] width 121 height 17
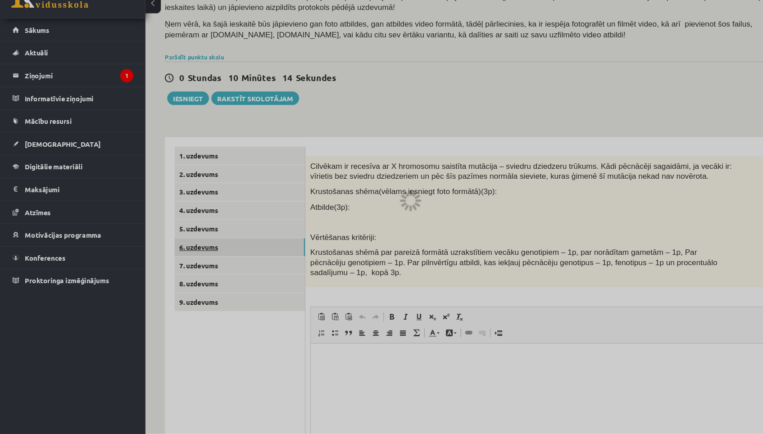
scroll to position [28, 0]
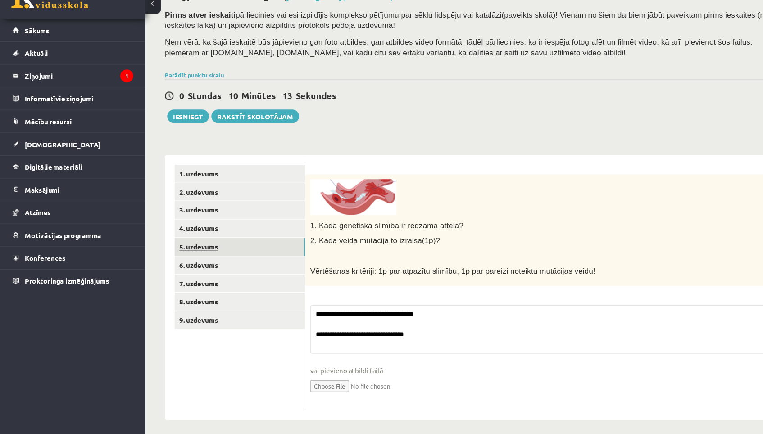
click at [253, 252] on link "5. uzdevums" at bounding box center [222, 260] width 121 height 17
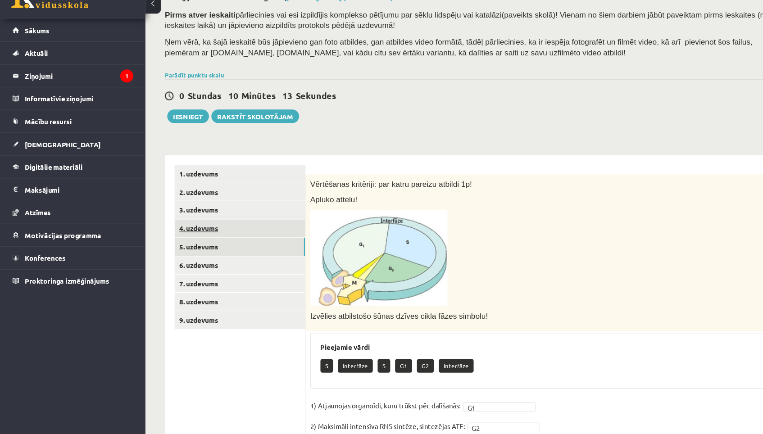
click at [253, 235] on link "4. uzdevums" at bounding box center [222, 243] width 121 height 17
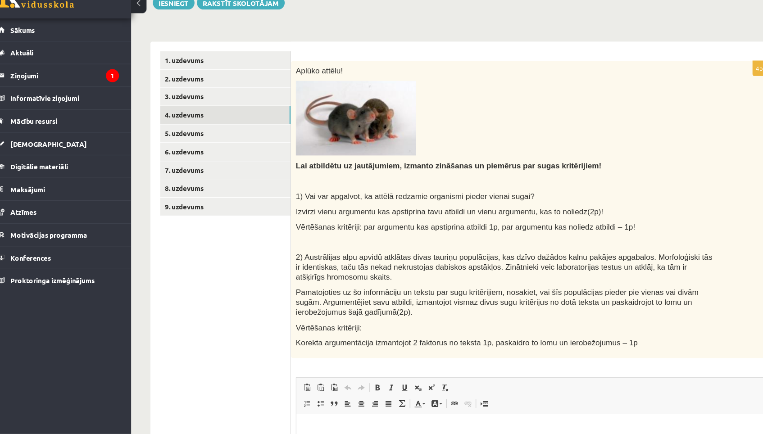
scroll to position [137, 0]
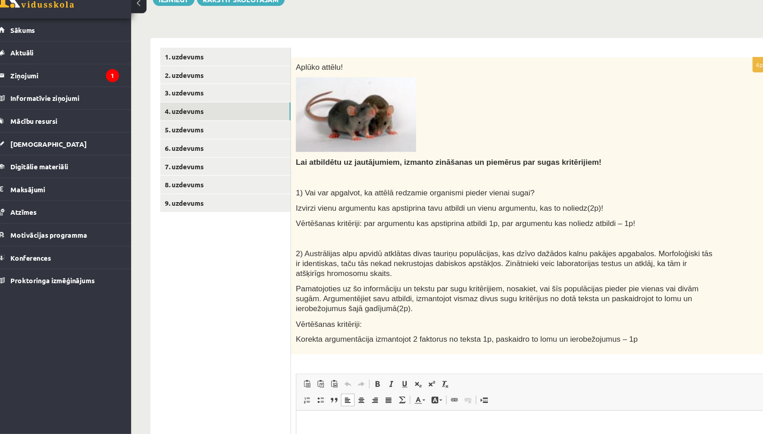
click at [319, 419] on p "Rich Text Editor, wiswyg-editor-user-answer-47433844477720" at bounding box center [514, 423] width 418 height 9
click at [393, 423] on p "**********" at bounding box center [514, 423] width 418 height 9
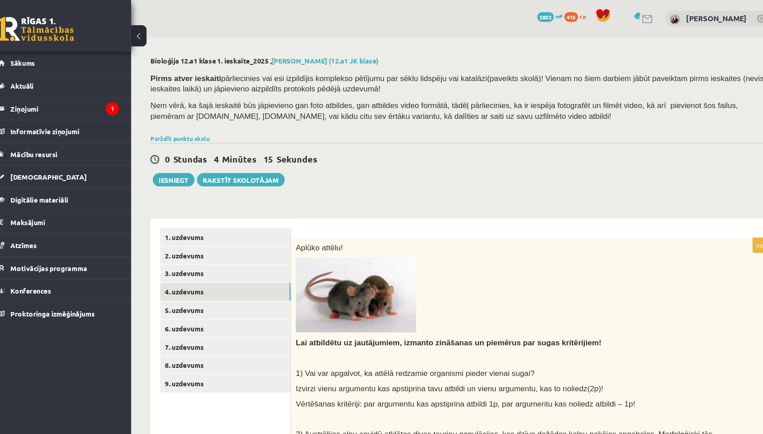
scroll to position [0, 0]
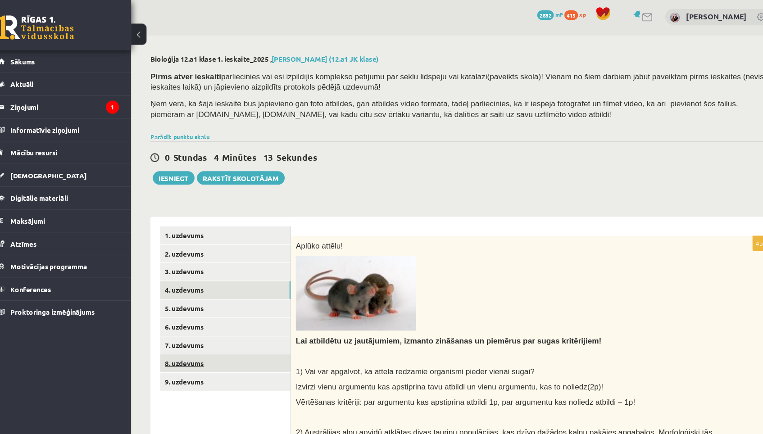
click at [203, 334] on link "8. uzdevums" at bounding box center [222, 339] width 121 height 17
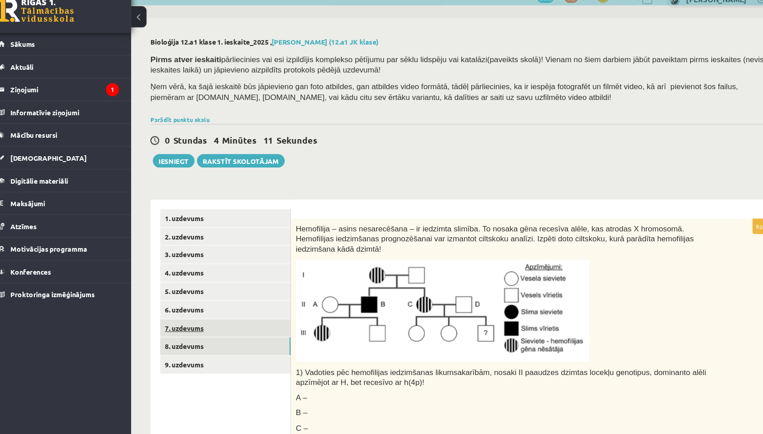
click at [209, 314] on link "7. uzdevums" at bounding box center [222, 322] width 121 height 17
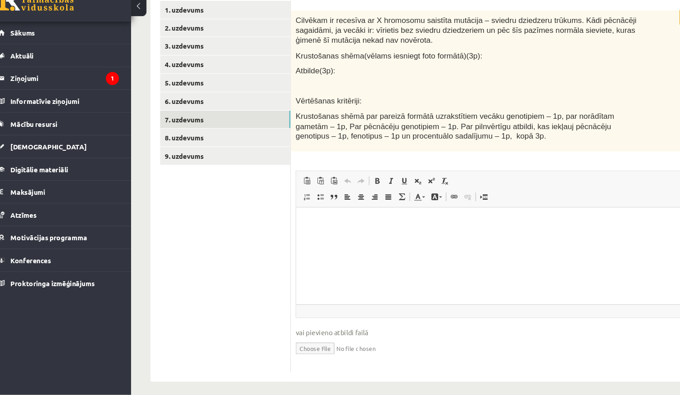
scroll to position [182, 0]
click at [290, 343] on input "file" at bounding box center [472, 352] width 369 height 18
type input "**********"
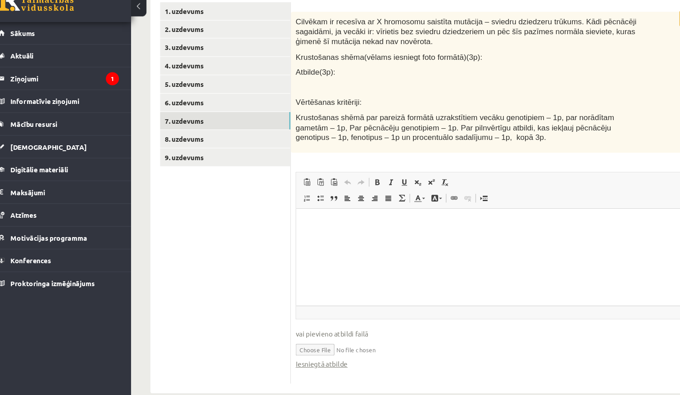
click at [357, 231] on html at bounding box center [480, 221] width 368 height 27
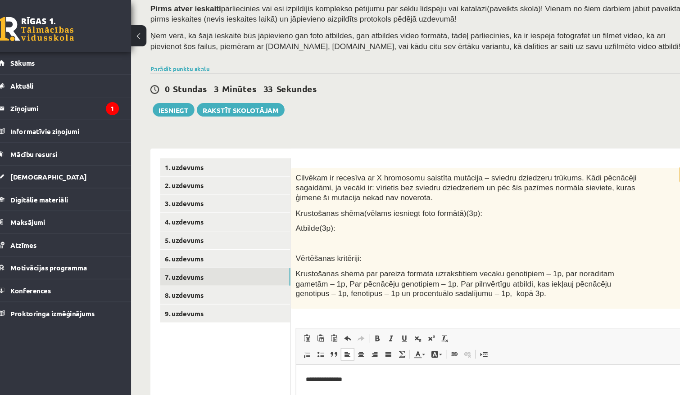
scroll to position [15, 0]
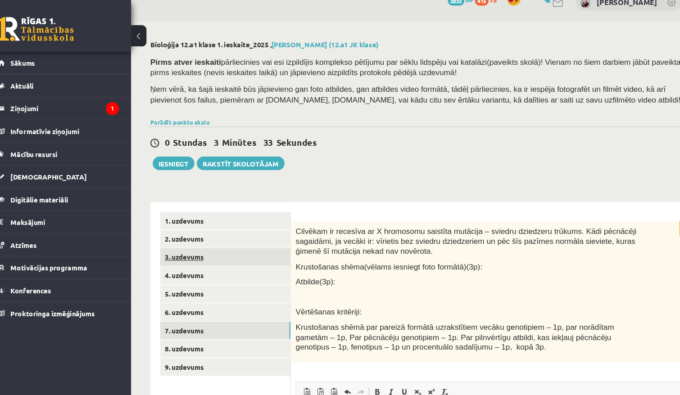
click at [199, 240] on link "3. uzdevums" at bounding box center [222, 239] width 121 height 17
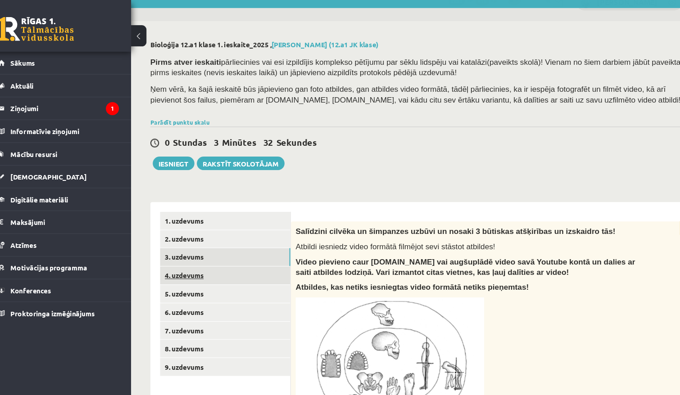
click at [197, 251] on link "4. uzdevums" at bounding box center [222, 256] width 121 height 17
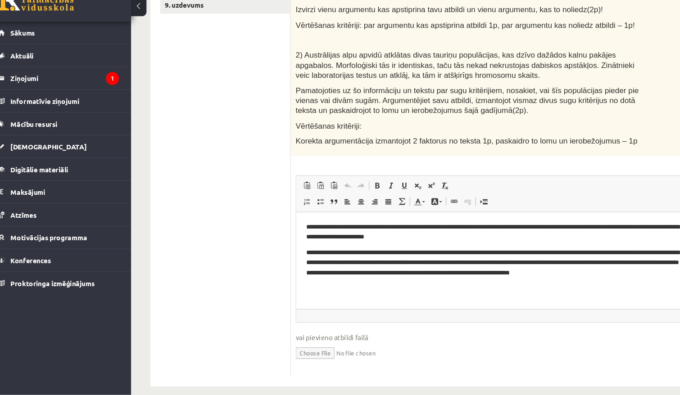
scroll to position [326, 0]
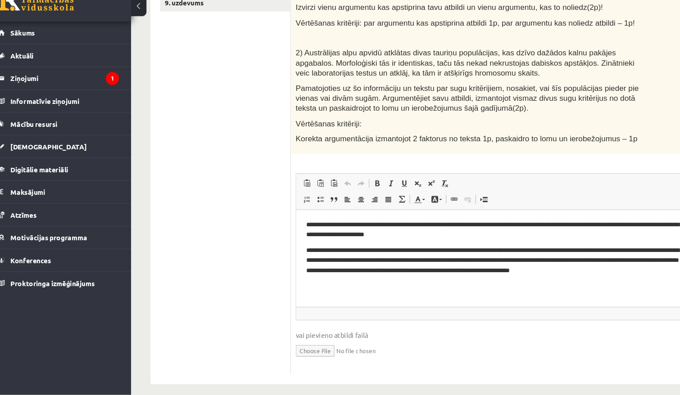
click at [355, 272] on p "**********" at bounding box center [480, 261] width 351 height 36
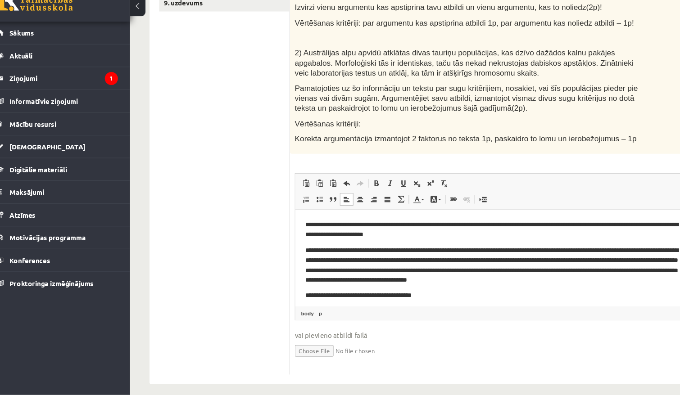
scroll to position [8, 0]
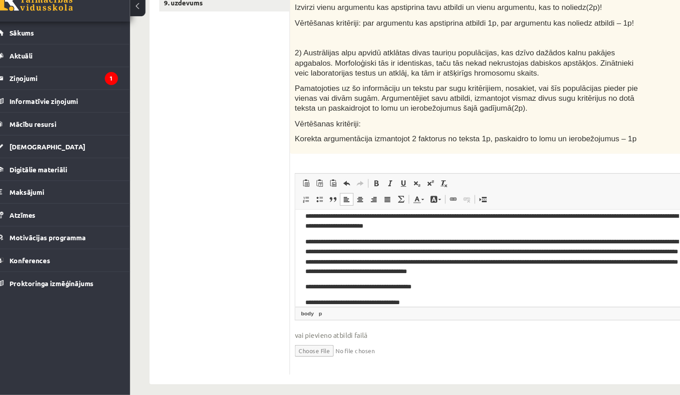
click at [416, 286] on body "**********" at bounding box center [479, 263] width 350 height 105
click at [520, 276] on body "**********" at bounding box center [479, 256] width 350 height 90
click at [517, 287] on body "**********" at bounding box center [479, 256] width 350 height 90
click at [517, 282] on p "**********" at bounding box center [479, 281] width 351 height 9
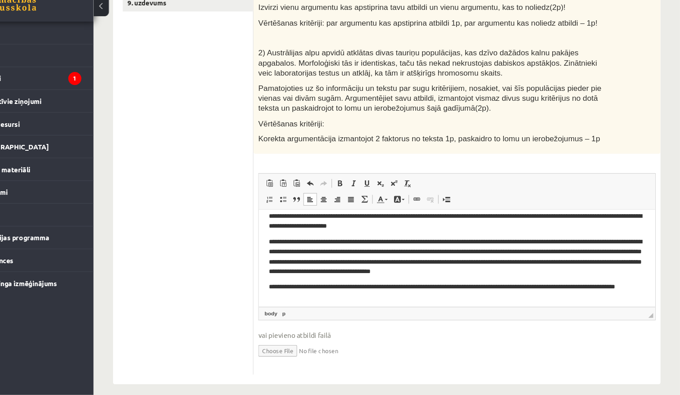
click at [373, 283] on p "**********" at bounding box center [442, 286] width 351 height 18
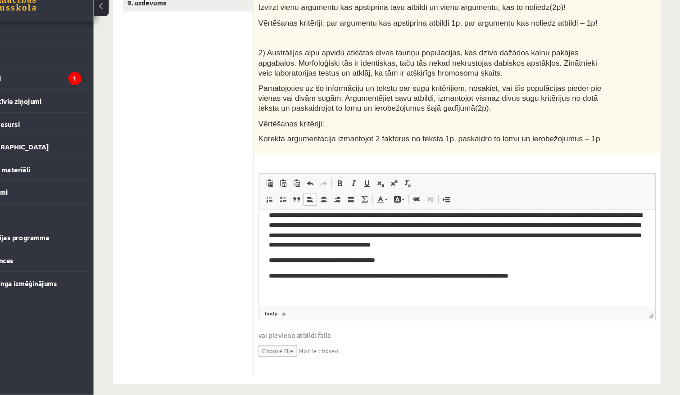
scroll to position [32, 0]
click at [514, 266] on body "**********" at bounding box center [442, 239] width 350 height 105
click at [523, 267] on body "**********" at bounding box center [442, 239] width 350 height 105
click at [519, 272] on p "**********" at bounding box center [442, 271] width 351 height 9
click at [473, 274] on p "**********" at bounding box center [442, 271] width 351 height 9
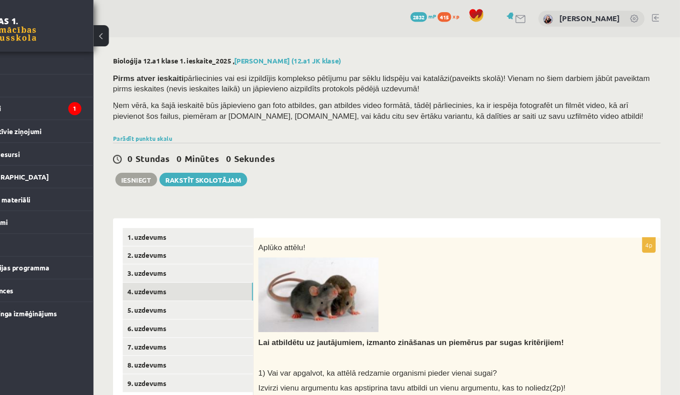
scroll to position [0, 0]
click at [153, 155] on div "0 Stundas 0 Minūtes 0 Sekundes Ieskaite saglabāta! Iesniegt Rakstīt skolotājam" at bounding box center [407, 153] width 509 height 41
click at [135, 173] on div "Bioloģija 12.a1 klase 1. ieskaite_2025 , Evelīna Auziņa (12.a1 JK klase) Pirms …" at bounding box center [407, 382] width 545 height 695
click at [162, 219] on link "1. uzdevums" at bounding box center [222, 220] width 121 height 17
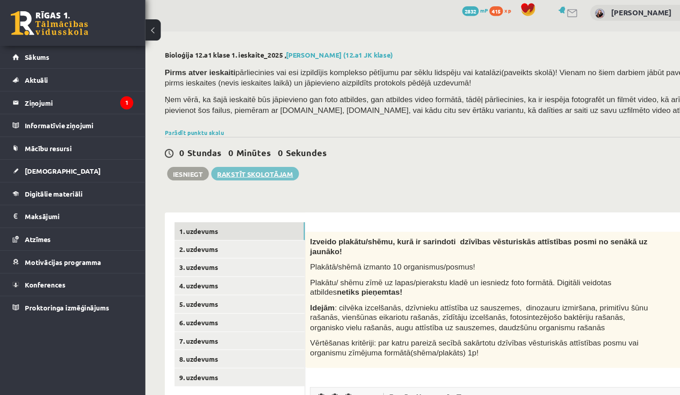
click at [234, 161] on link "Rakstīt skolotājam" at bounding box center [236, 167] width 81 height 13
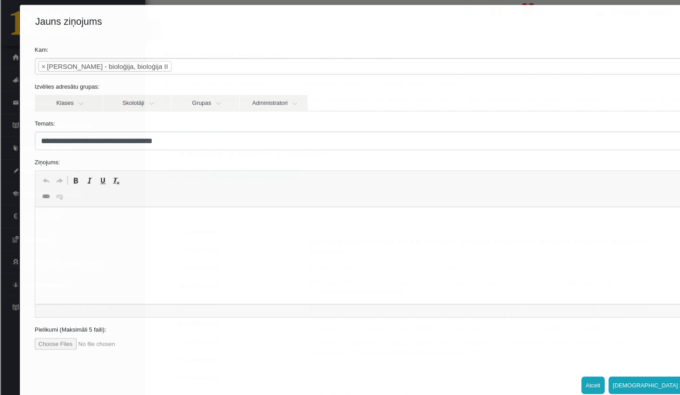
scroll to position [3, 0]
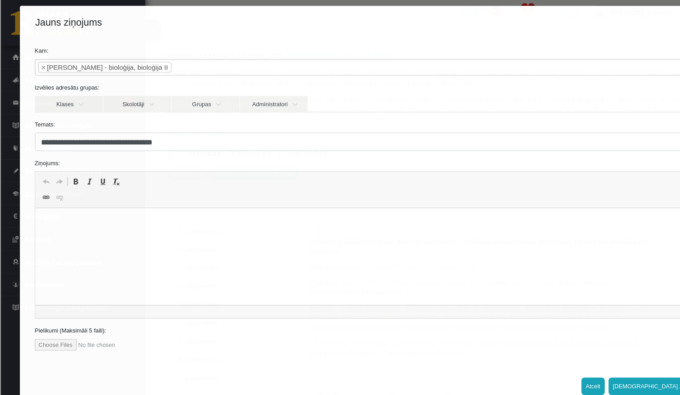
click at [561, 358] on button "Atcelt" at bounding box center [550, 358] width 22 height 16
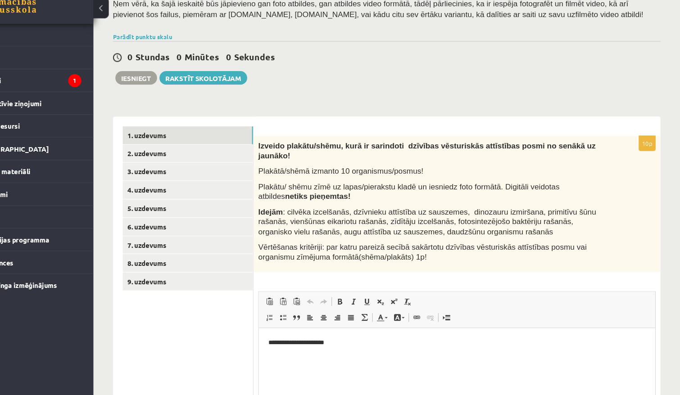
scroll to position [68, 0]
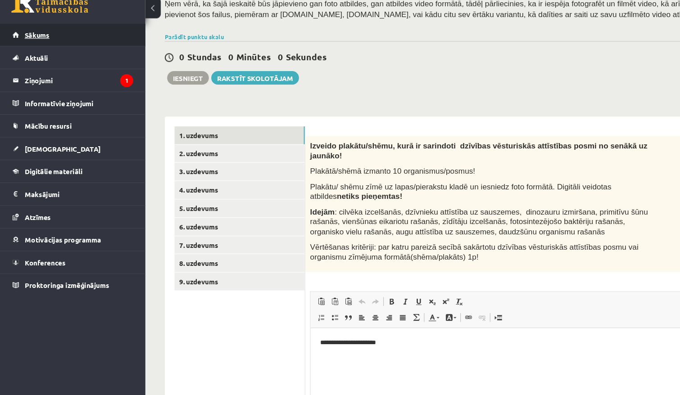
click at [38, 48] on link "Sākums" at bounding box center [68, 58] width 112 height 21
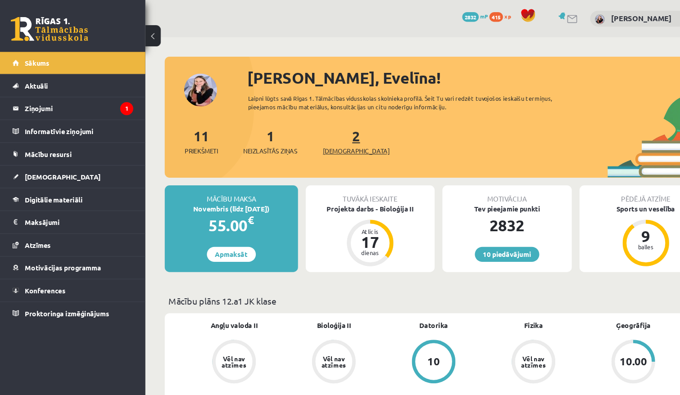
click at [315, 140] on span "[DEMOGRAPHIC_DATA]" at bounding box center [331, 140] width 62 height 9
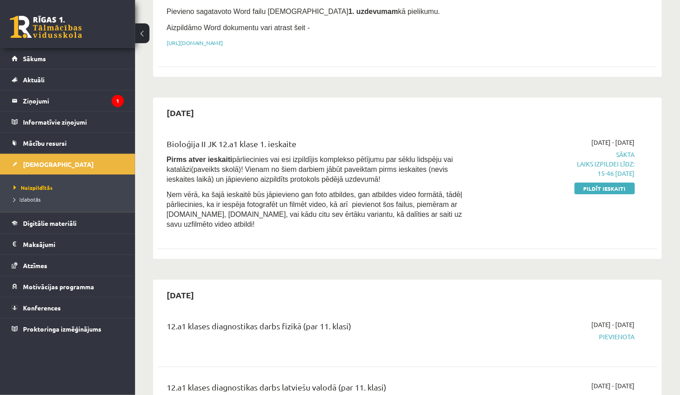
scroll to position [230, 0]
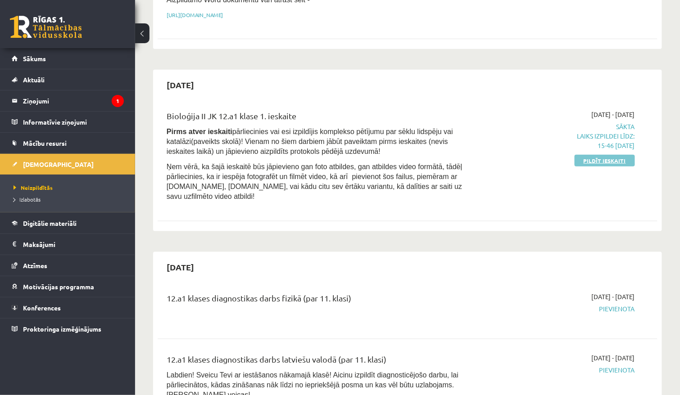
click at [589, 155] on link "Pildīt ieskaiti" at bounding box center [604, 161] width 60 height 12
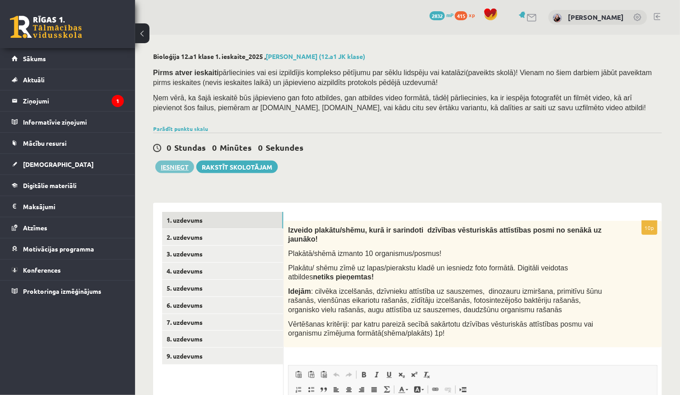
click at [185, 166] on button "Iesniegt" at bounding box center [174, 167] width 39 height 13
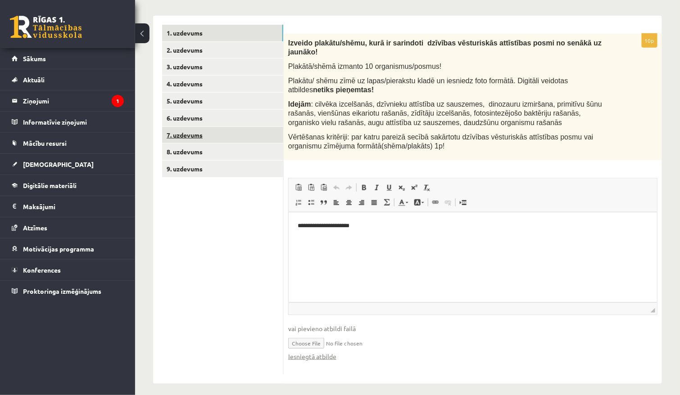
click at [203, 133] on link "7. uzdevums" at bounding box center [222, 135] width 121 height 17
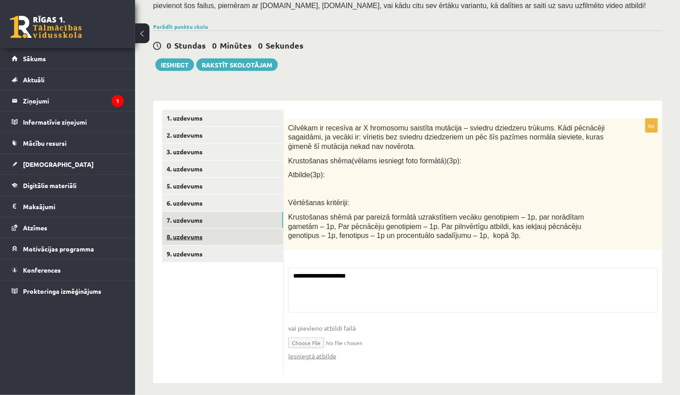
scroll to position [101, 0]
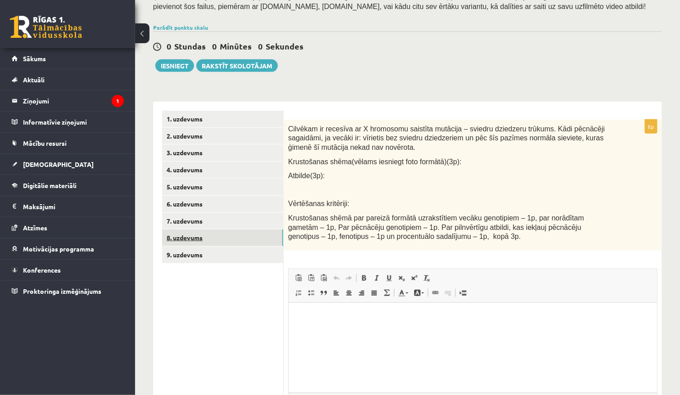
click at [249, 239] on link "8. uzdevums" at bounding box center [222, 238] width 121 height 17
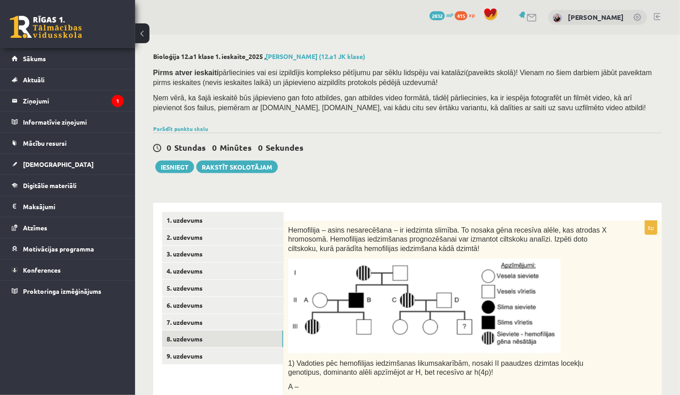
scroll to position [0, 0]
click at [180, 166] on button "Iesniegt" at bounding box center [174, 167] width 39 height 13
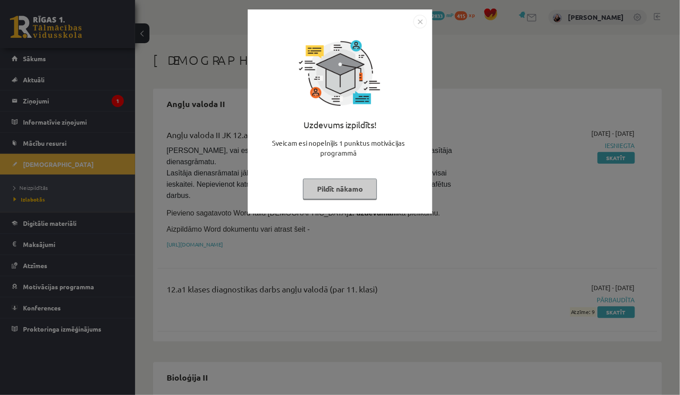
click at [325, 190] on button "Pildīt nākamo" at bounding box center [340, 189] width 74 height 21
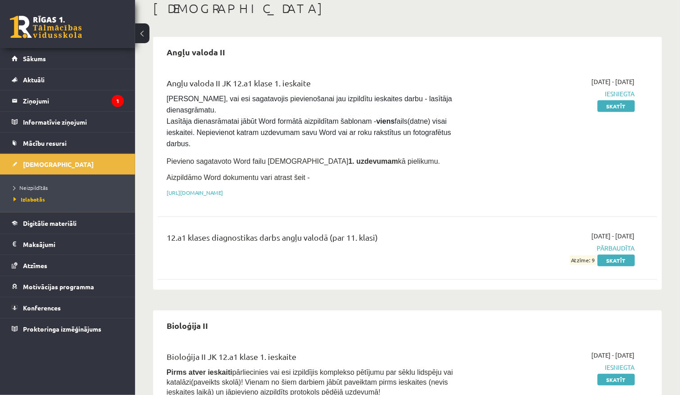
scroll to position [51, 0]
click at [80, 68] on link "Sākums" at bounding box center [68, 58] width 112 height 21
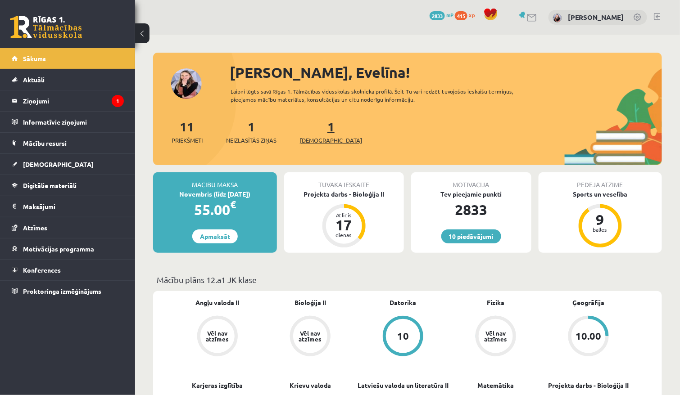
click at [319, 131] on link "1 Ieskaites" at bounding box center [331, 131] width 62 height 27
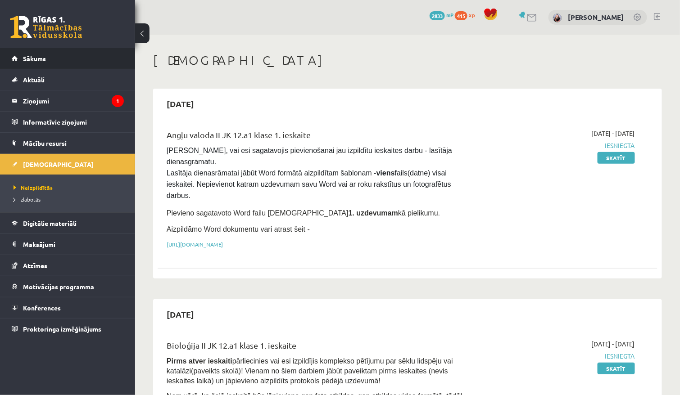
click at [124, 64] on li "Sākums" at bounding box center [67, 58] width 135 height 21
click at [63, 54] on link "Sākums" at bounding box center [68, 58] width 112 height 21
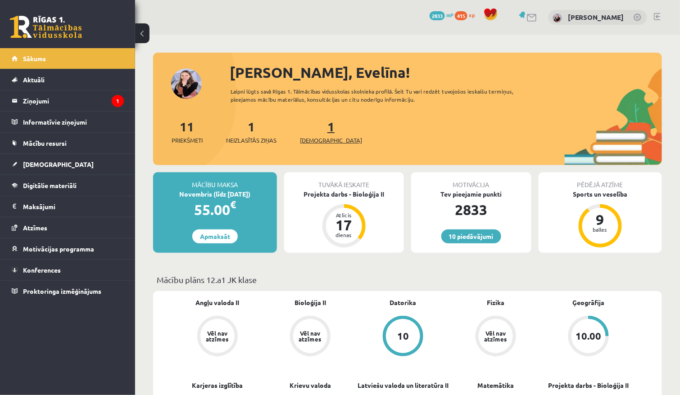
click at [311, 140] on span "[DEMOGRAPHIC_DATA]" at bounding box center [331, 140] width 62 height 9
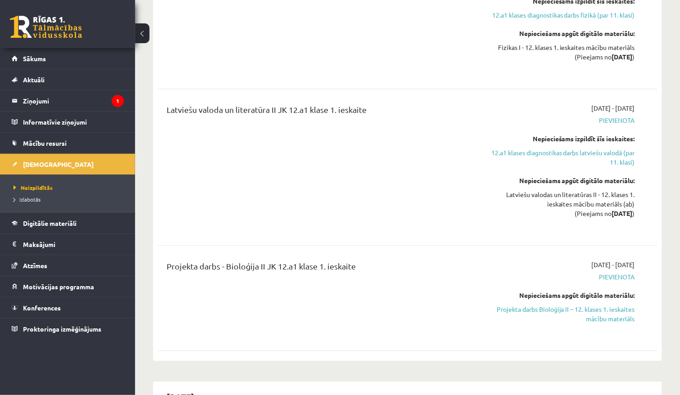
scroll to position [748, 0]
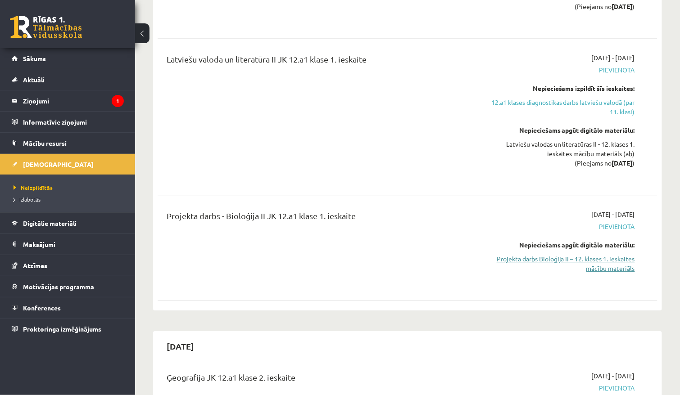
click at [565, 254] on link "Projekta darbs Bioloģija II – 12. klases 1. ieskaites mācību materiāls" at bounding box center [561, 263] width 147 height 19
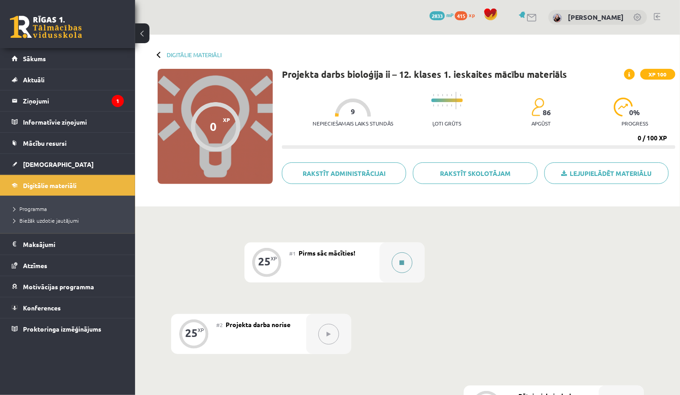
click at [409, 259] on button at bounding box center [402, 263] width 21 height 21
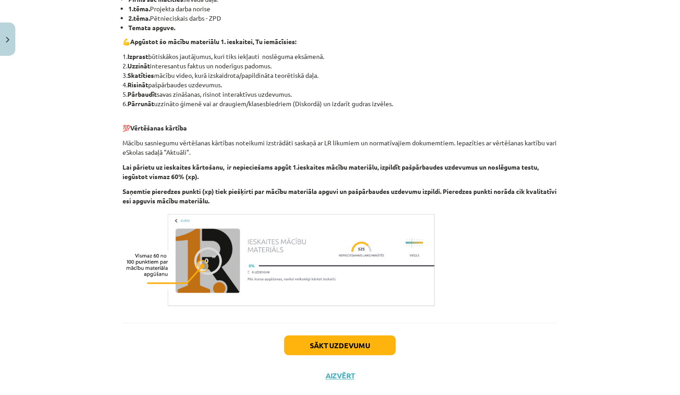
scroll to position [200, 0]
click at [370, 336] on button "Sākt uzdevumu" at bounding box center [340, 346] width 112 height 20
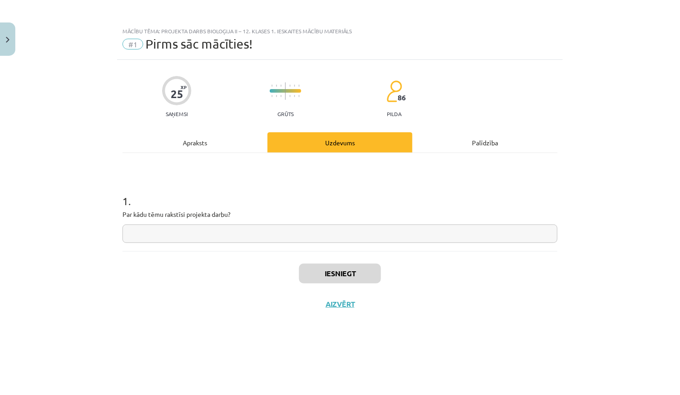
click at [373, 257] on div "Iesniegt Aizvērt" at bounding box center [339, 282] width 435 height 63
click at [417, 232] on input "text" at bounding box center [339, 234] width 435 height 18
type input "**********"
click at [346, 271] on button "Iesniegt" at bounding box center [340, 274] width 82 height 20
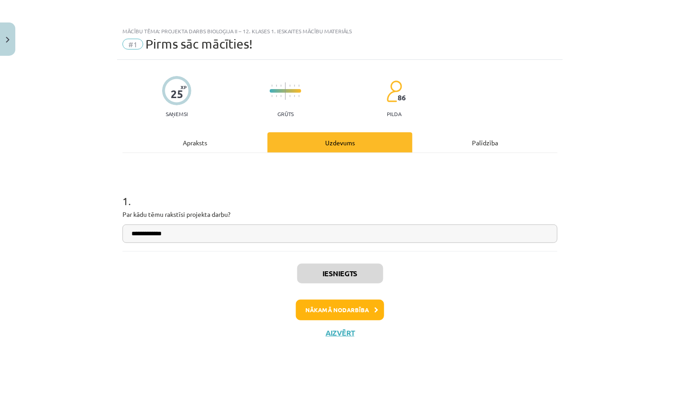
click at [344, 308] on button "Nākamā nodarbība" at bounding box center [340, 310] width 88 height 21
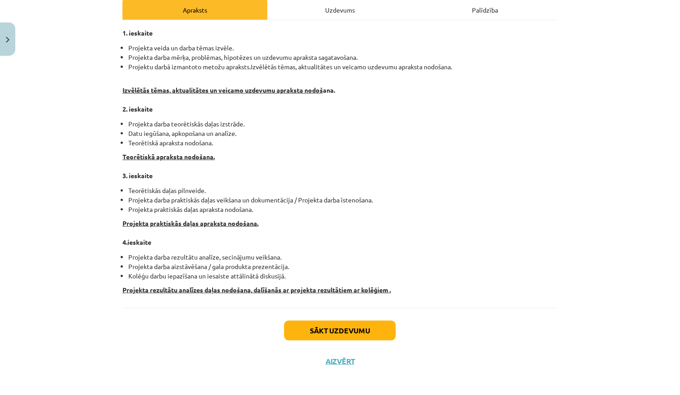
scroll to position [125, 0]
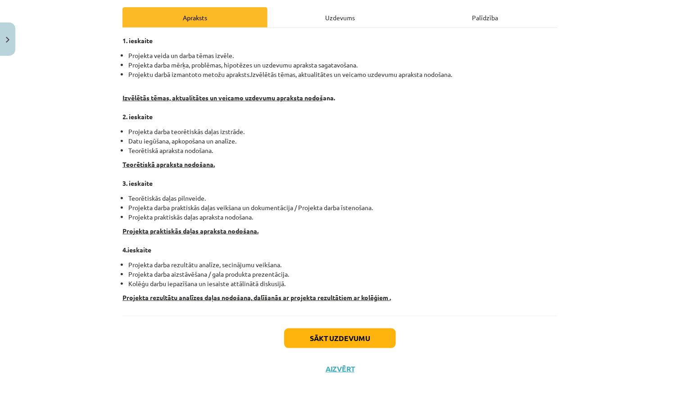
click at [349, 365] on button "Aizvērt" at bounding box center [340, 369] width 34 height 9
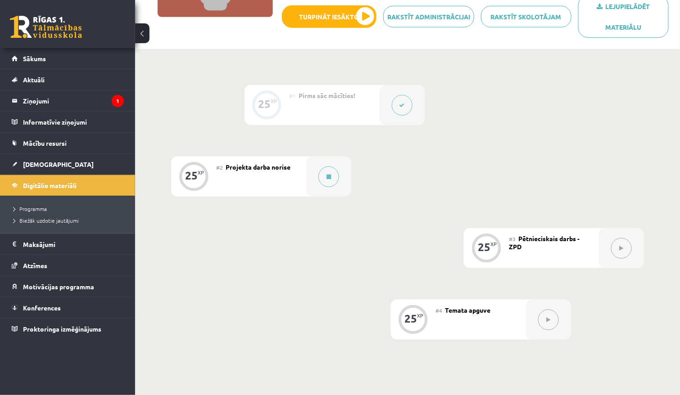
scroll to position [130, 0]
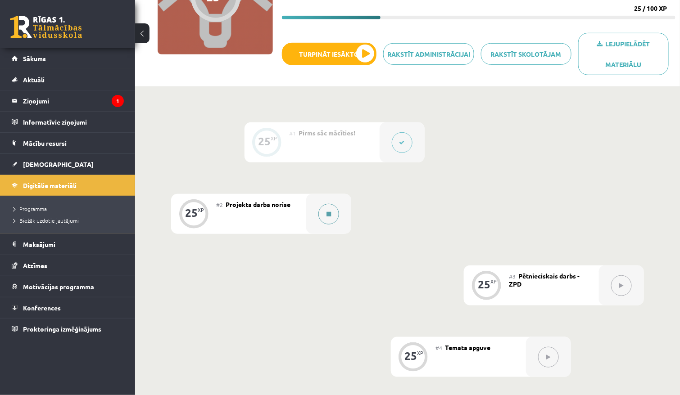
click at [328, 202] on div at bounding box center [328, 214] width 45 height 40
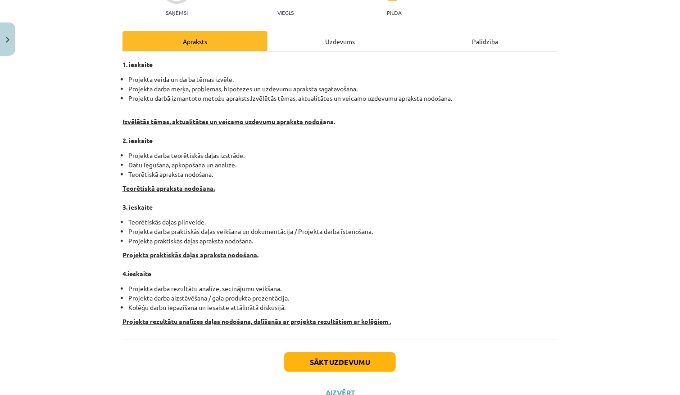
scroll to position [103, 0]
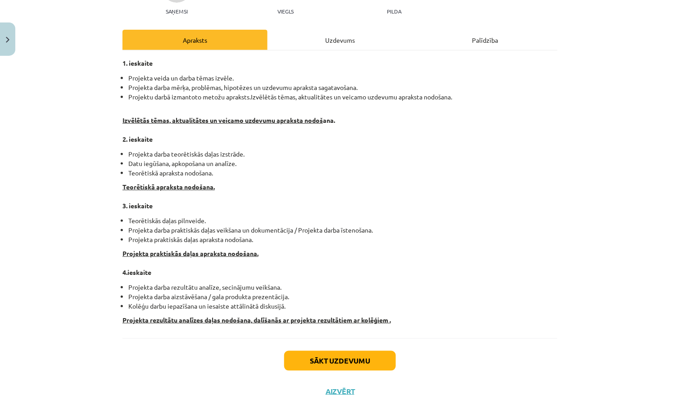
click at [353, 23] on div "25 XP Saņemsi Viegls 86 pilda Apraksts Uzdevums Palīdzība 1. ieskaite Projekta …" at bounding box center [340, 182] width 446 height 450
click at [350, 25] on div "25 XP Saņemsi Viegls 86 pilda Apraksts Uzdevums Palīdzība 1. ieskaite Projekta …" at bounding box center [340, 182] width 446 height 450
click at [347, 30] on div "Uzdevums" at bounding box center [339, 40] width 145 height 20
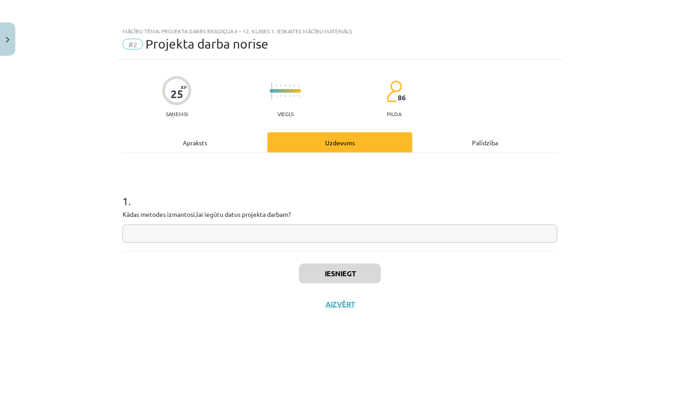
click at [200, 140] on div "Apraksts" at bounding box center [194, 142] width 145 height 20
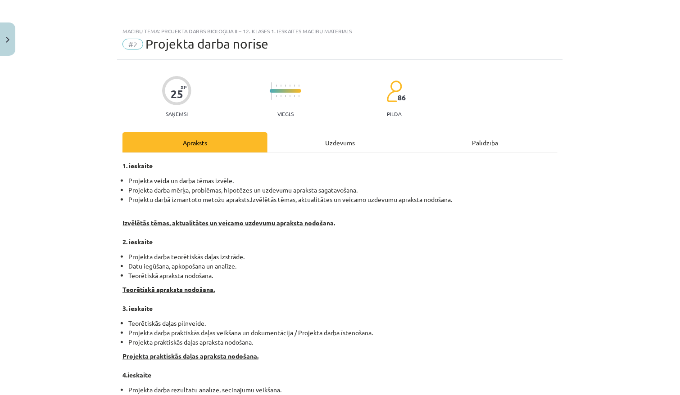
click at [284, 132] on div "Uzdevums" at bounding box center [339, 142] width 145 height 20
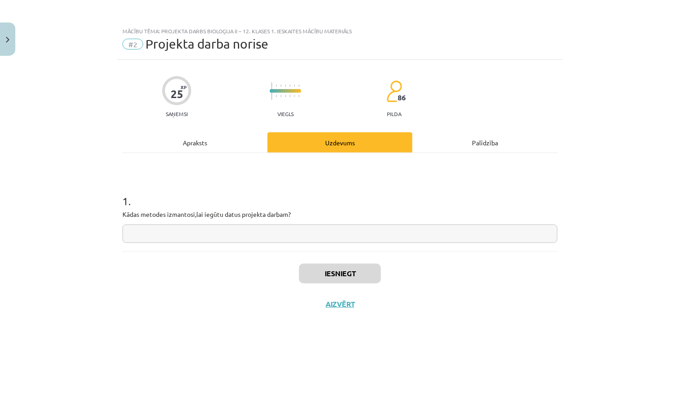
click at [239, 134] on div "Apraksts" at bounding box center [194, 142] width 145 height 20
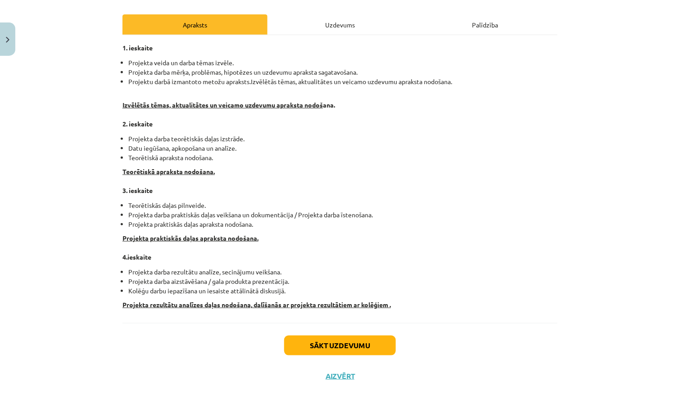
scroll to position [110, 0]
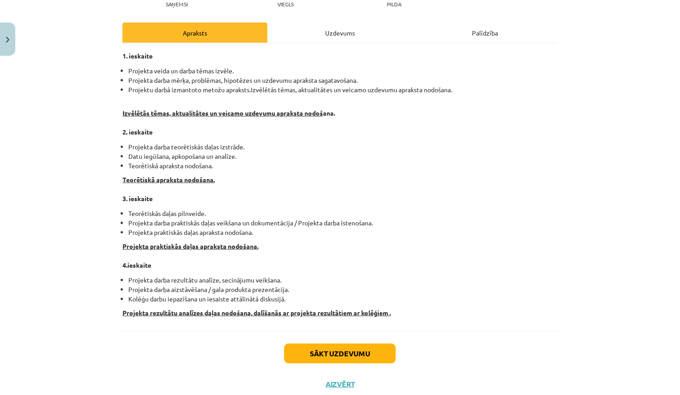
click at [482, 28] on div "Palīdzība" at bounding box center [484, 33] width 145 height 20
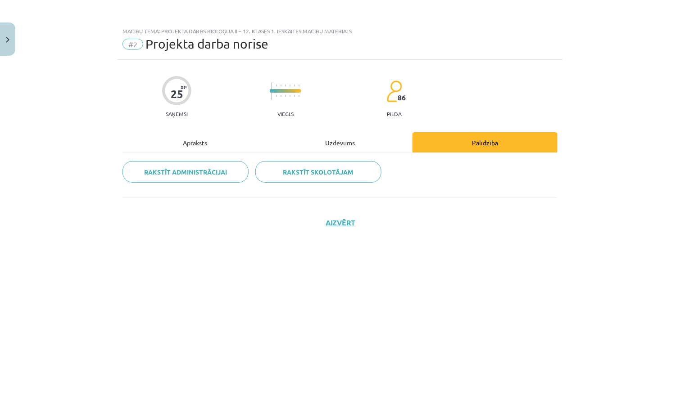
scroll to position [0, 0]
click at [206, 145] on div "Apraksts" at bounding box center [194, 142] width 145 height 20
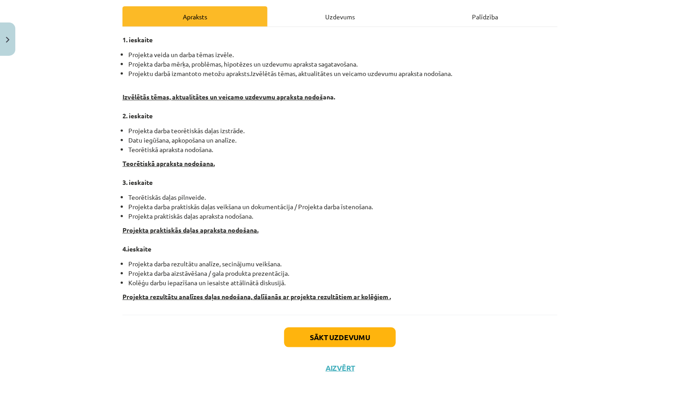
scroll to position [125, 0]
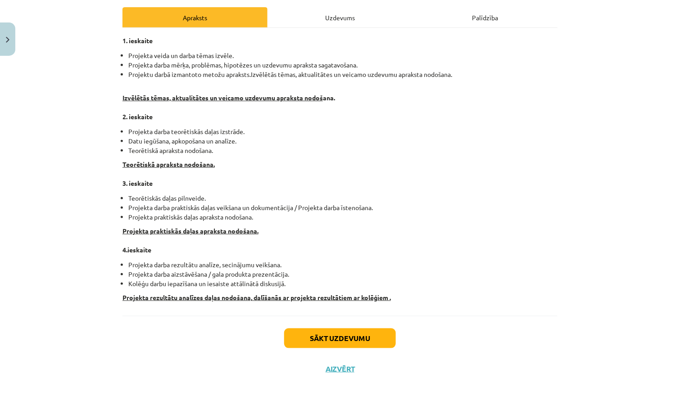
click at [343, 365] on button "Aizvērt" at bounding box center [340, 369] width 34 height 9
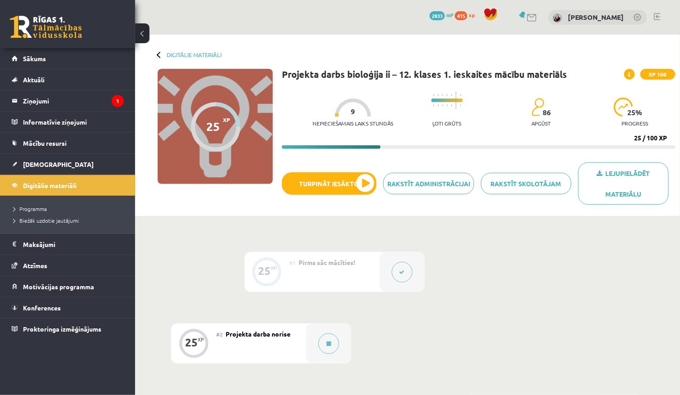
scroll to position [0, 0]
click at [43, 101] on legend "Ziņojumi 1" at bounding box center [73, 100] width 101 height 21
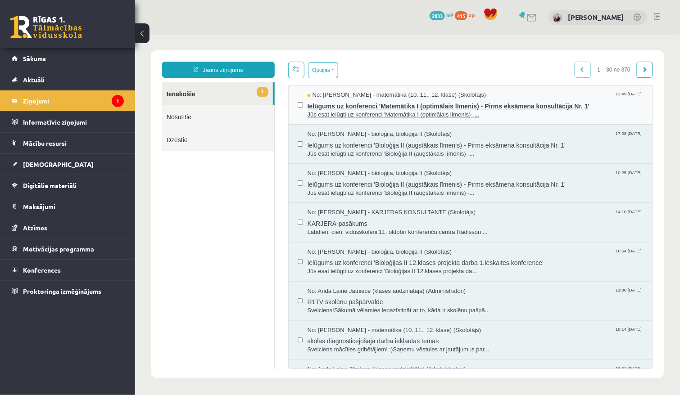
click at [359, 113] on span "Jūs esat ielūgti uz konferenci 'Matemātika I (optimālais līmenis) -..." at bounding box center [475, 114] width 336 height 9
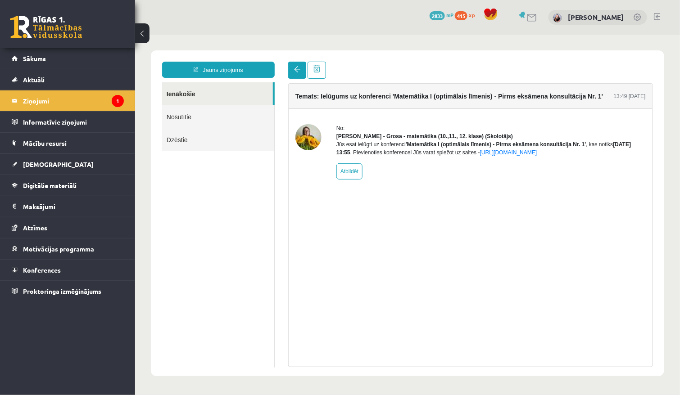
click at [295, 75] on link at bounding box center [297, 69] width 18 height 17
click at [294, 69] on span at bounding box center [297, 69] width 6 height 6
click at [63, 121] on legend "Informatīvie ziņojumi 0" at bounding box center [73, 122] width 101 height 21
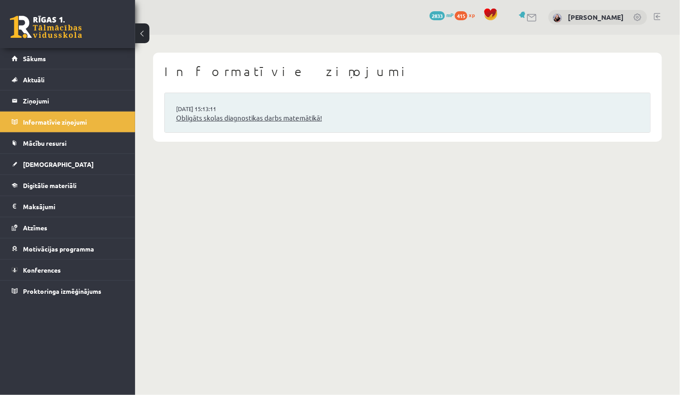
click at [268, 113] on link "Obligāts skolas diagnostikas darbs matemātikā!" at bounding box center [407, 118] width 463 height 10
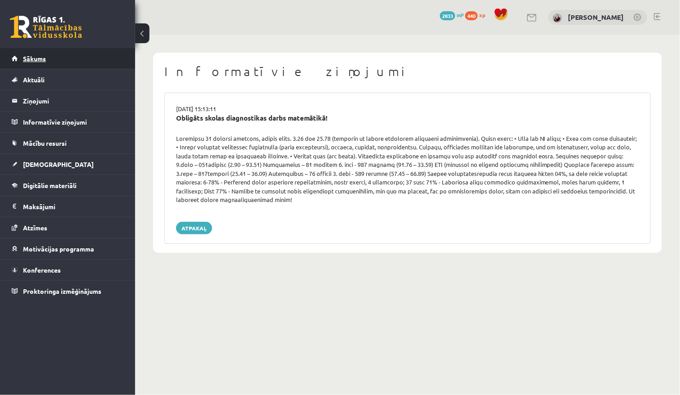
click at [97, 68] on link "Sākums" at bounding box center [68, 58] width 112 height 21
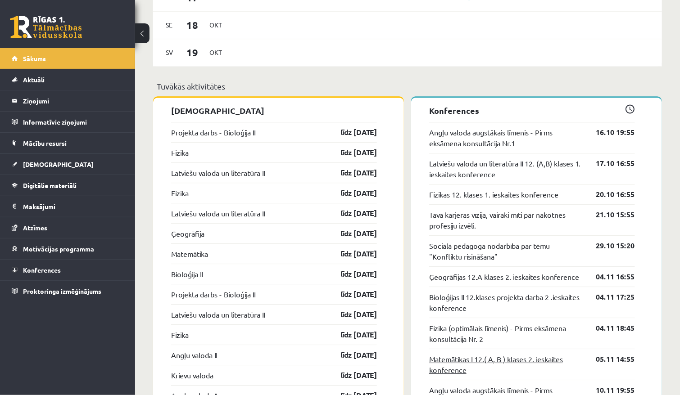
scroll to position [733, 0]
